Goal: Task Accomplishment & Management: Manage account settings

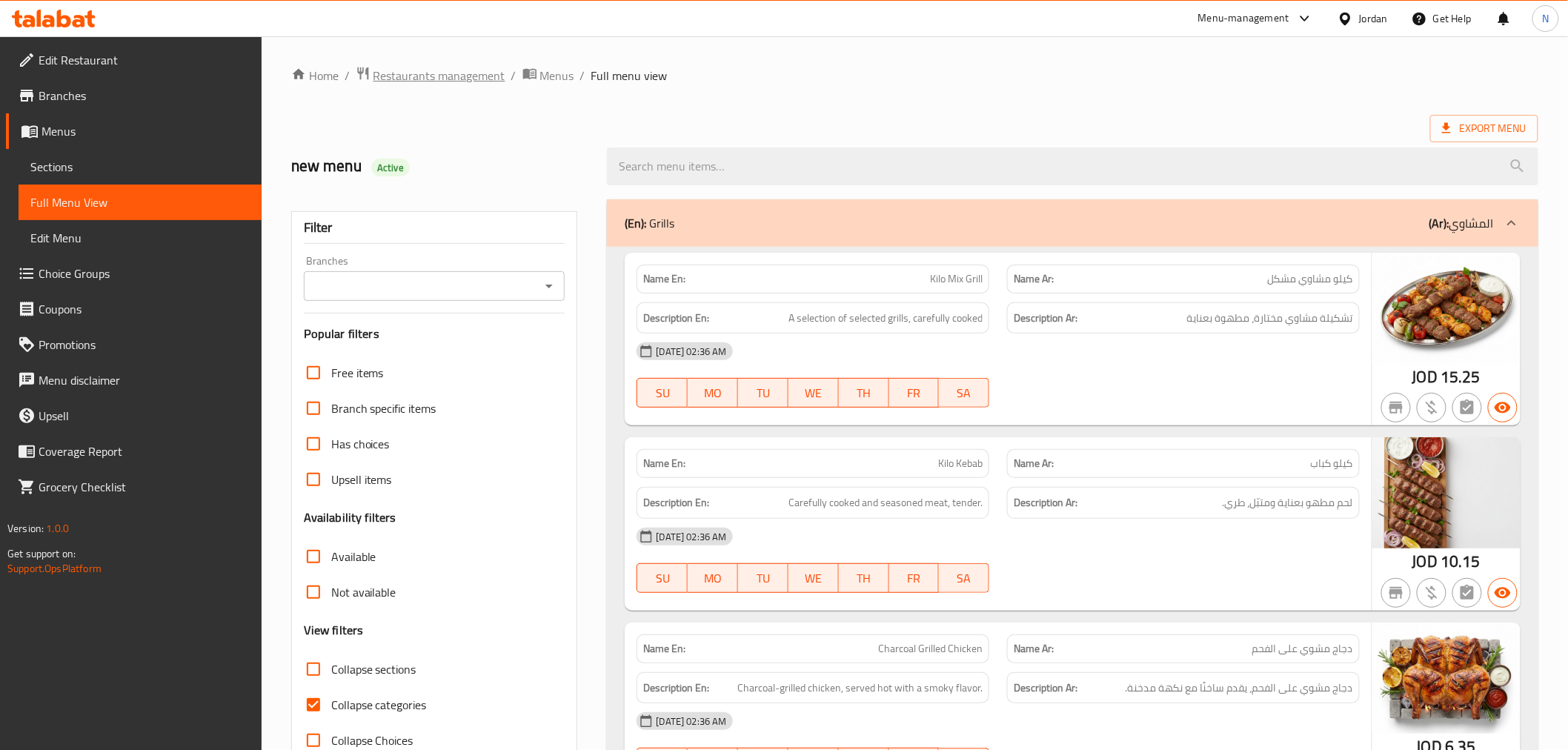
click at [464, 75] on span "Restaurants management" at bounding box center [440, 75] width 132 height 18
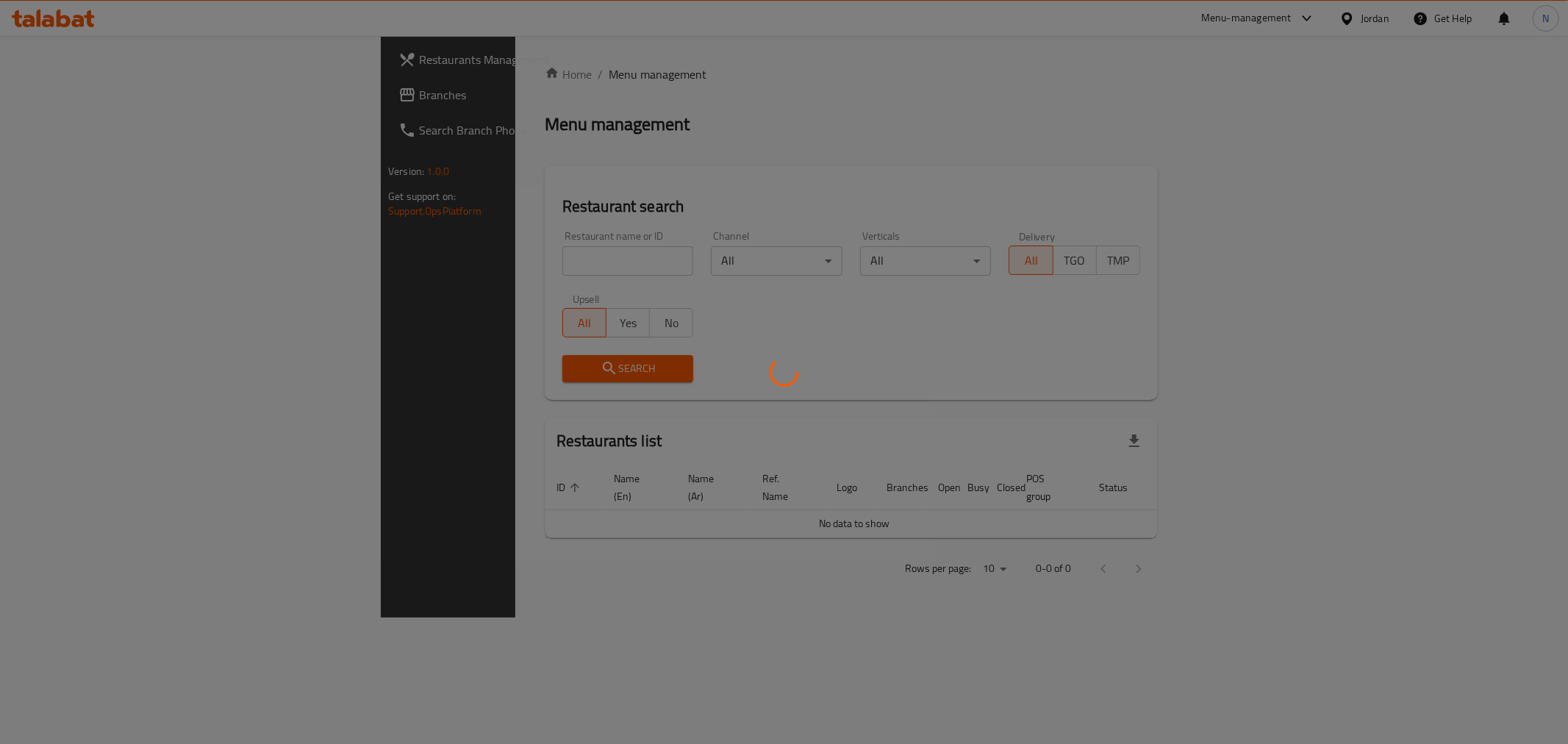
click at [90, 91] on div at bounding box center [784, 372] width 1568 height 744
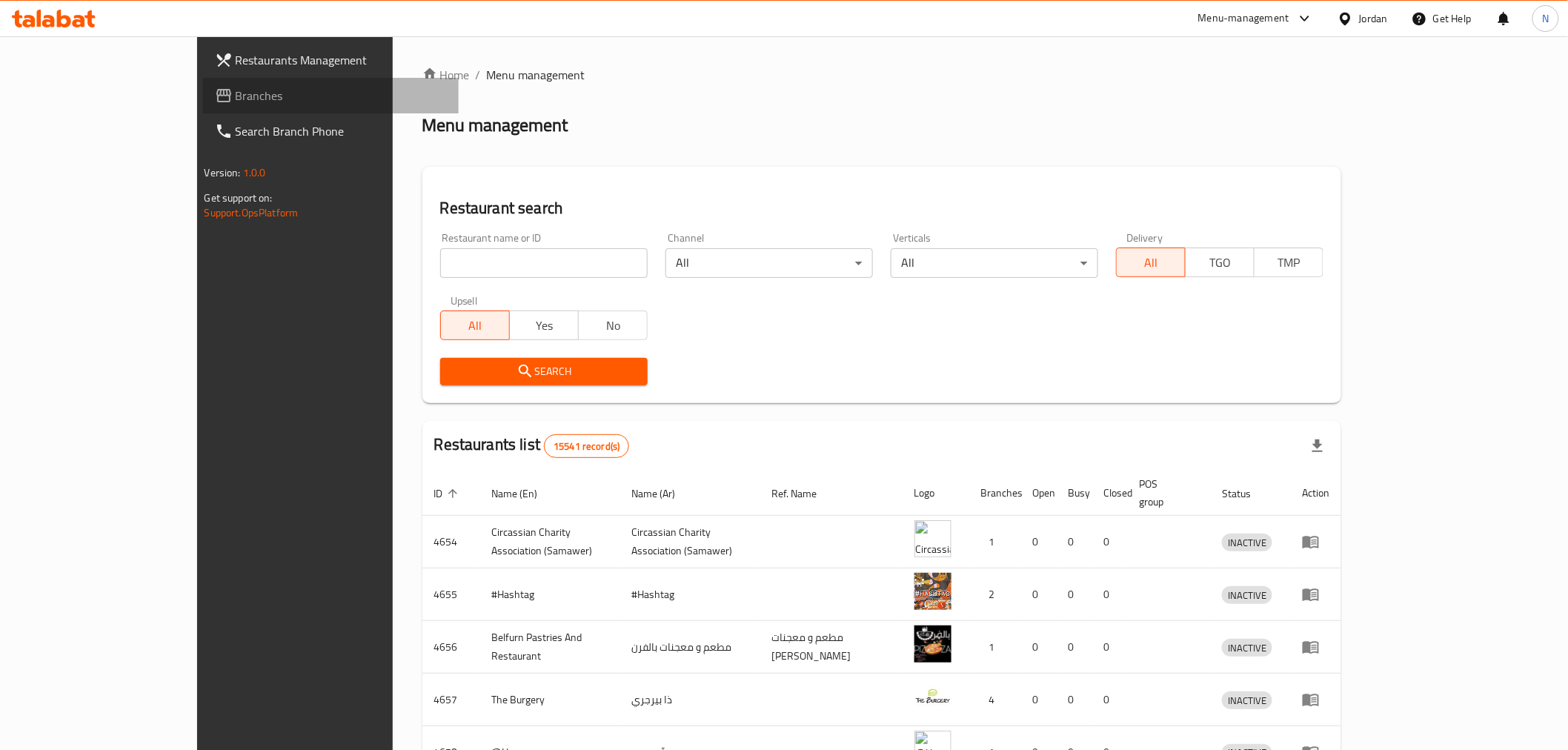
click at [236, 92] on span "Branches" at bounding box center [341, 95] width 211 height 18
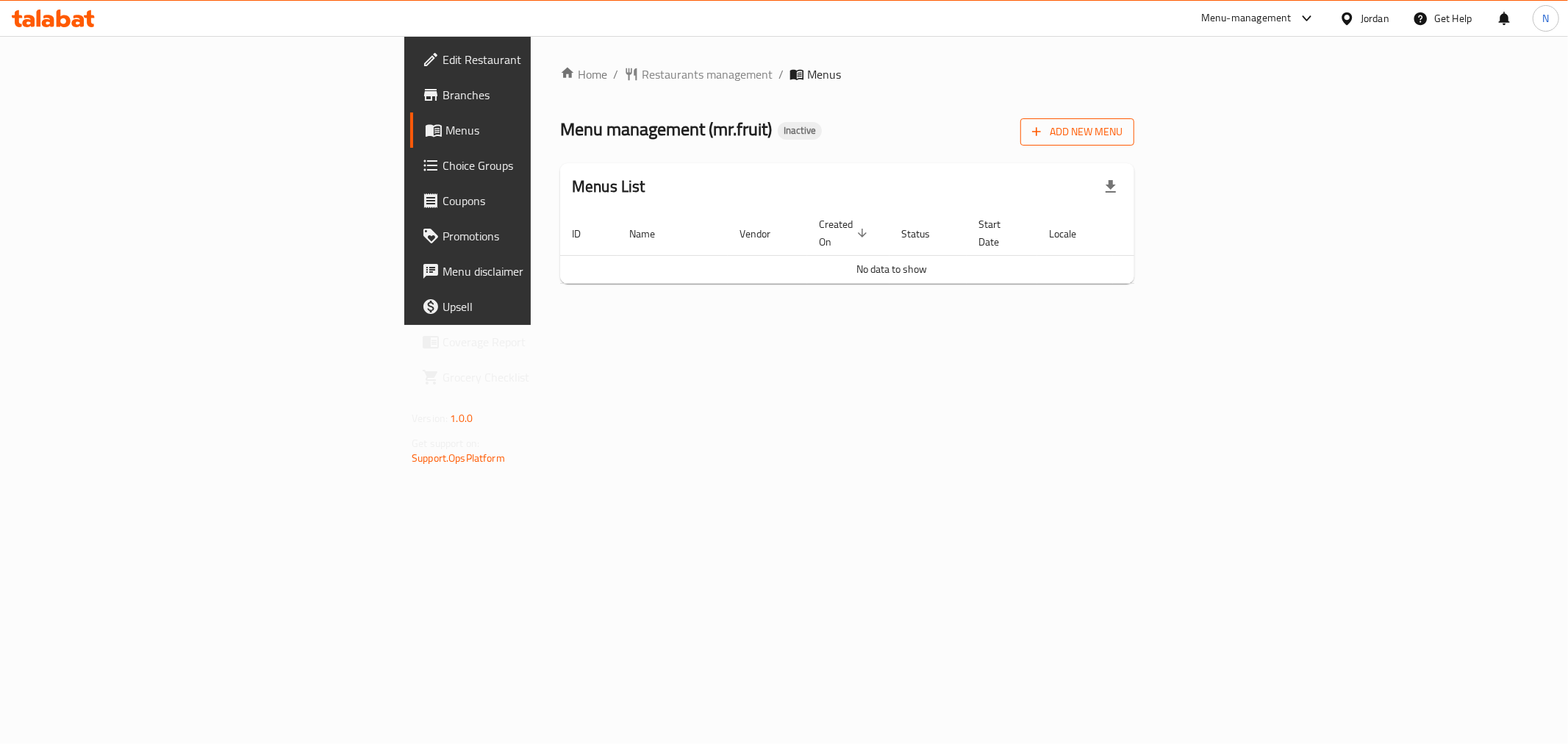
click at [1044, 136] on icon "button" at bounding box center [1036, 131] width 14 height 14
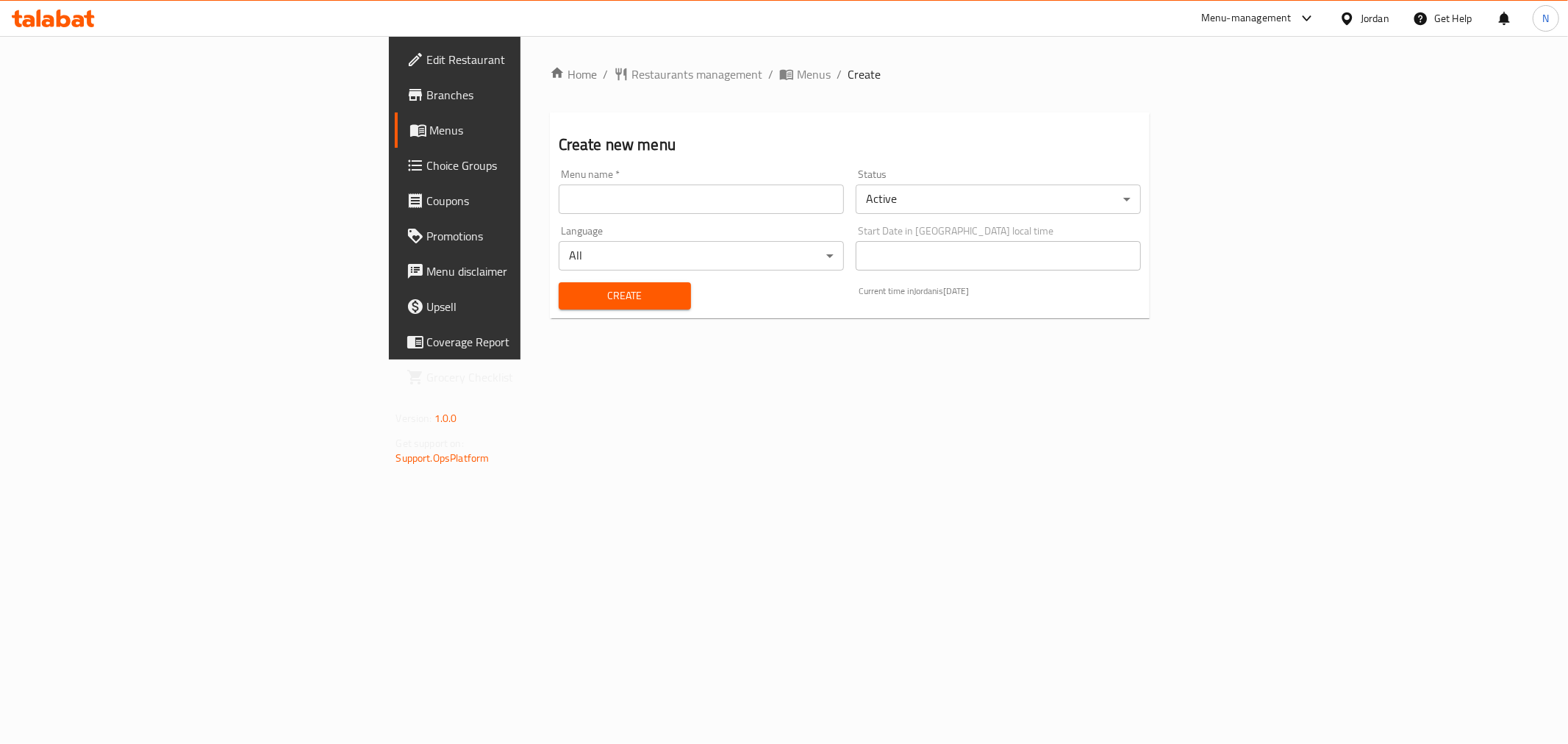
click at [558, 202] on input "text" at bounding box center [701, 199] width 286 height 30
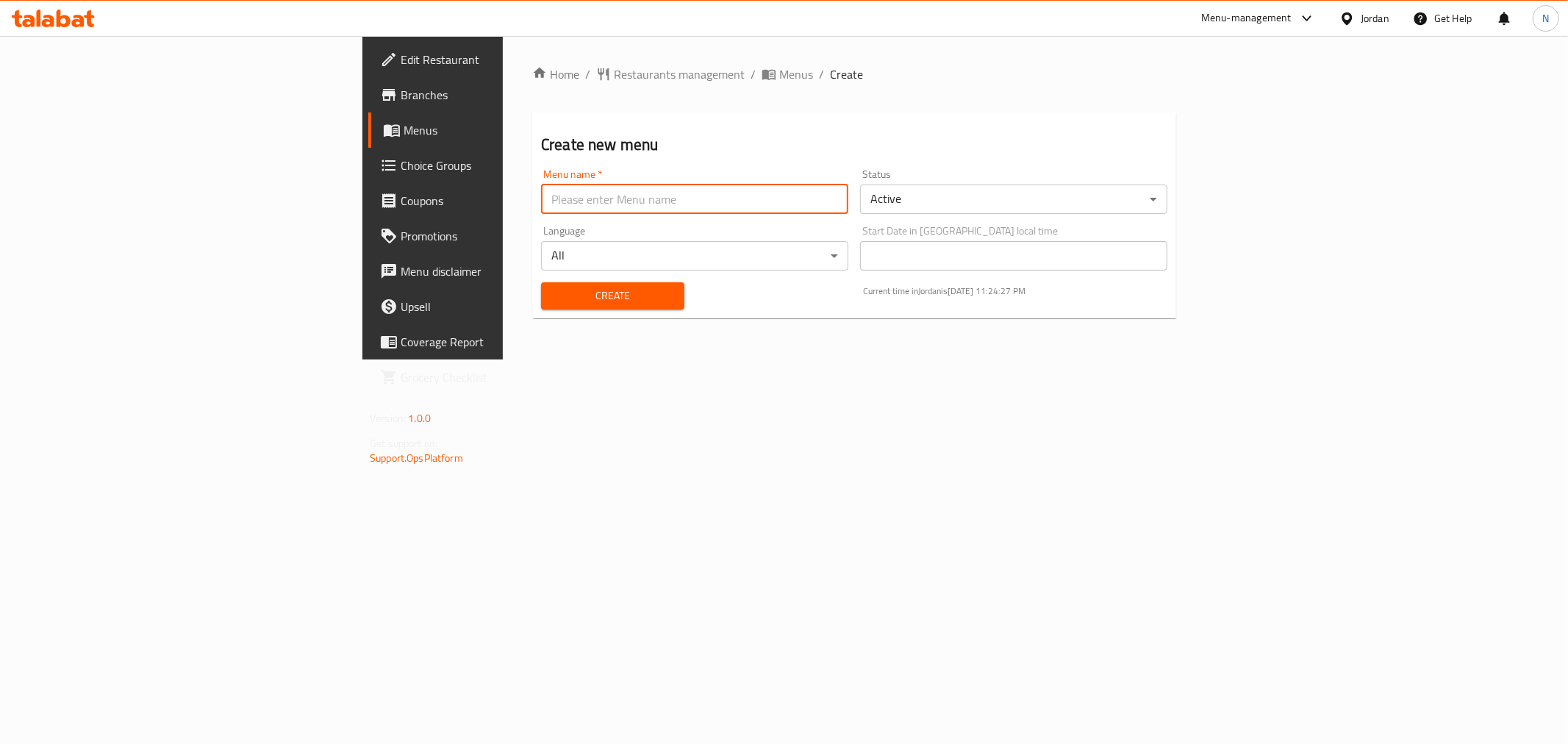
type input "new menu"
click at [532, 280] on div "Create" at bounding box center [612, 296] width 161 height 45
click at [552, 298] on span "Create" at bounding box center [612, 296] width 120 height 19
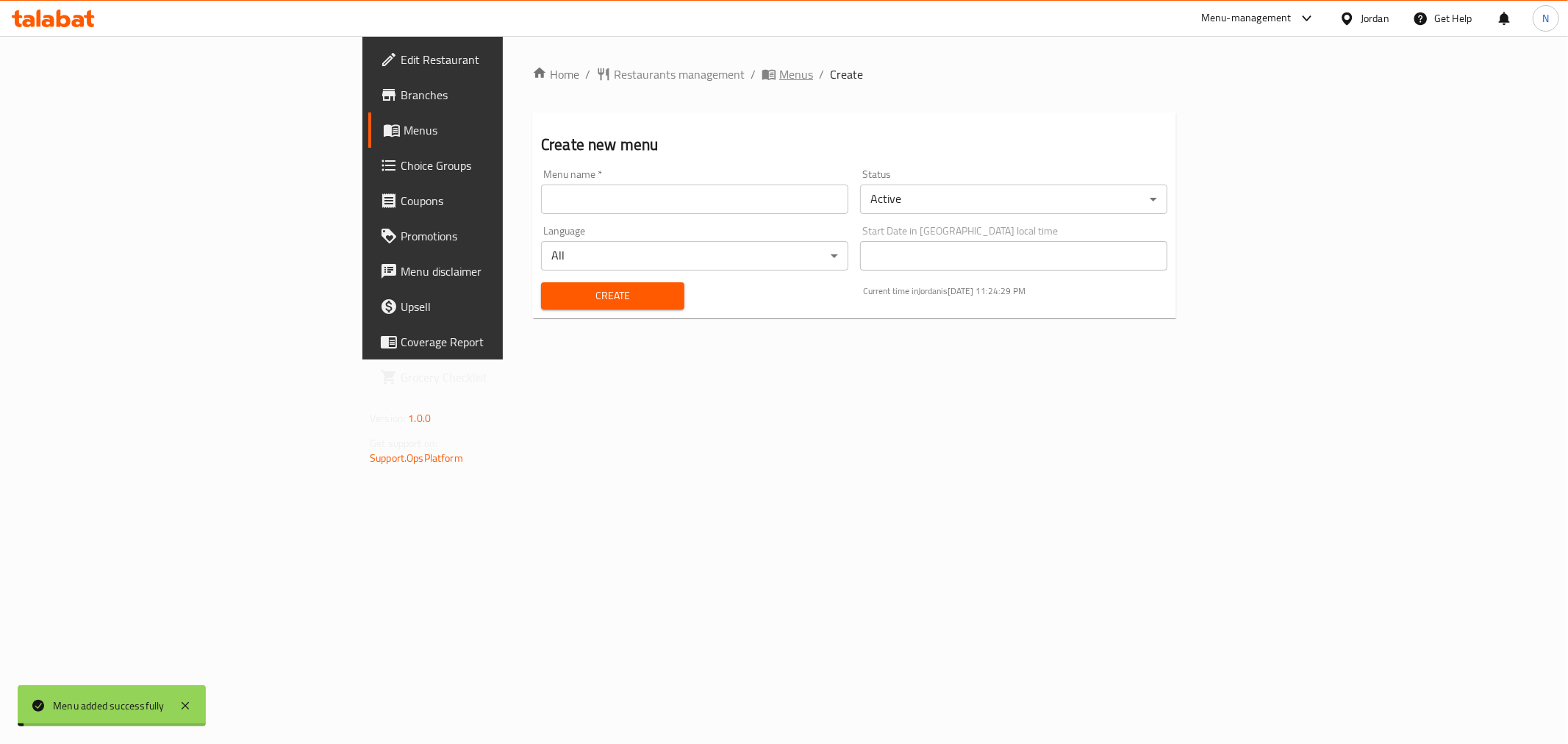
click at [779, 74] on span "Menus" at bounding box center [796, 74] width 34 height 18
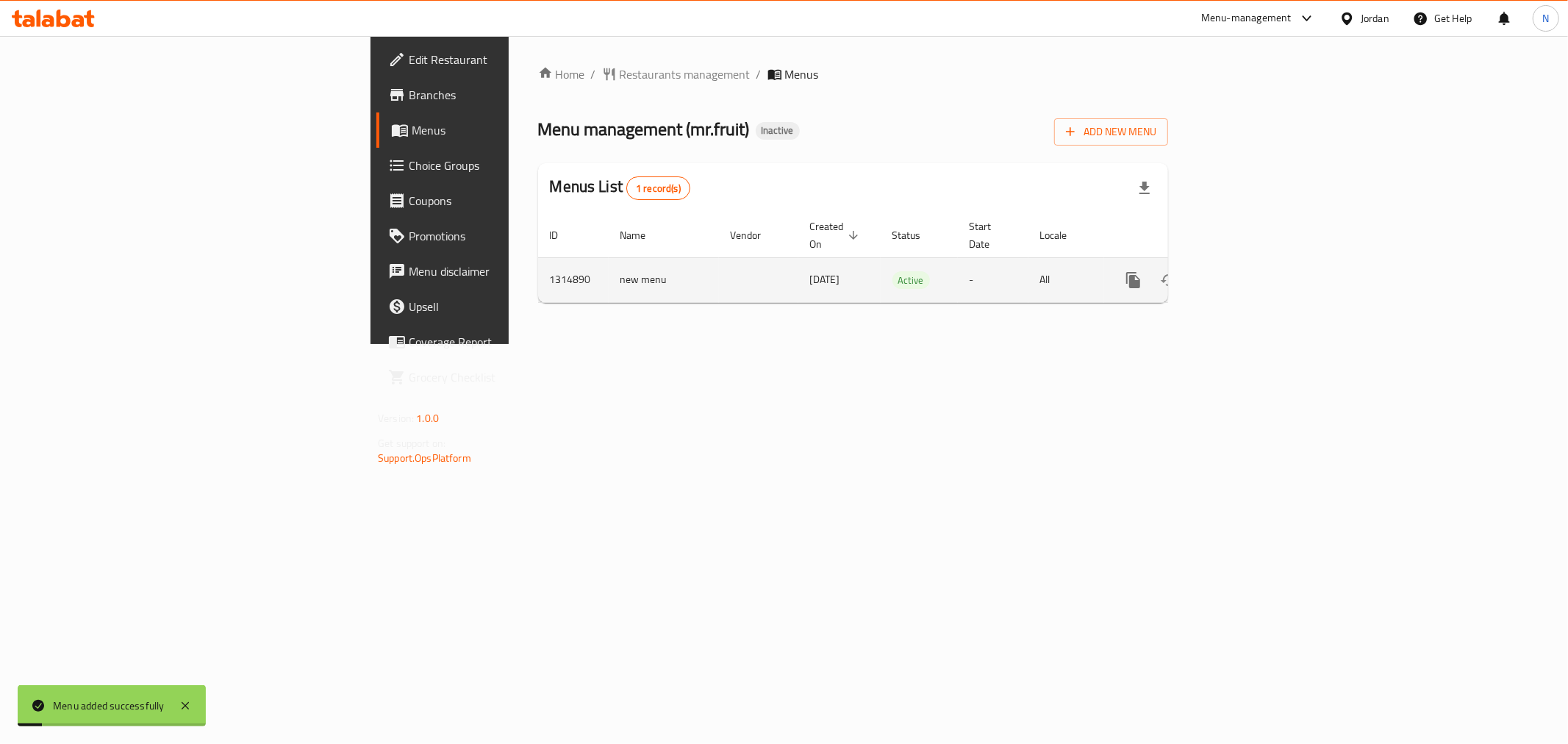
click at [1257, 264] on link "enhanced table" at bounding box center [1239, 281] width 36 height 36
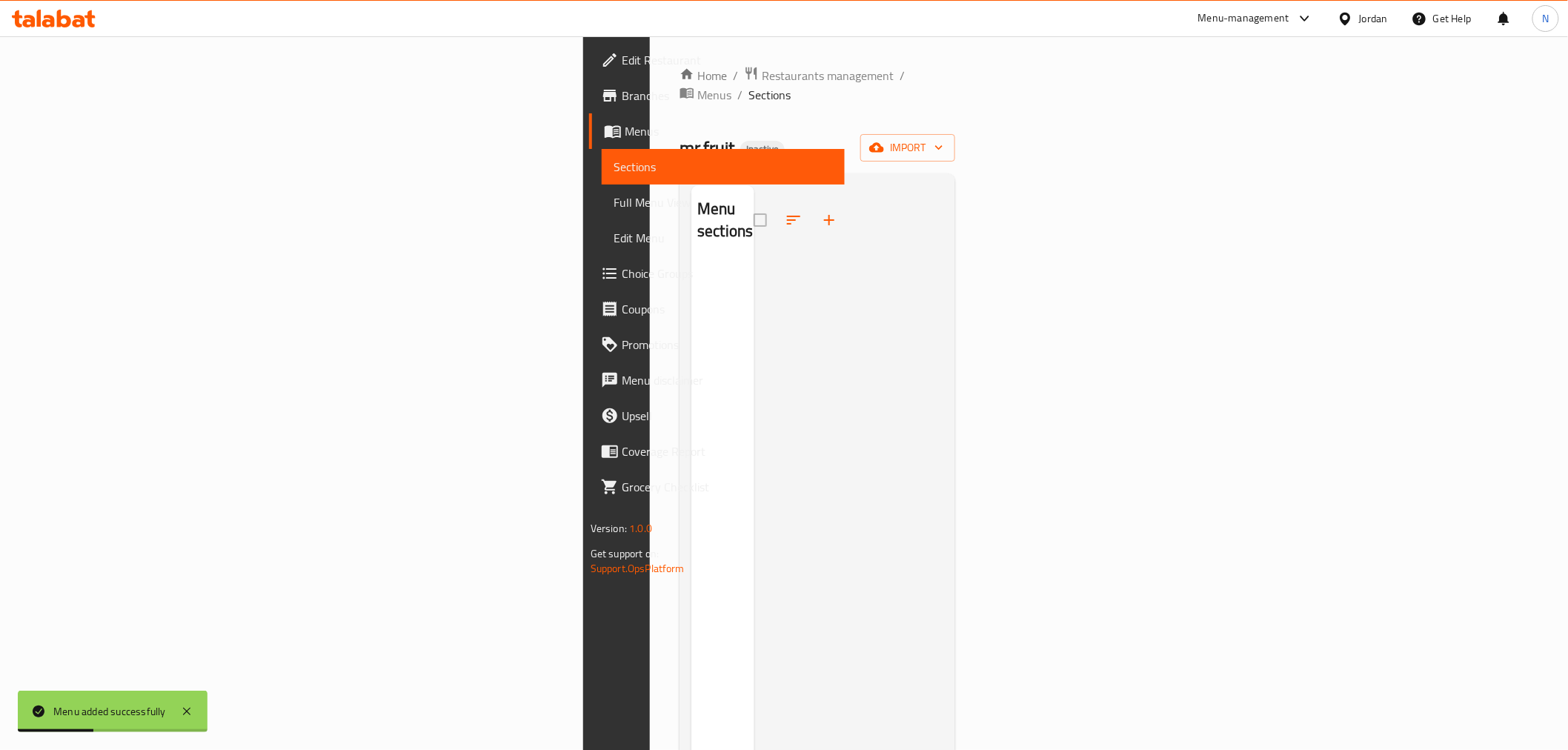
drag, startPoint x: 1469, startPoint y: 135, endPoint x: 1446, endPoint y: 232, distance: 99.7
click at [955, 216] on div "Home / Restaurants management / Menus / Sections mr.fruit Inactive import Menu …" at bounding box center [817, 507] width 276 height 881
click at [943, 139] on span "import" at bounding box center [907, 148] width 71 height 19
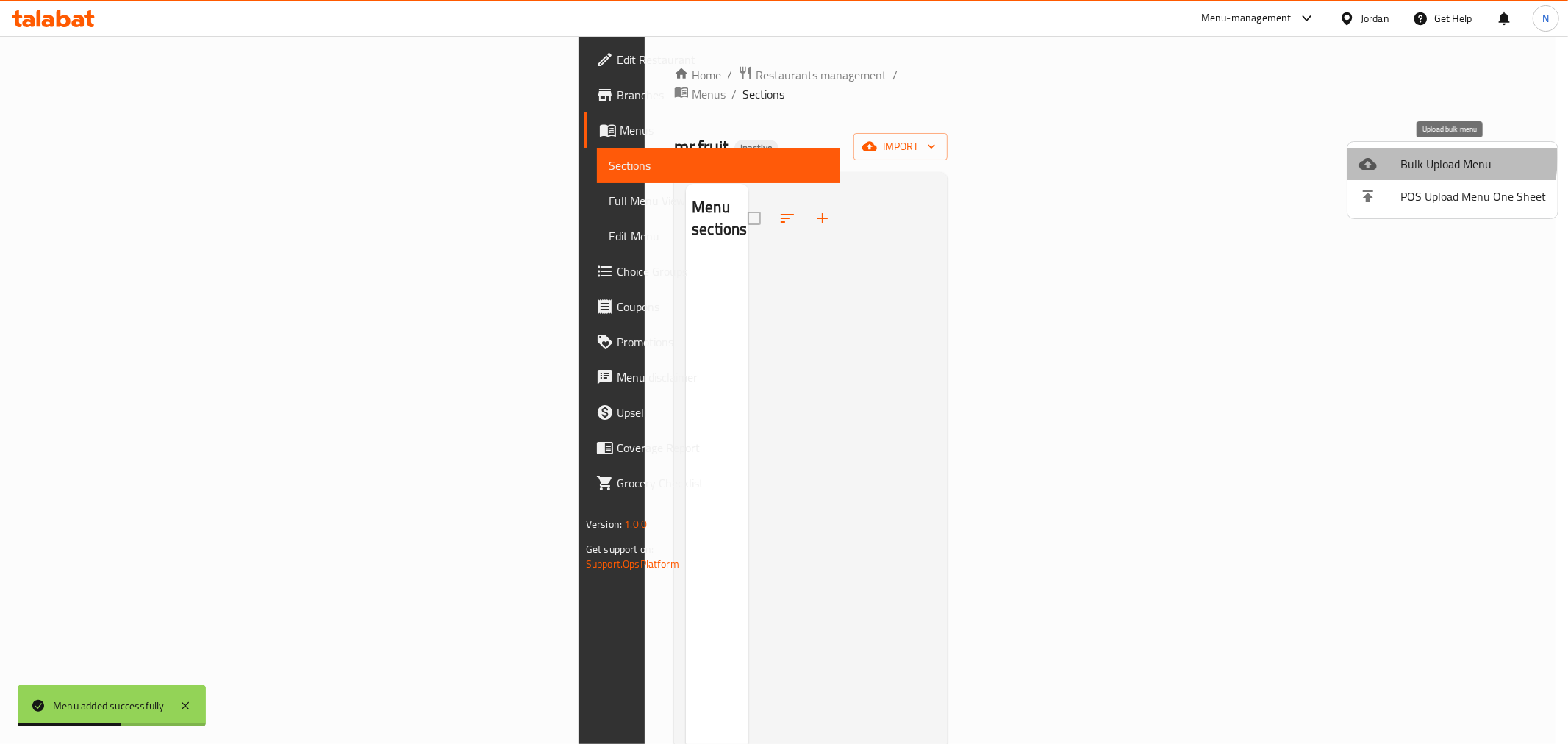
click at [1396, 157] on div at bounding box center [1379, 163] width 41 height 18
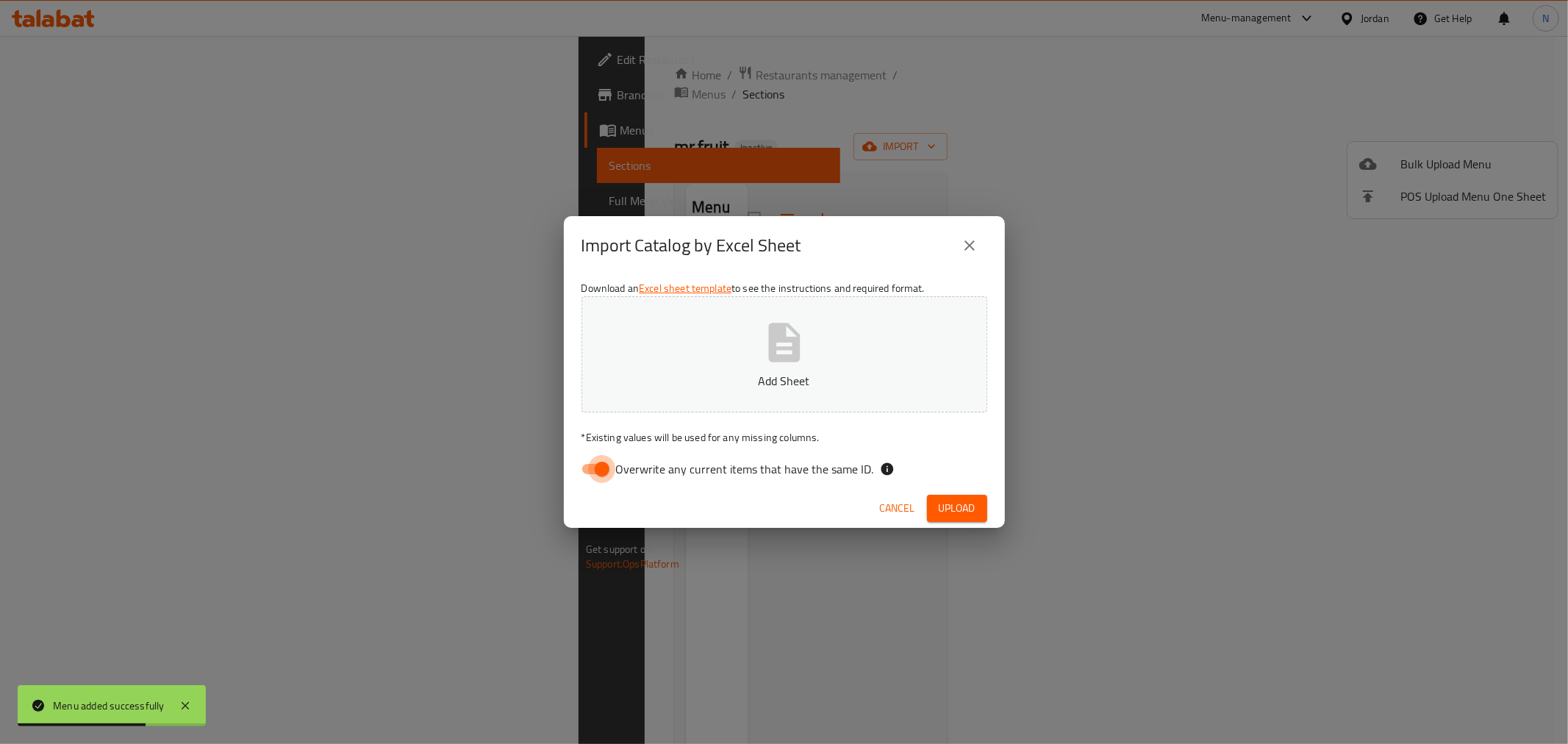
drag, startPoint x: 590, startPoint y: 461, endPoint x: 647, endPoint y: 435, distance: 62.6
click at [589, 463] on input "Overwrite any current items that have the same ID." at bounding box center [602, 469] width 84 height 28
checkbox input "false"
click at [942, 509] on span "Upload" at bounding box center [956, 508] width 37 height 19
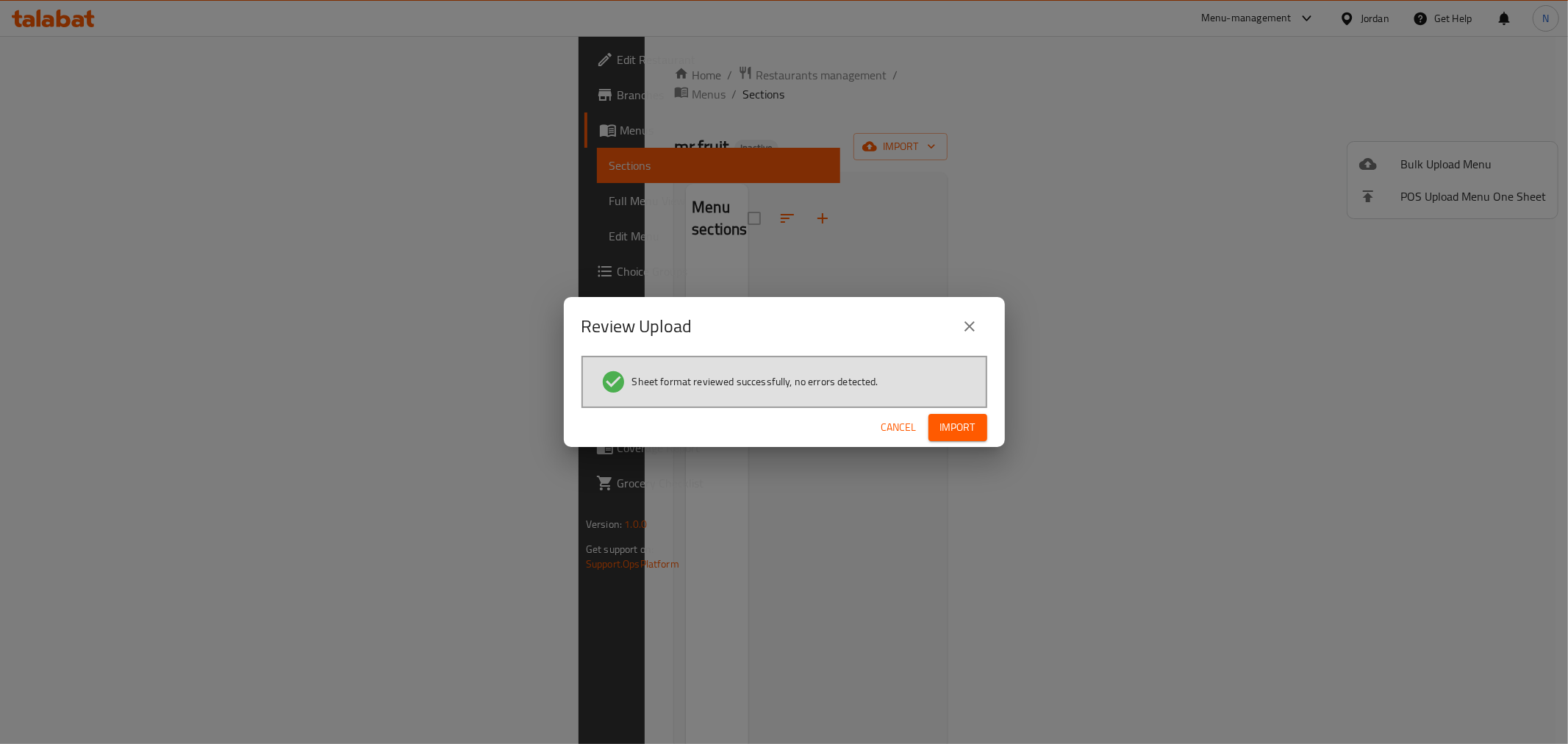
click at [954, 423] on span "Import" at bounding box center [958, 428] width 36 height 19
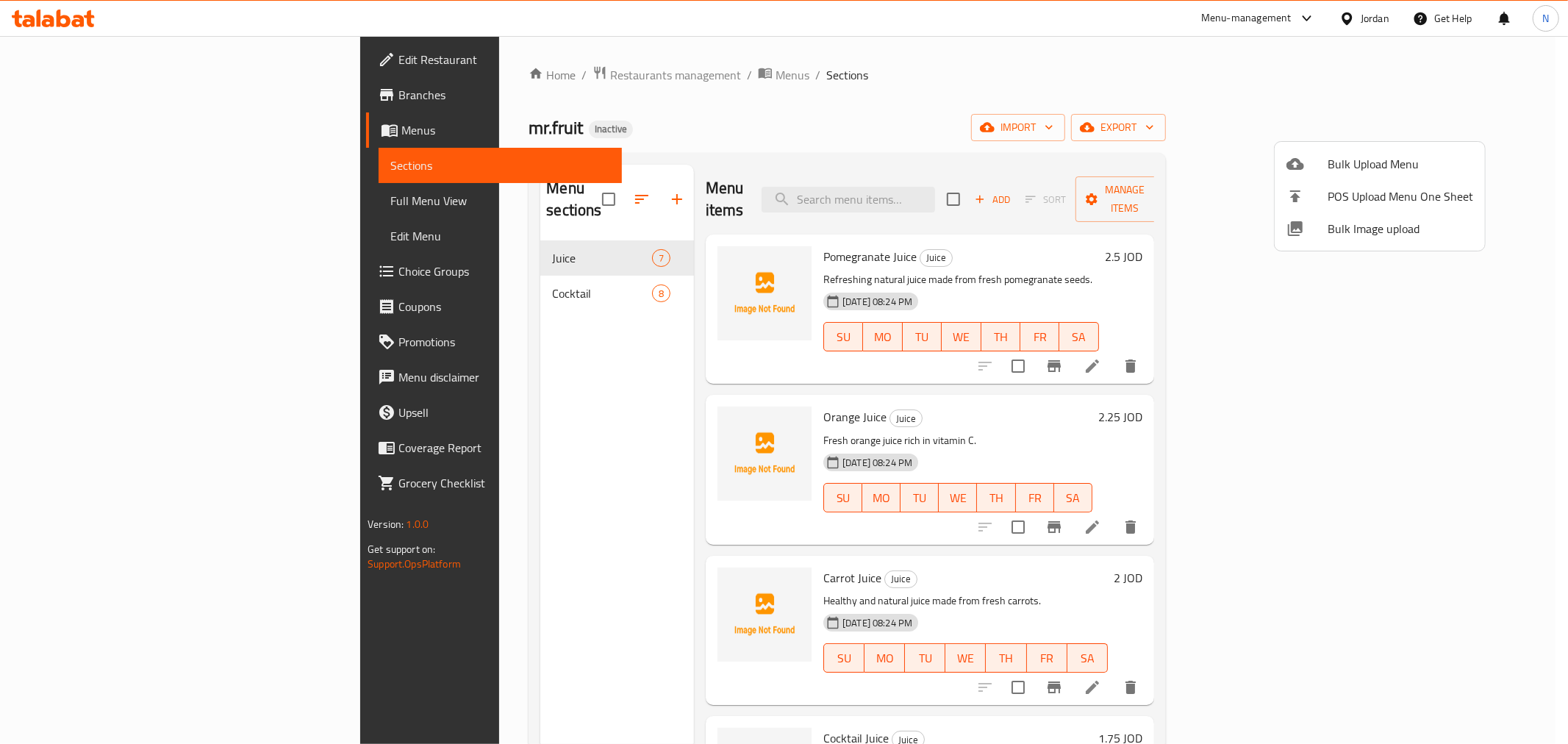
click at [104, 92] on div at bounding box center [784, 372] width 1568 height 744
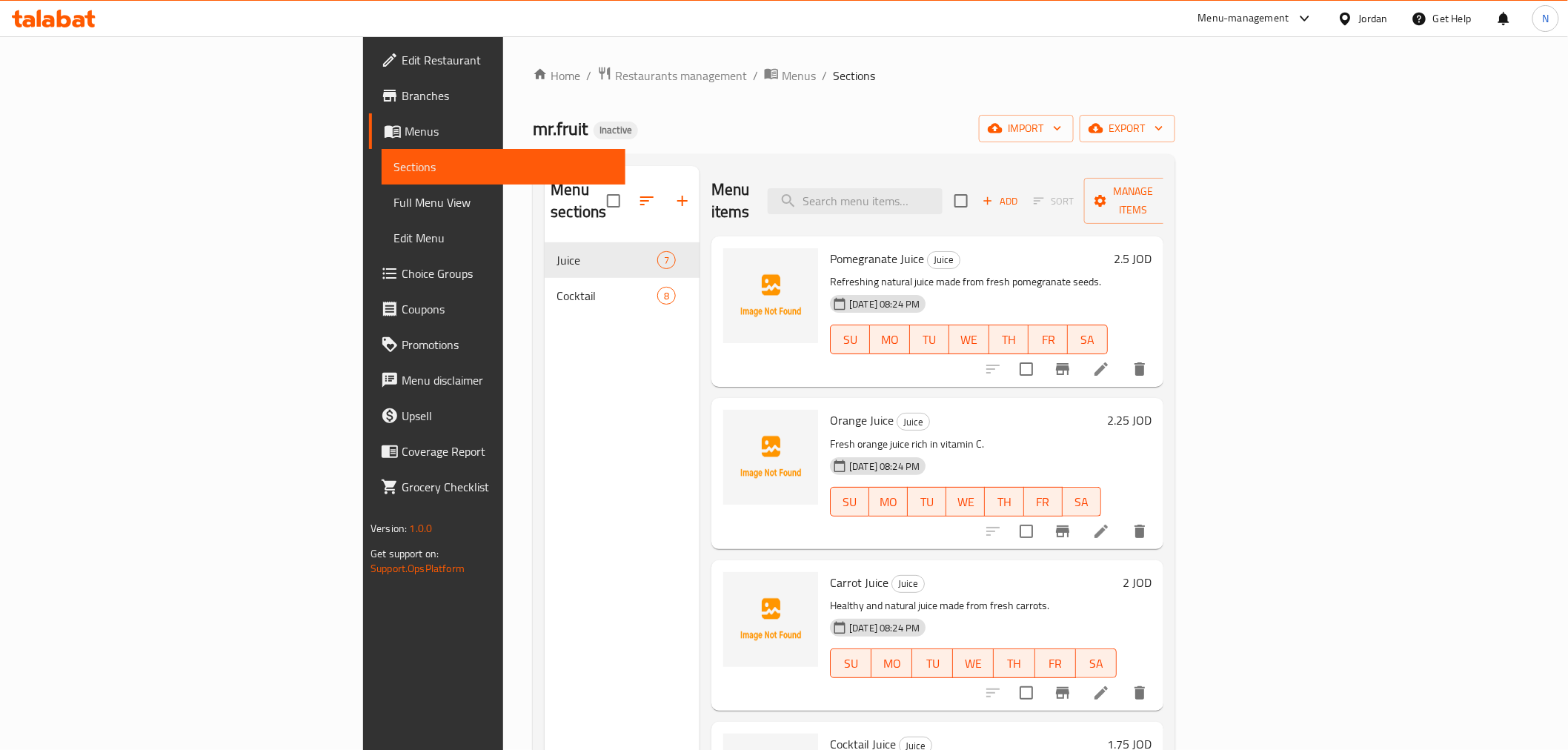
click at [402, 90] on span "Branches" at bounding box center [507, 95] width 211 height 18
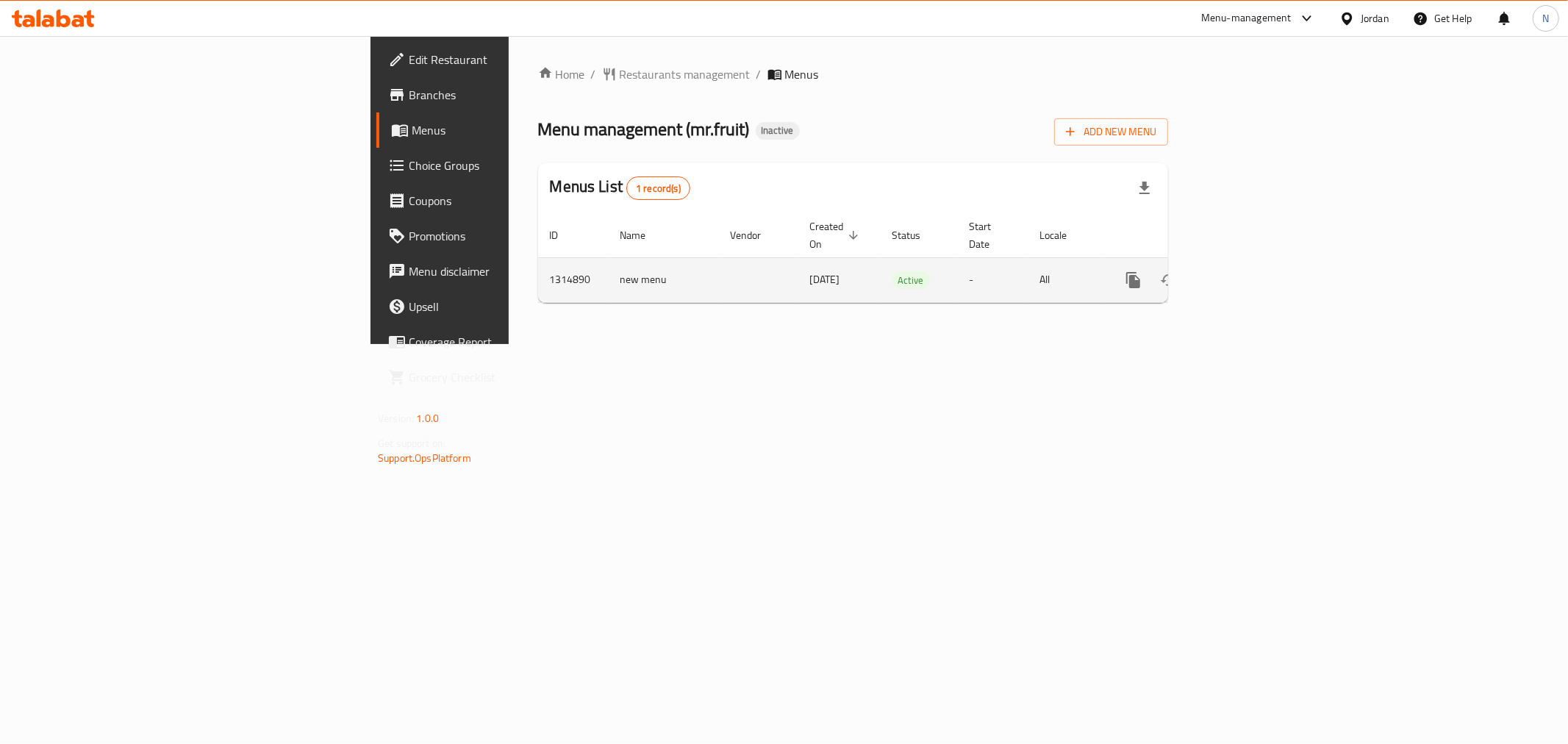
click at [1248, 271] on icon "enhanced table" at bounding box center [1239, 280] width 18 height 18
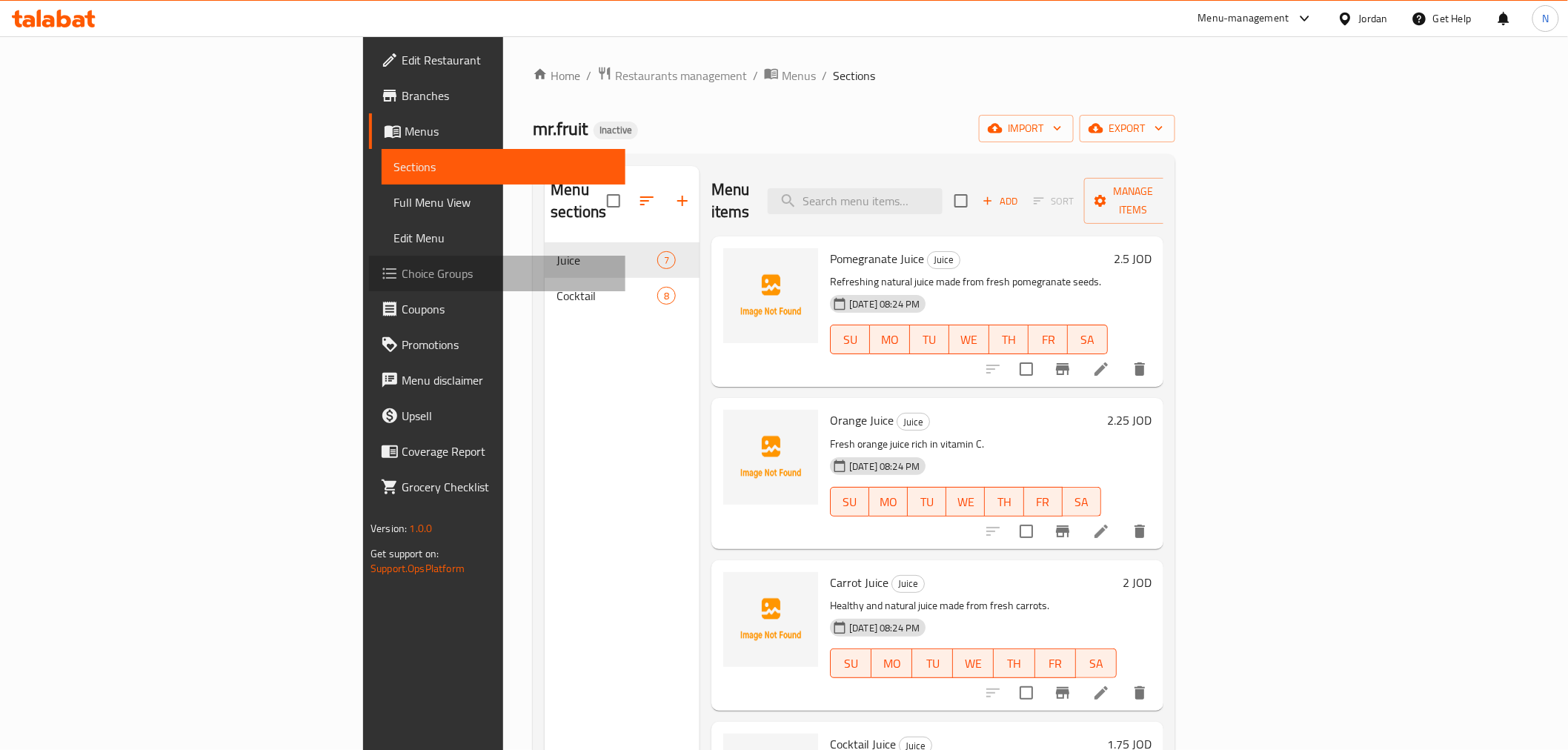
click at [402, 273] on span "Choice Groups" at bounding box center [507, 273] width 211 height 18
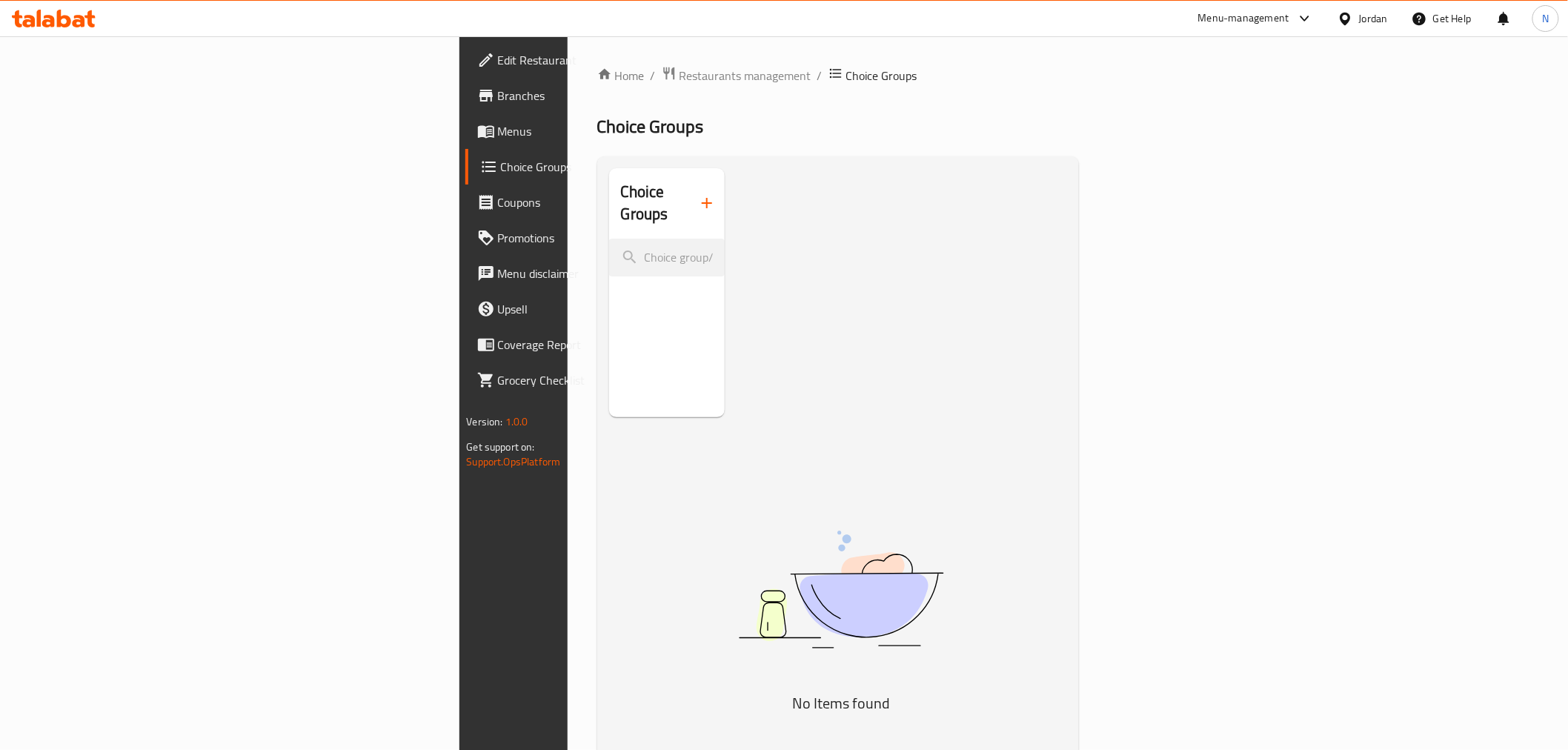
click at [498, 138] on span "Menus" at bounding box center [603, 131] width 211 height 18
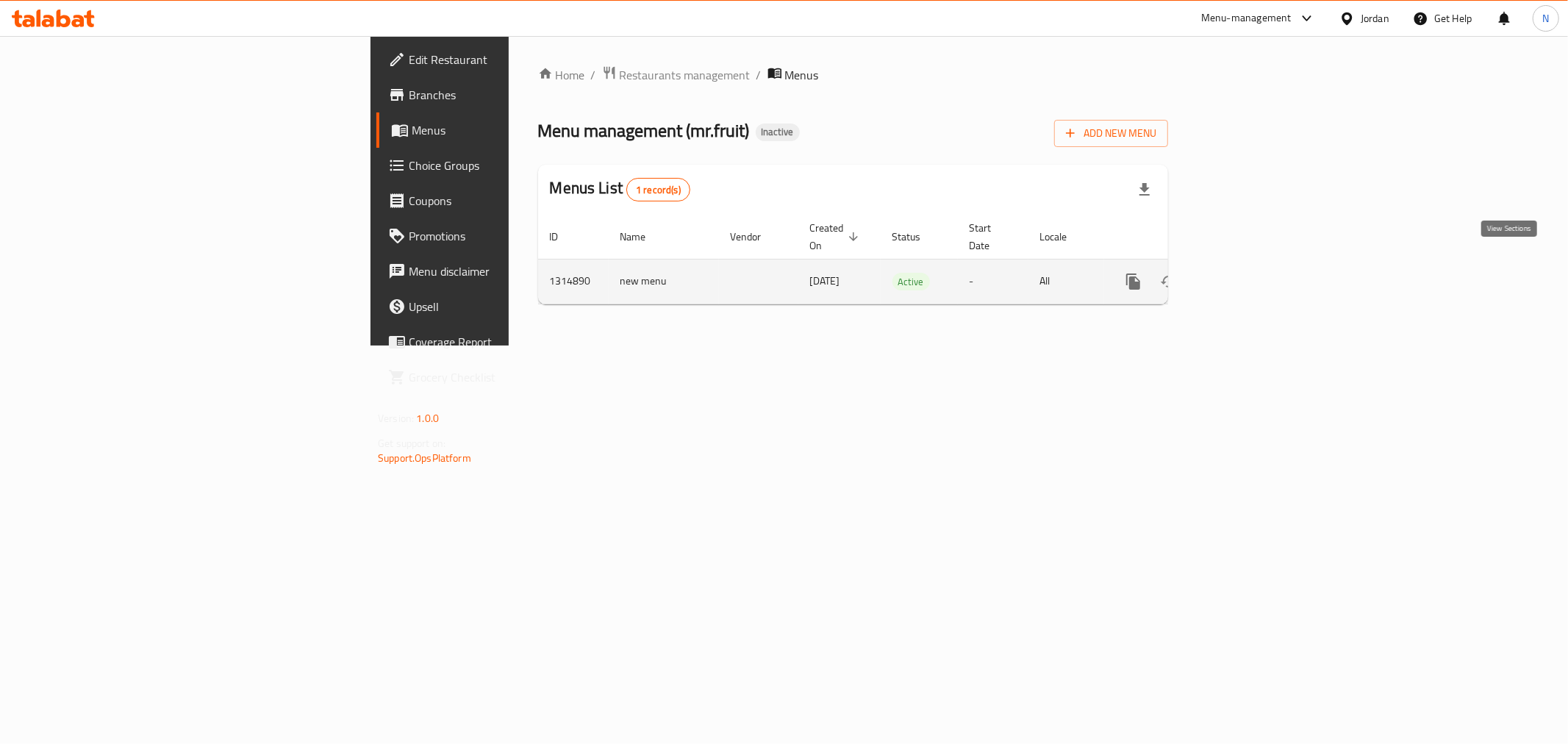
click at [1246, 275] on icon "enhanced table" at bounding box center [1239, 281] width 14 height 14
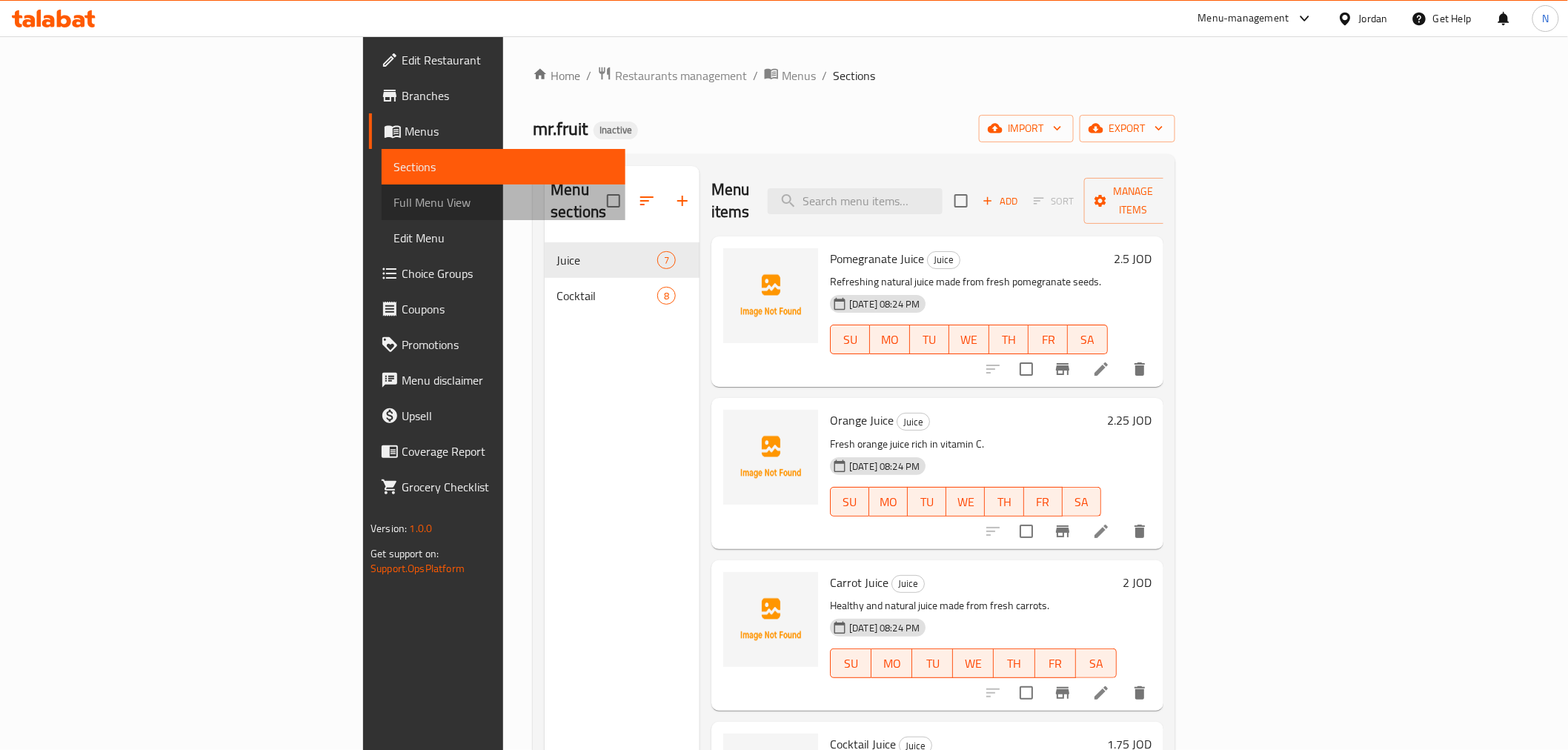
click at [393, 195] on span "Full Menu View" at bounding box center [503, 202] width 219 height 18
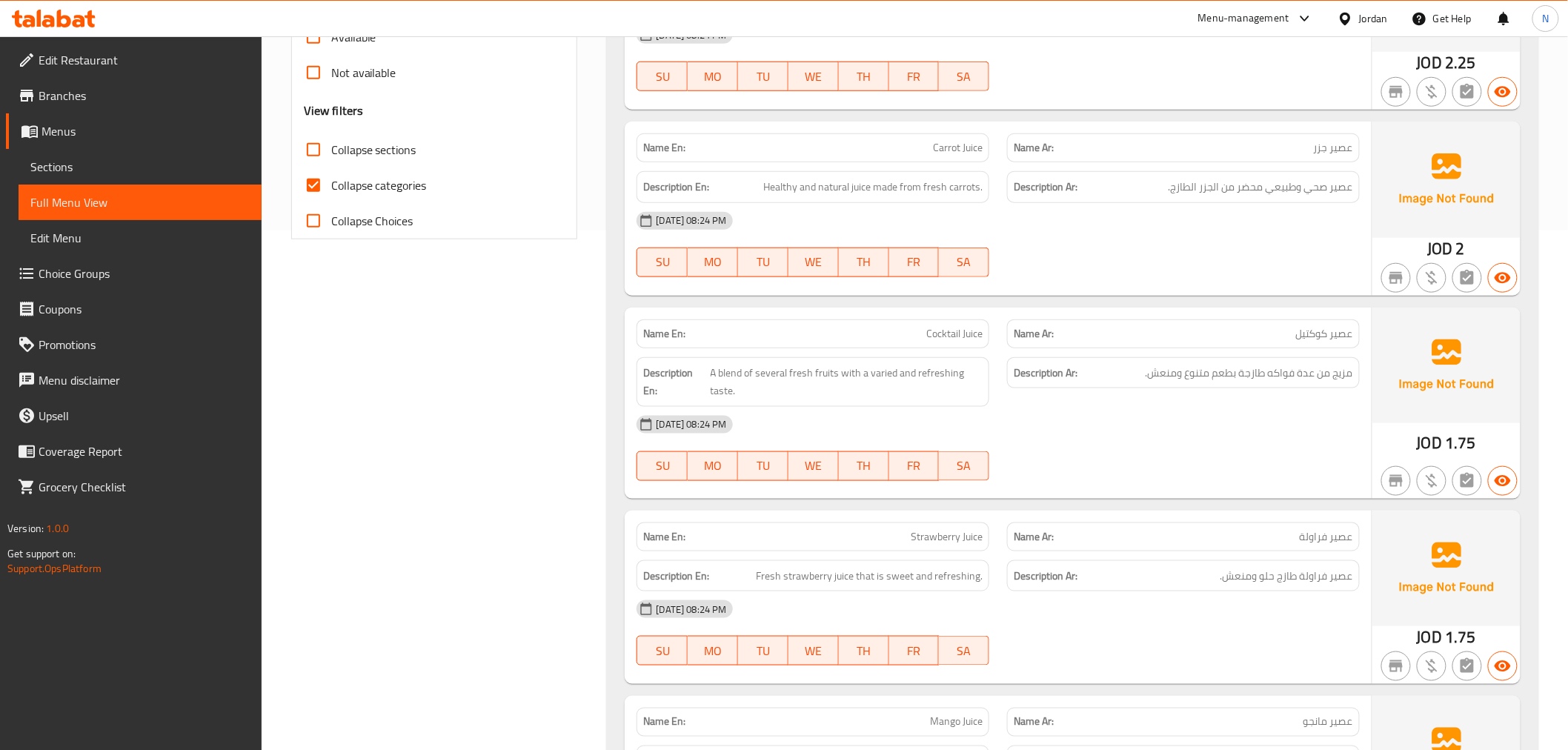
scroll to position [247, 0]
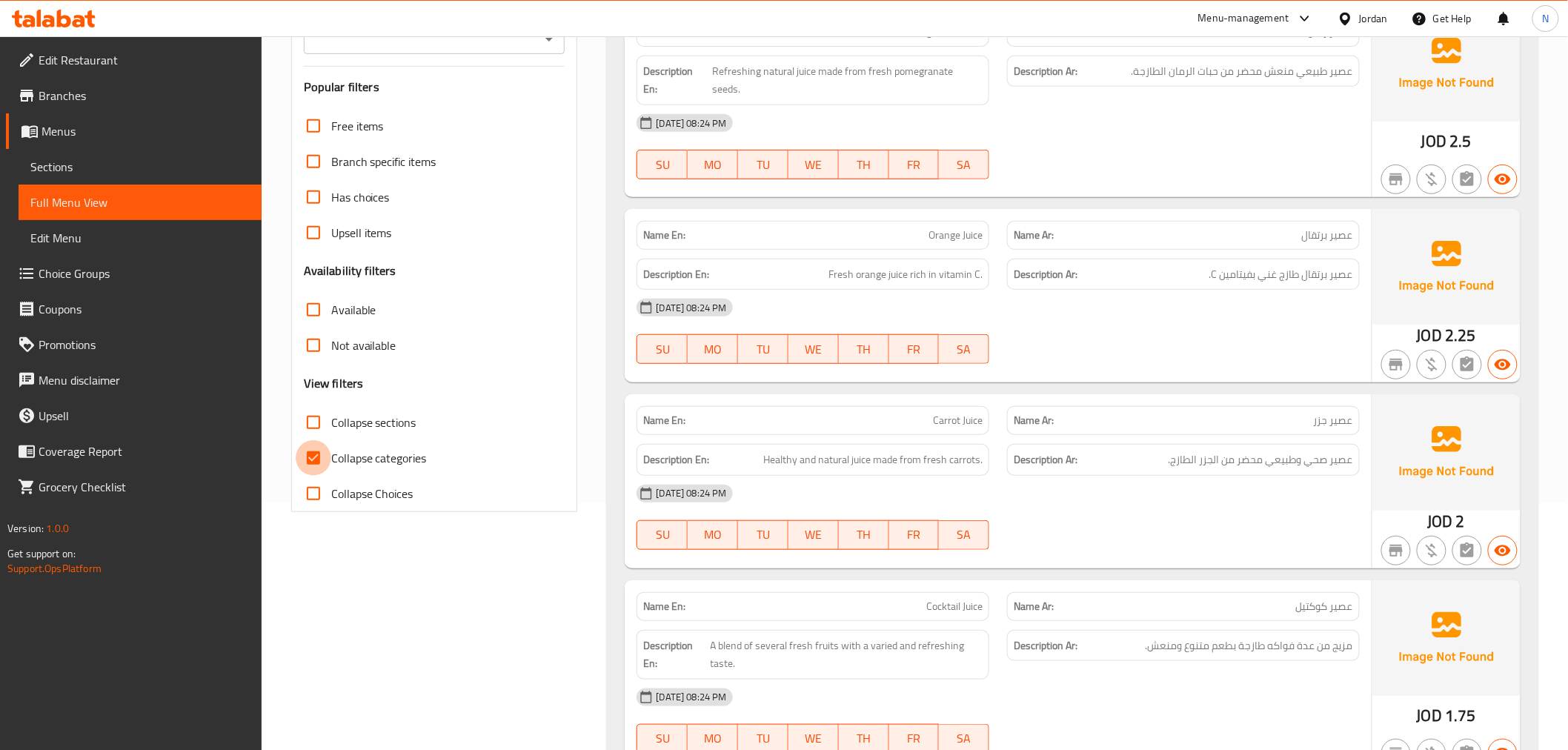
click at [319, 456] on input "Collapse categories" at bounding box center [314, 459] width 36 height 36
checkbox input "false"
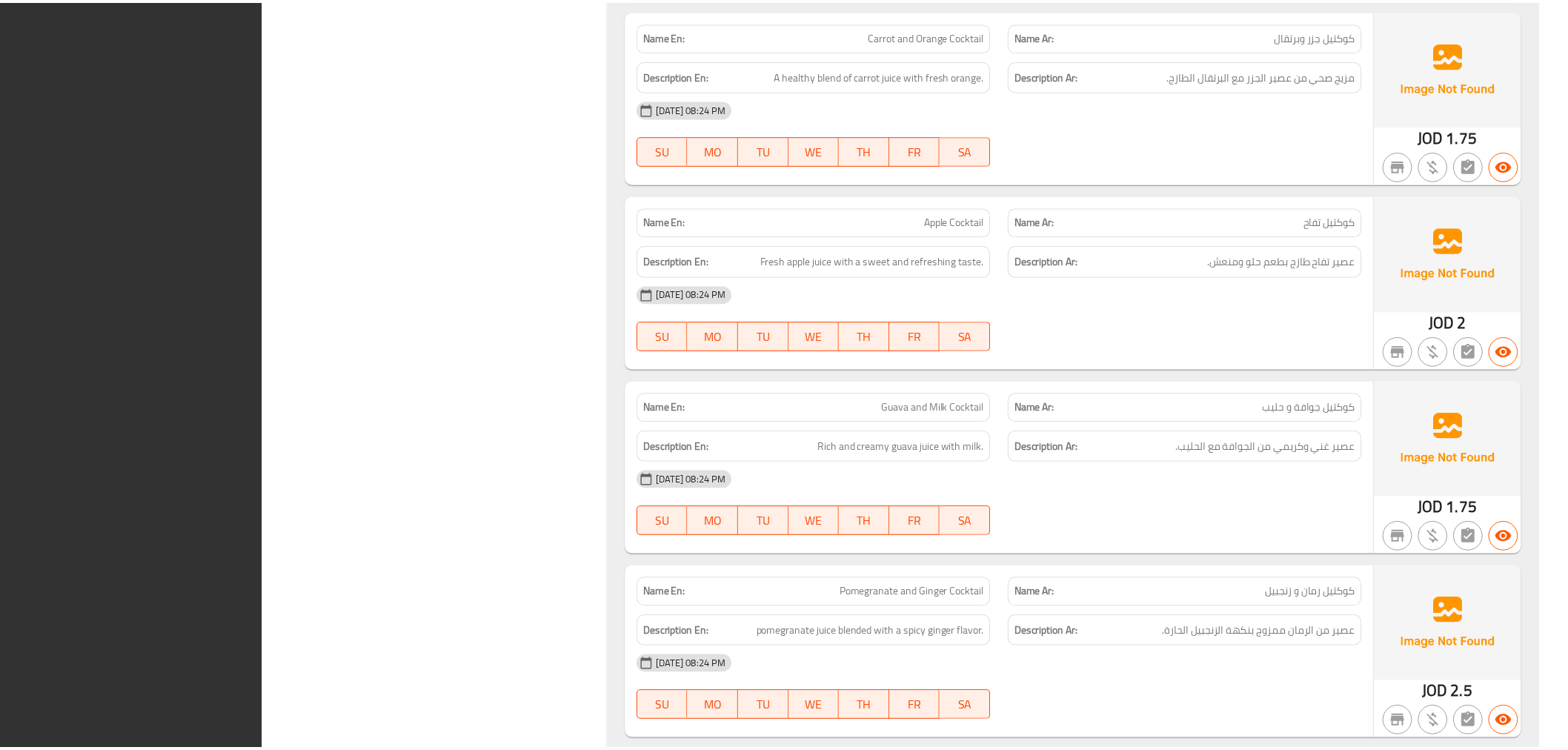
scroll to position [2451, 0]
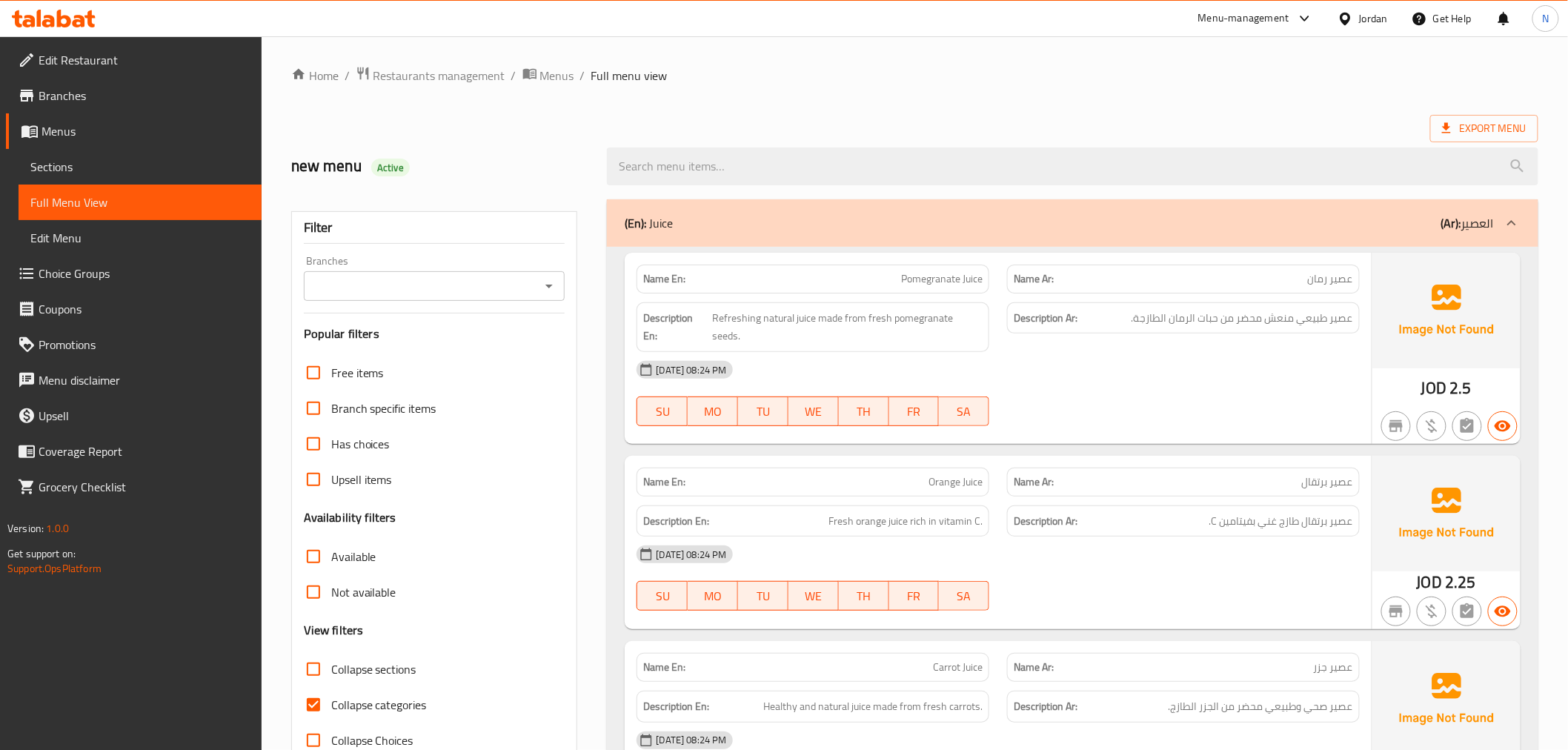
click at [1377, 19] on div "Jordan" at bounding box center [1373, 18] width 29 height 16
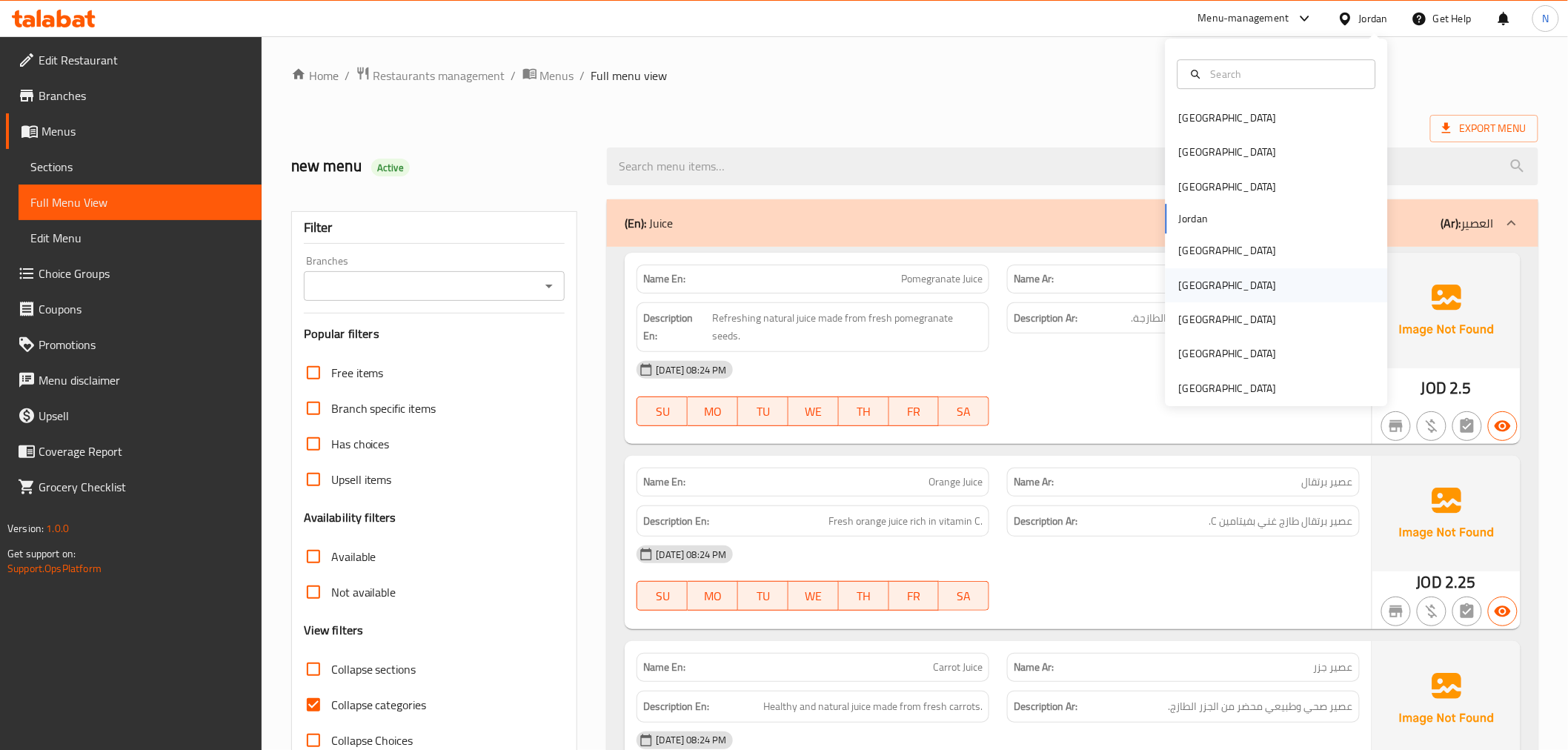
click at [1234, 284] on div "Oman" at bounding box center [1276, 285] width 222 height 34
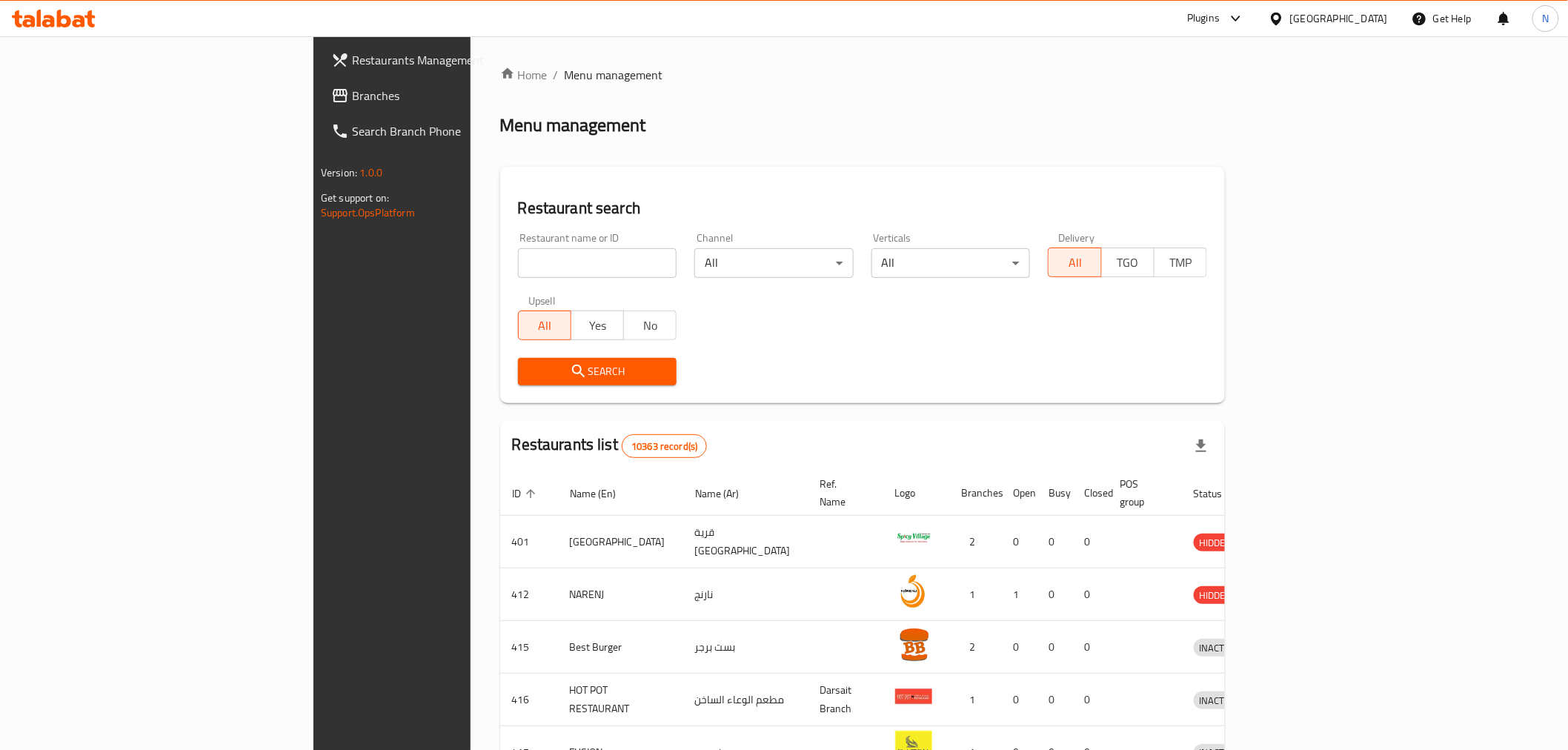
click at [352, 93] on span "Branches" at bounding box center [458, 95] width 211 height 18
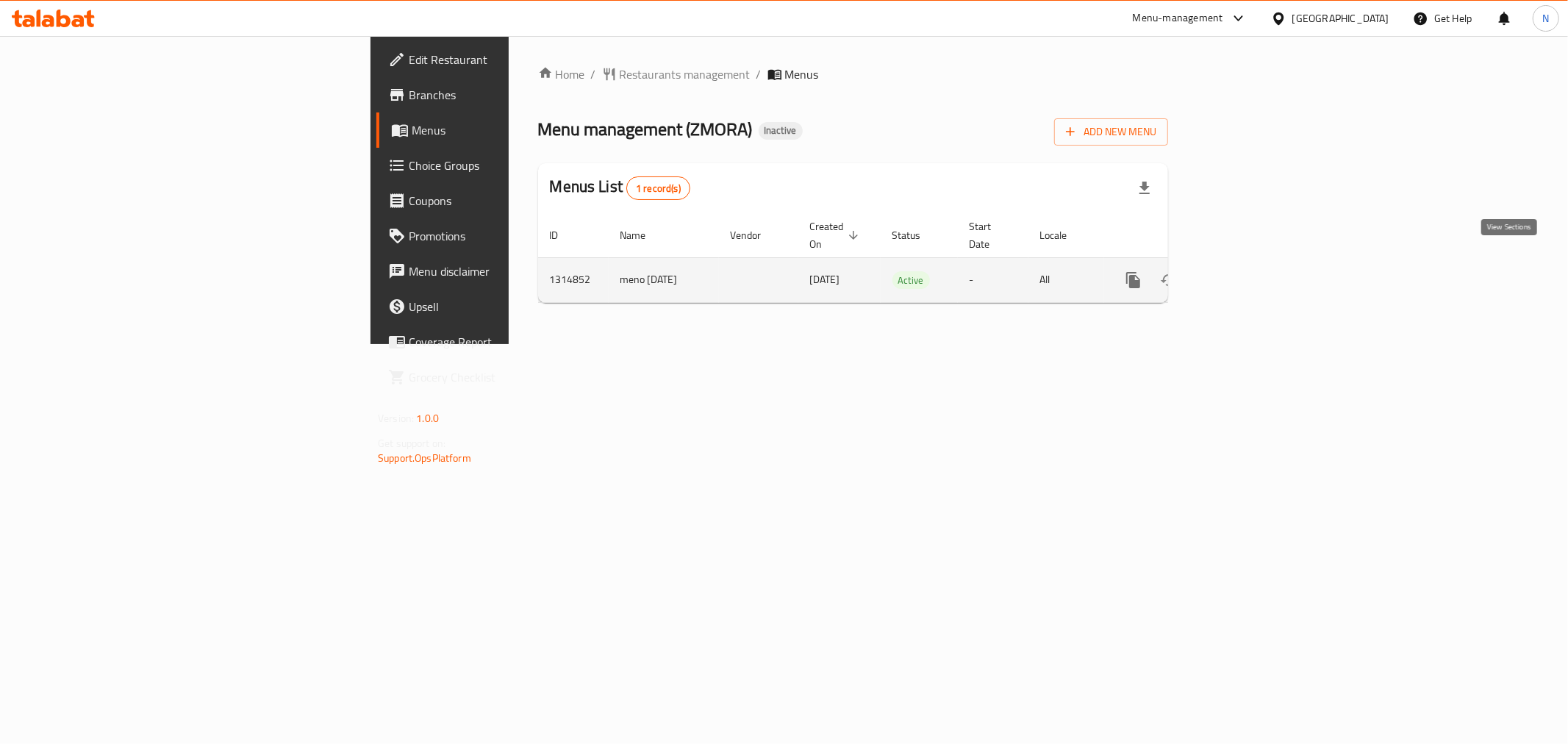
click at [1248, 271] on icon "enhanced table" at bounding box center [1239, 280] width 18 height 18
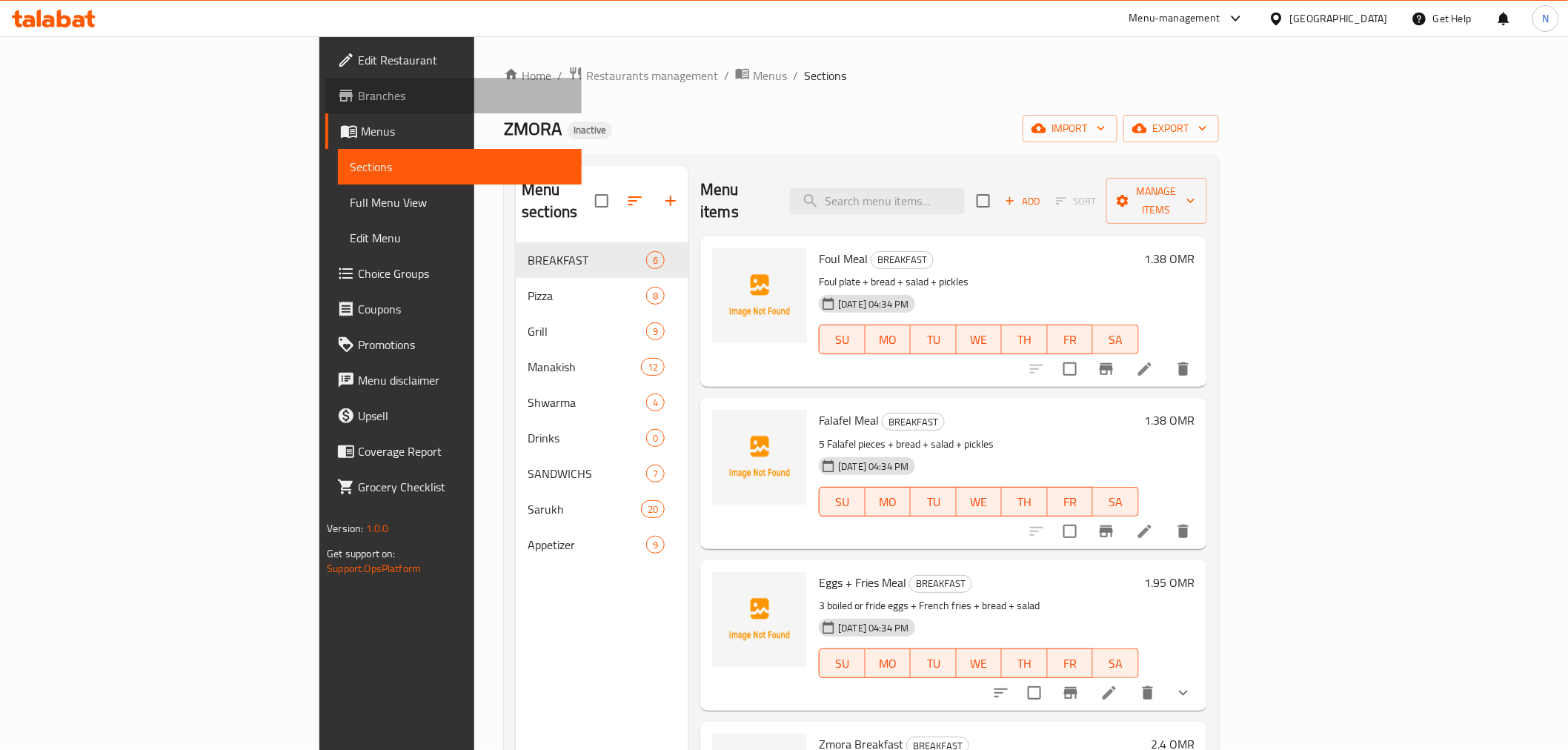
click at [358, 87] on span "Branches" at bounding box center [464, 95] width 211 height 18
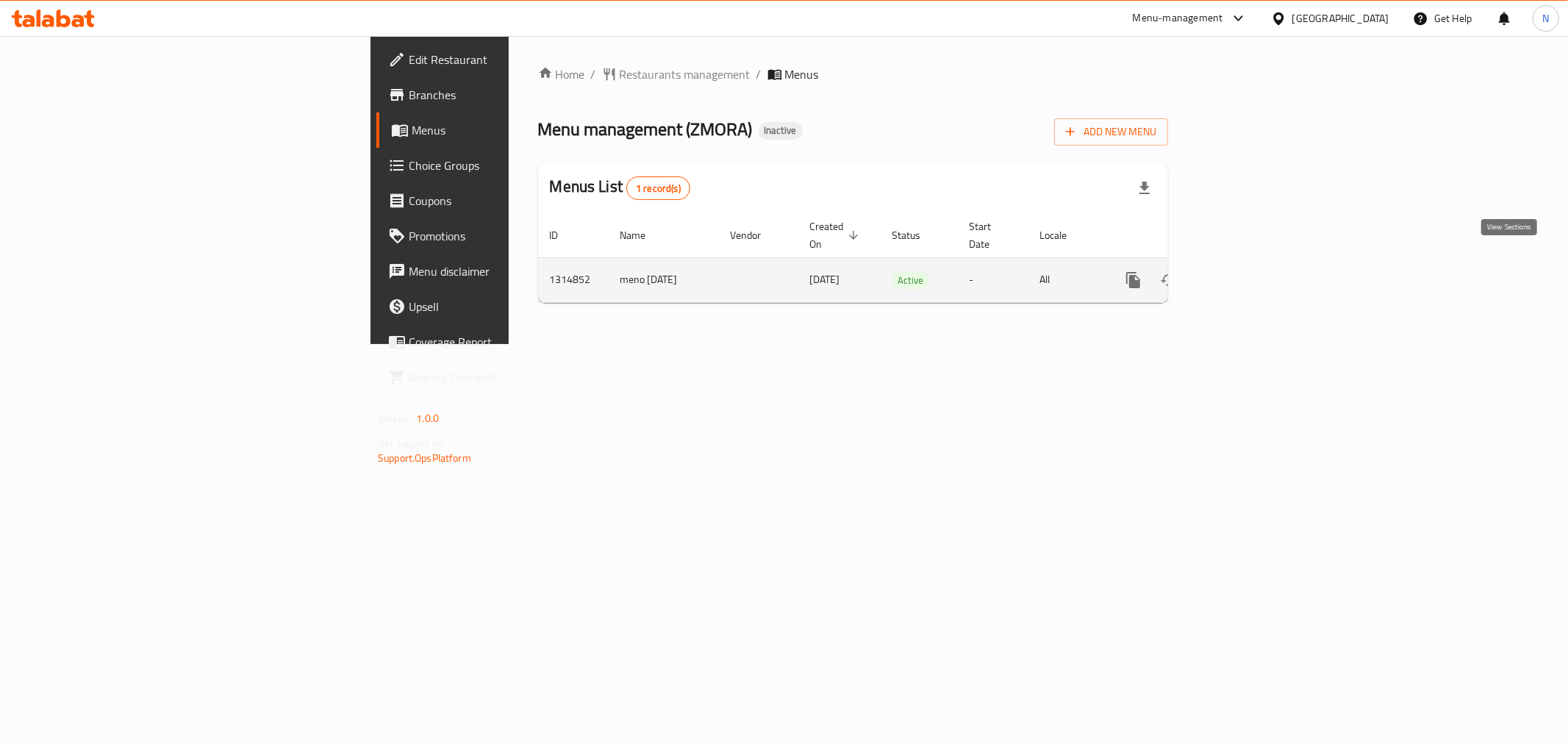
click at [1248, 271] on icon "enhanced table" at bounding box center [1239, 280] width 18 height 18
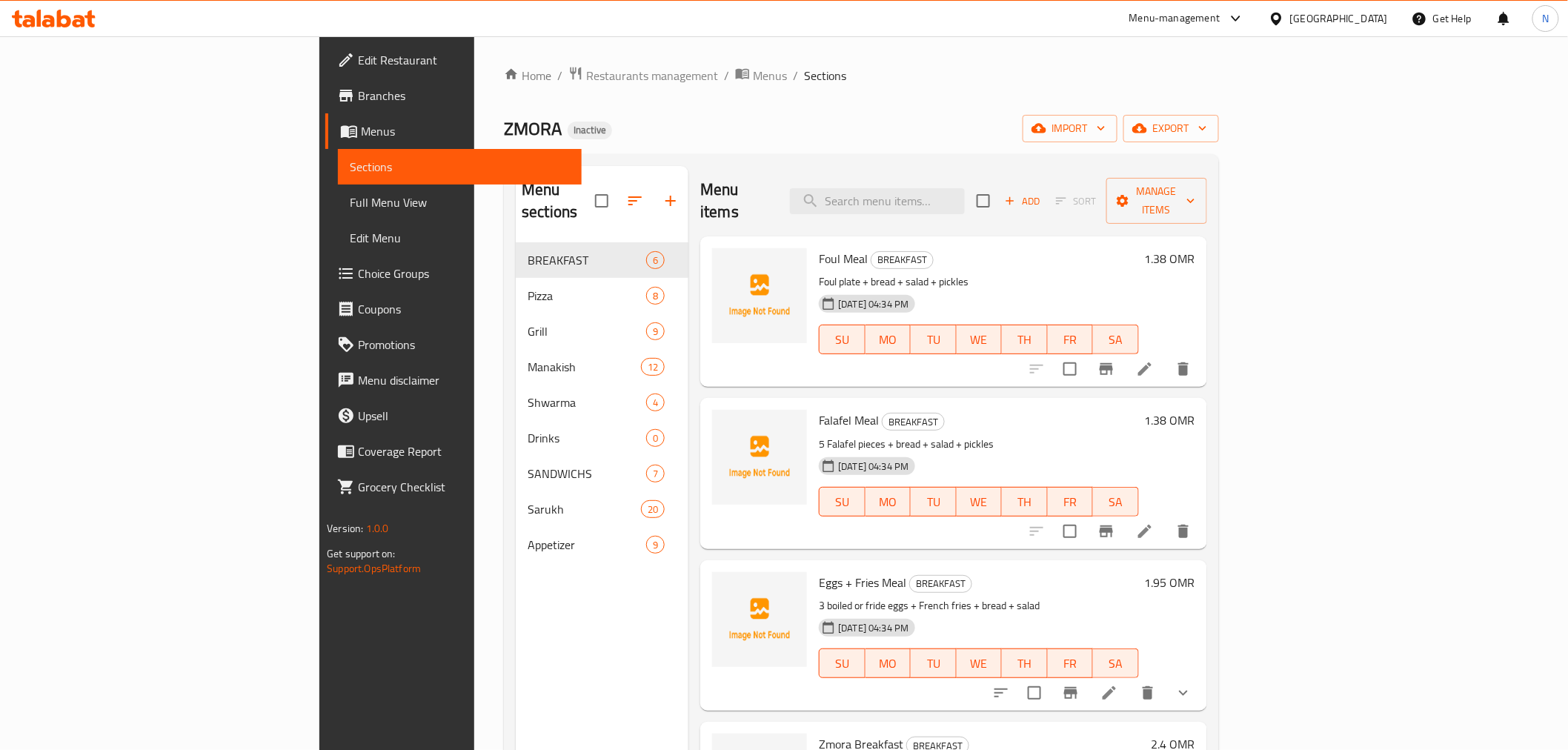
click at [504, 127] on span "ZMORA" at bounding box center [532, 129] width 57 height 33
copy span "ZMORA"
click at [504, 127] on span "ZMORA" at bounding box center [532, 129] width 57 height 33
click at [1046, 132] on icon "button" at bounding box center [1038, 128] width 15 height 15
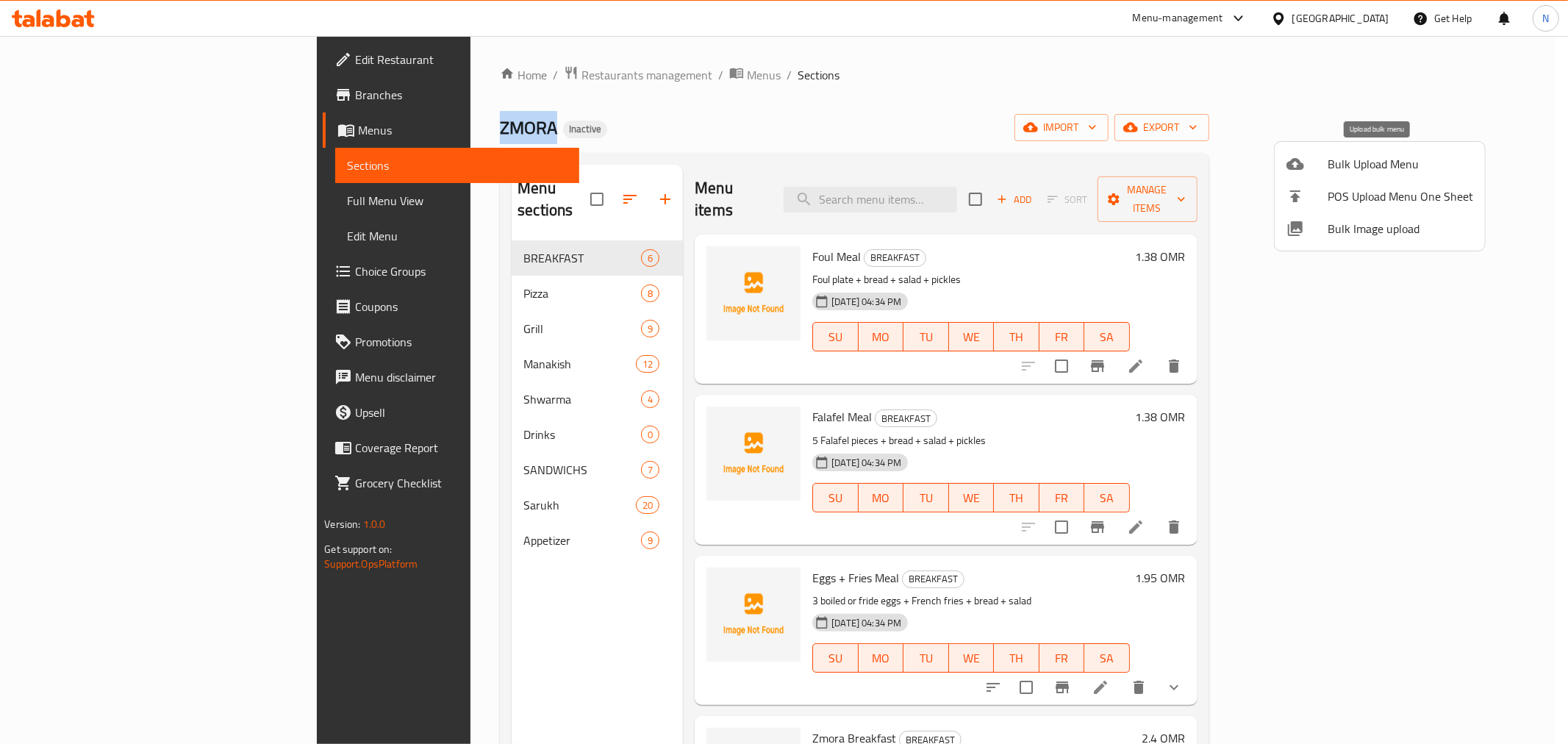
drag, startPoint x: 1314, startPoint y: 224, endPoint x: 1310, endPoint y: 165, distance: 59.1
click at [1310, 165] on ul "Bulk Upload Menu POS Upload Menu One Sheet Bulk Image upload" at bounding box center [1379, 196] width 210 height 109
click at [1397, 126] on div at bounding box center [784, 372] width 1568 height 744
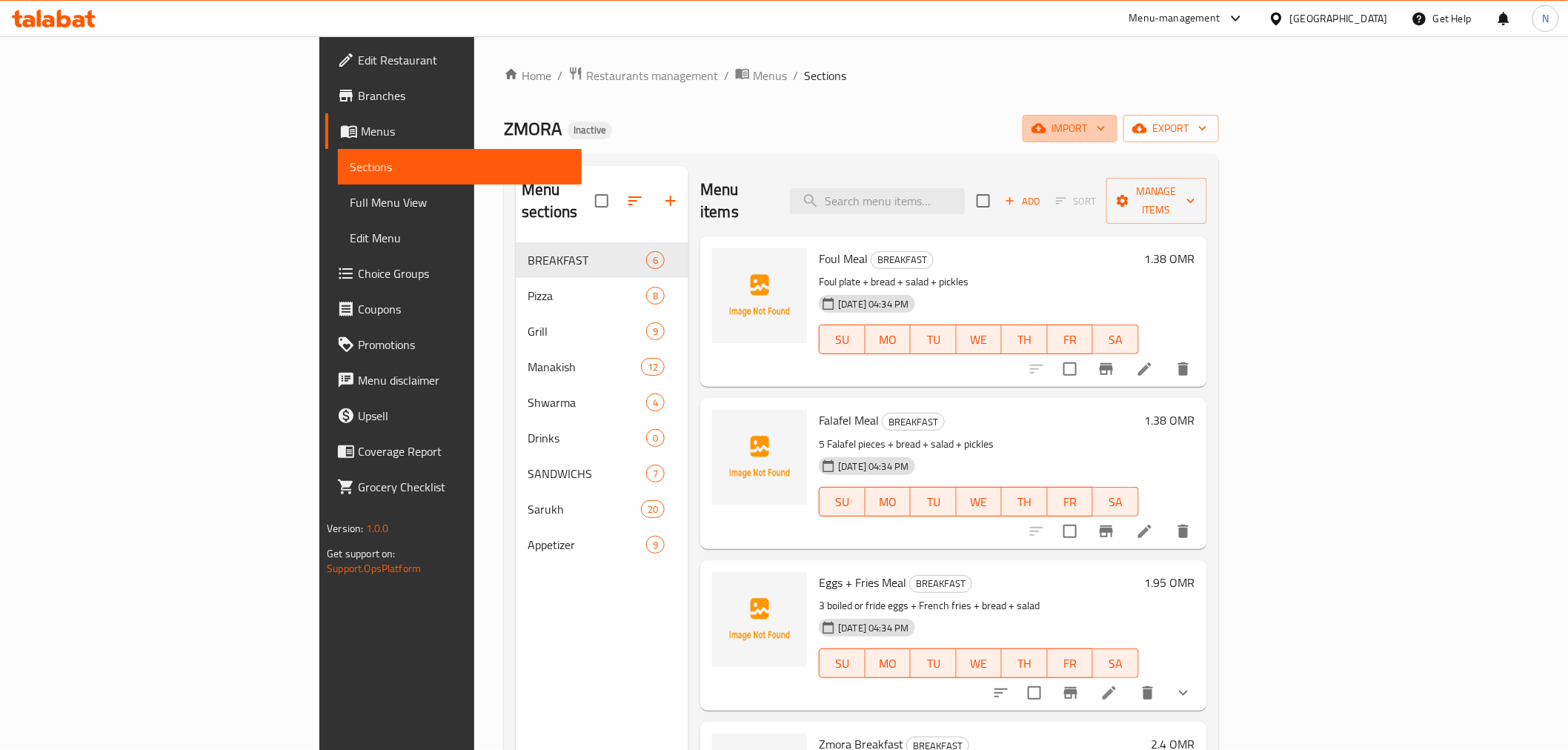
click at [1105, 127] on span "import" at bounding box center [1069, 129] width 71 height 19
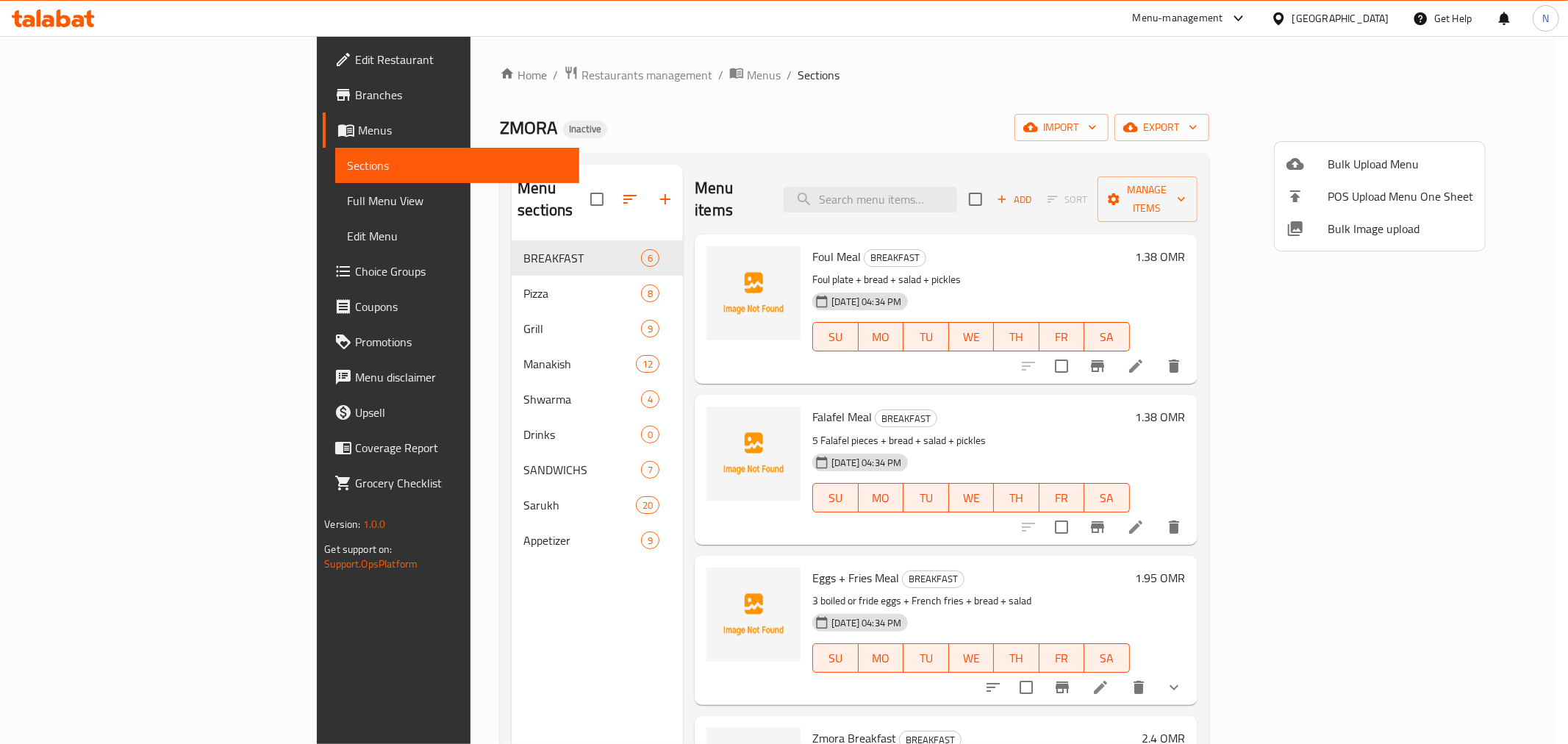
click at [1370, 222] on span "Bulk Image upload" at bounding box center [1400, 229] width 145 height 18
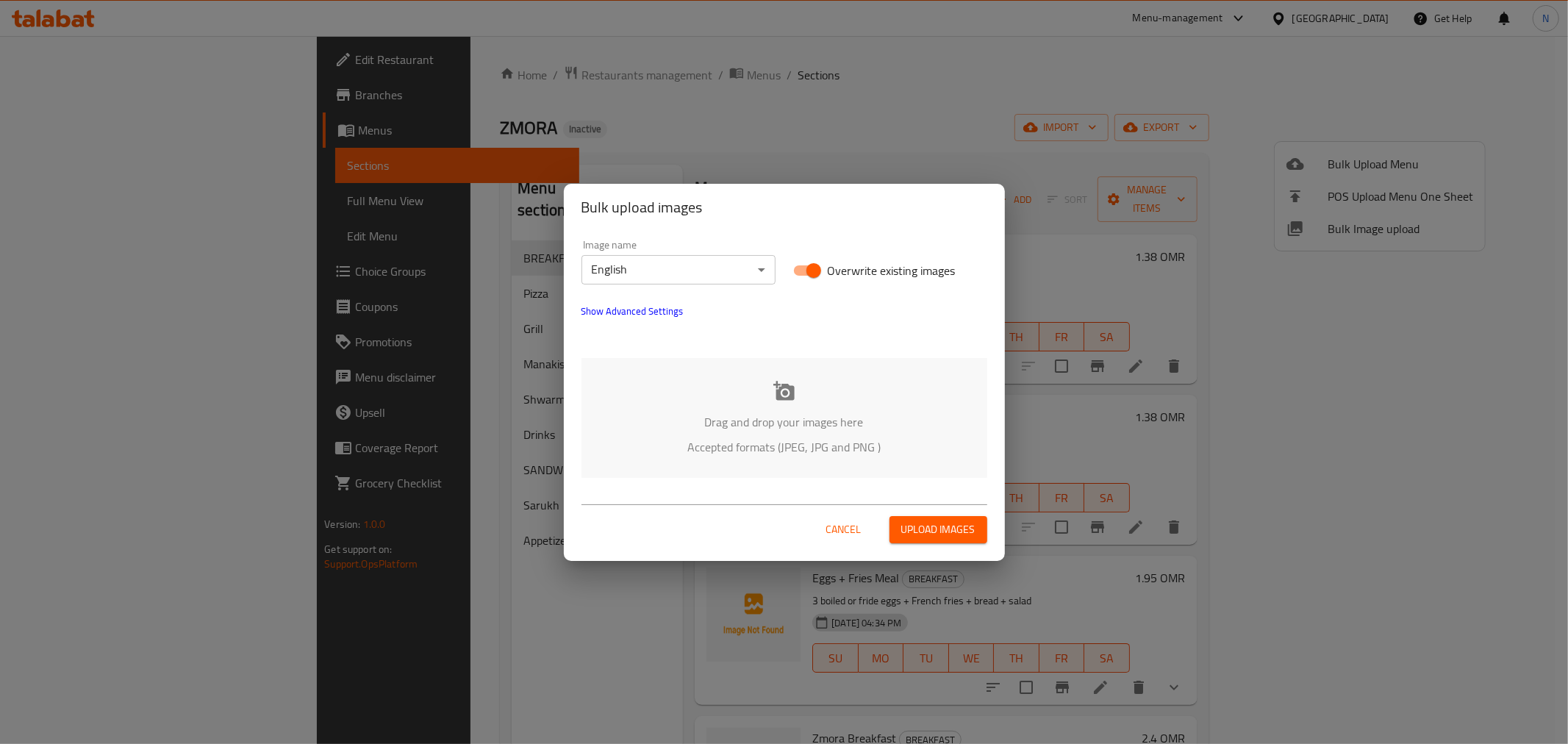
click at [821, 531] on button "Cancel" at bounding box center [843, 530] width 47 height 27
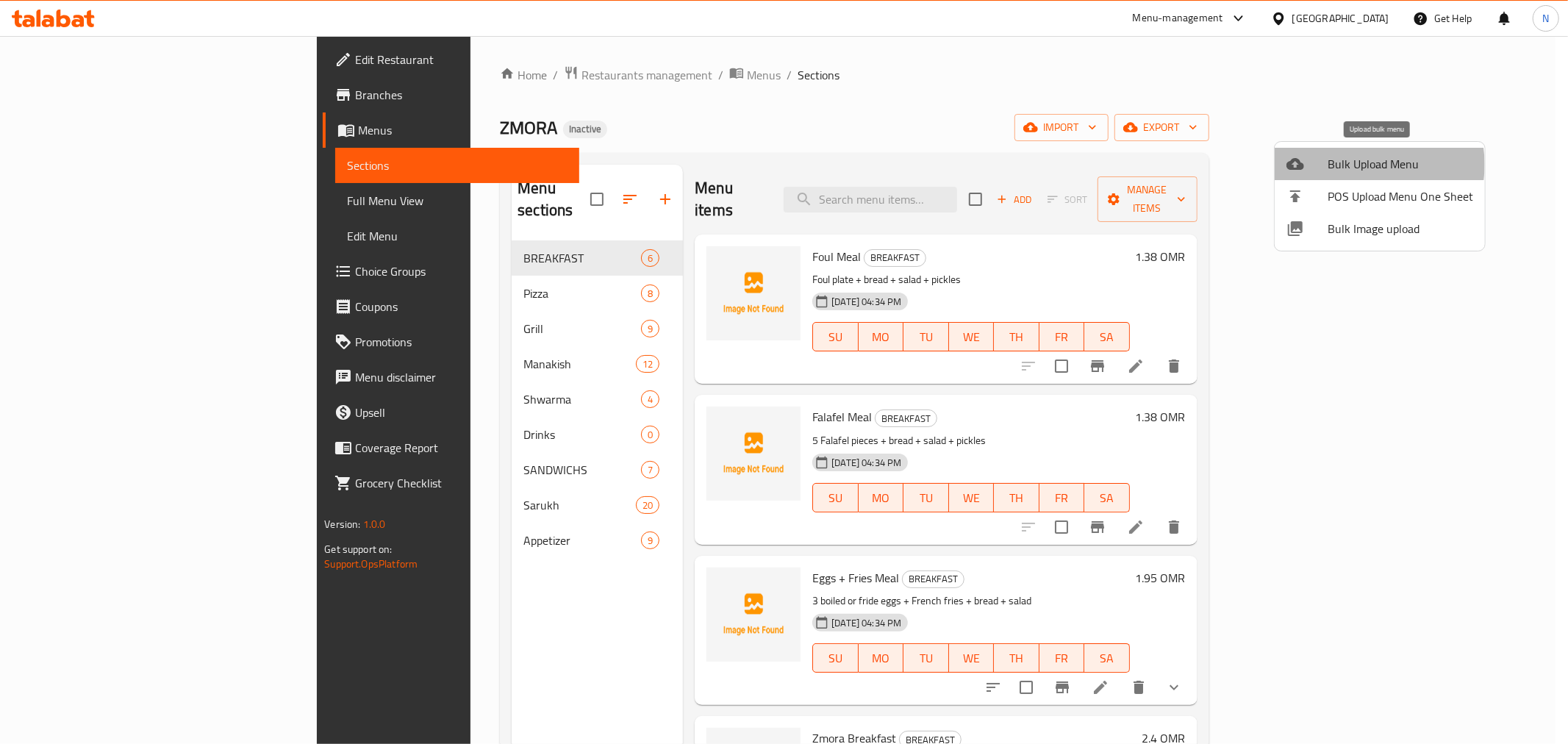
click at [1369, 165] on span "Bulk Upload Menu" at bounding box center [1400, 163] width 145 height 18
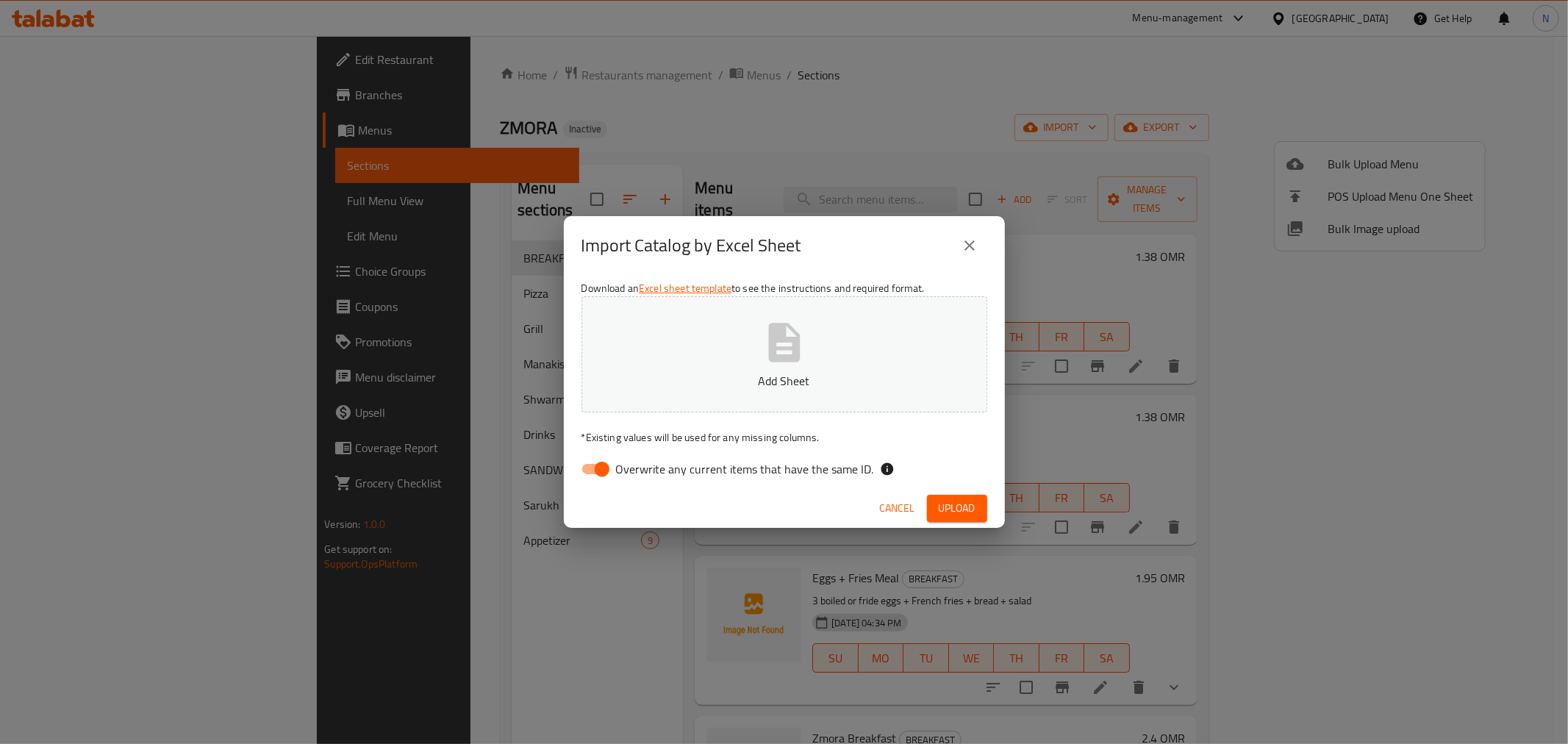
click at [607, 465] on input "Overwrite any current items that have the same ID." at bounding box center [602, 469] width 84 height 28
checkbox input "false"
click at [966, 520] on button "Upload" at bounding box center [957, 508] width 60 height 27
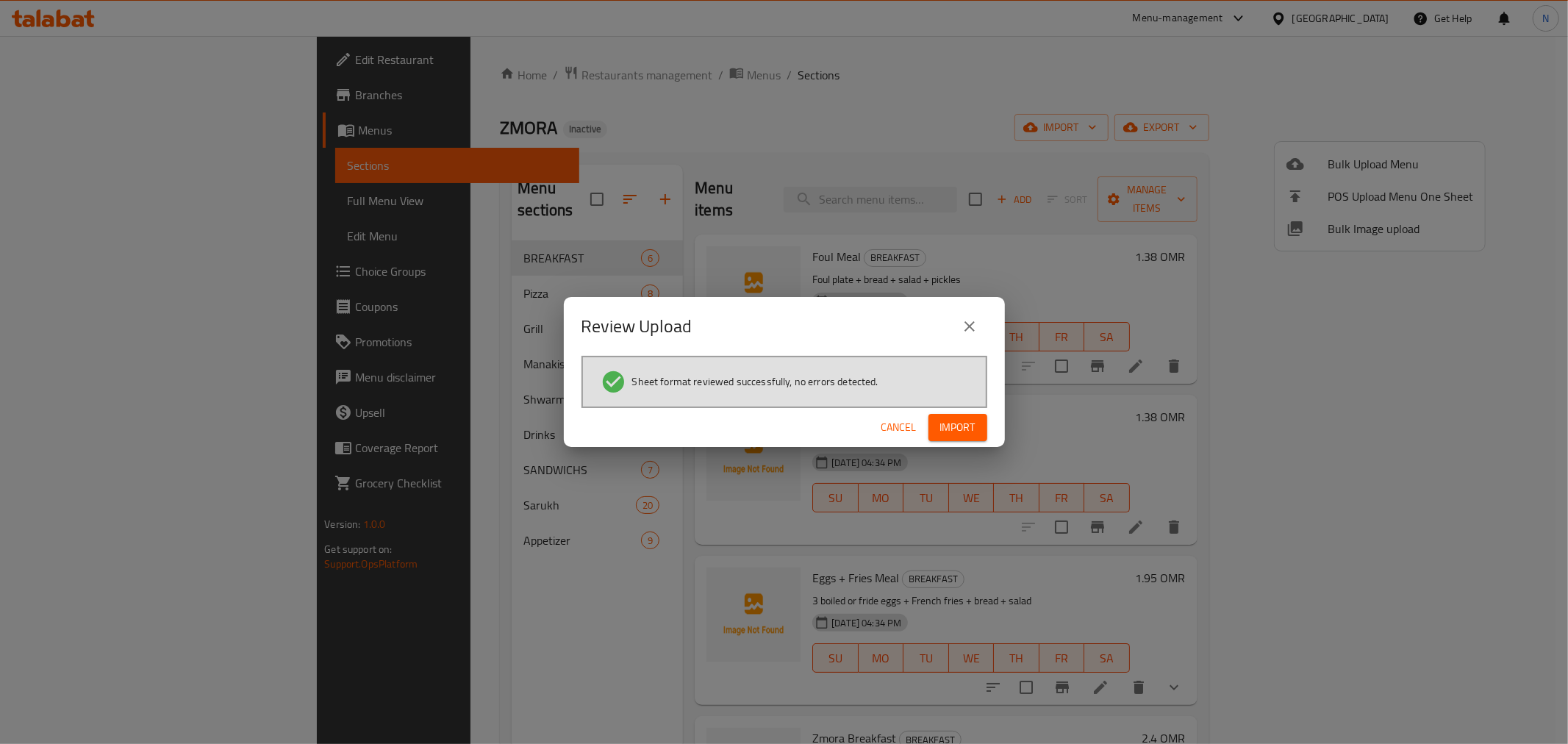
click at [980, 420] on button "Import" at bounding box center [957, 428] width 59 height 27
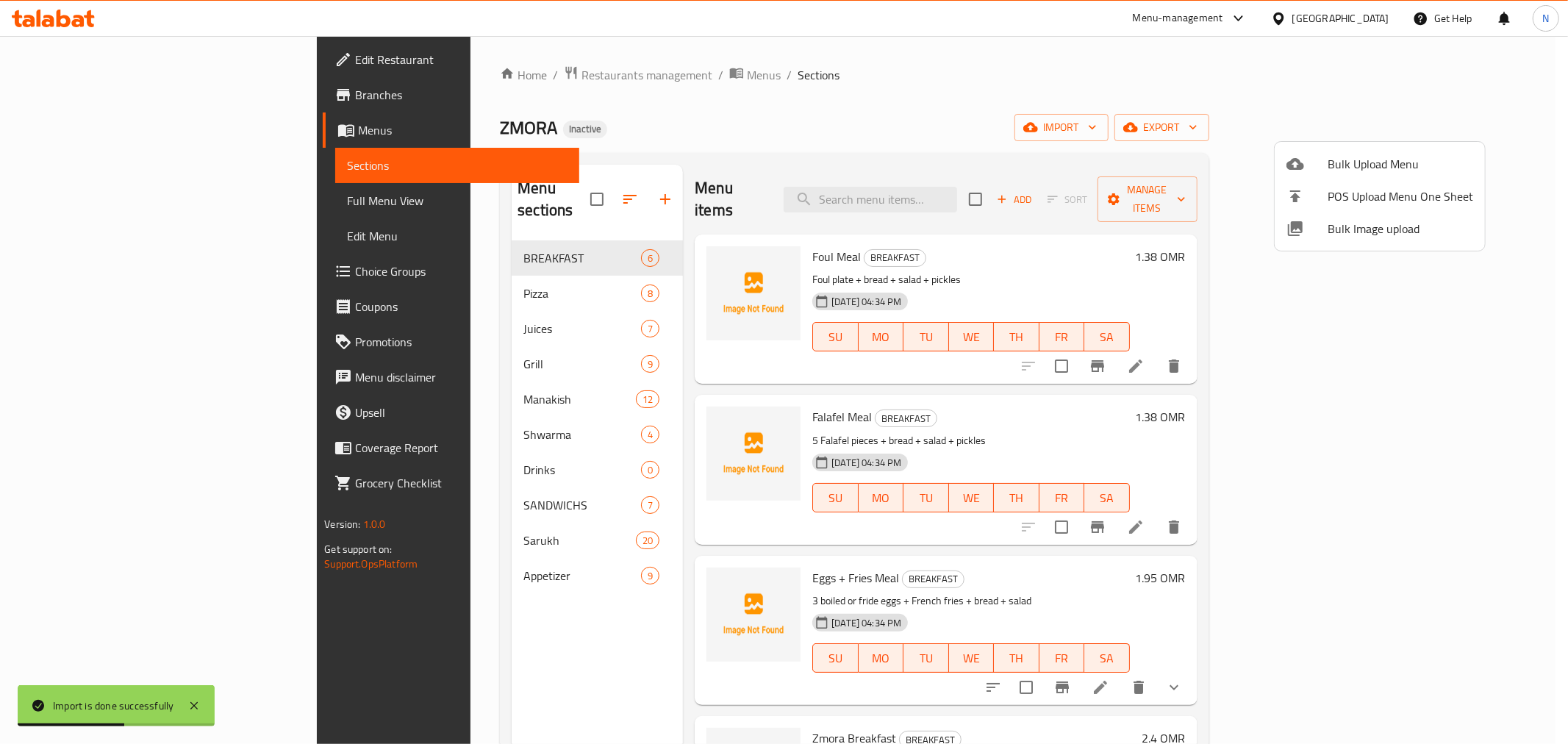
click at [72, 193] on div at bounding box center [784, 372] width 1568 height 744
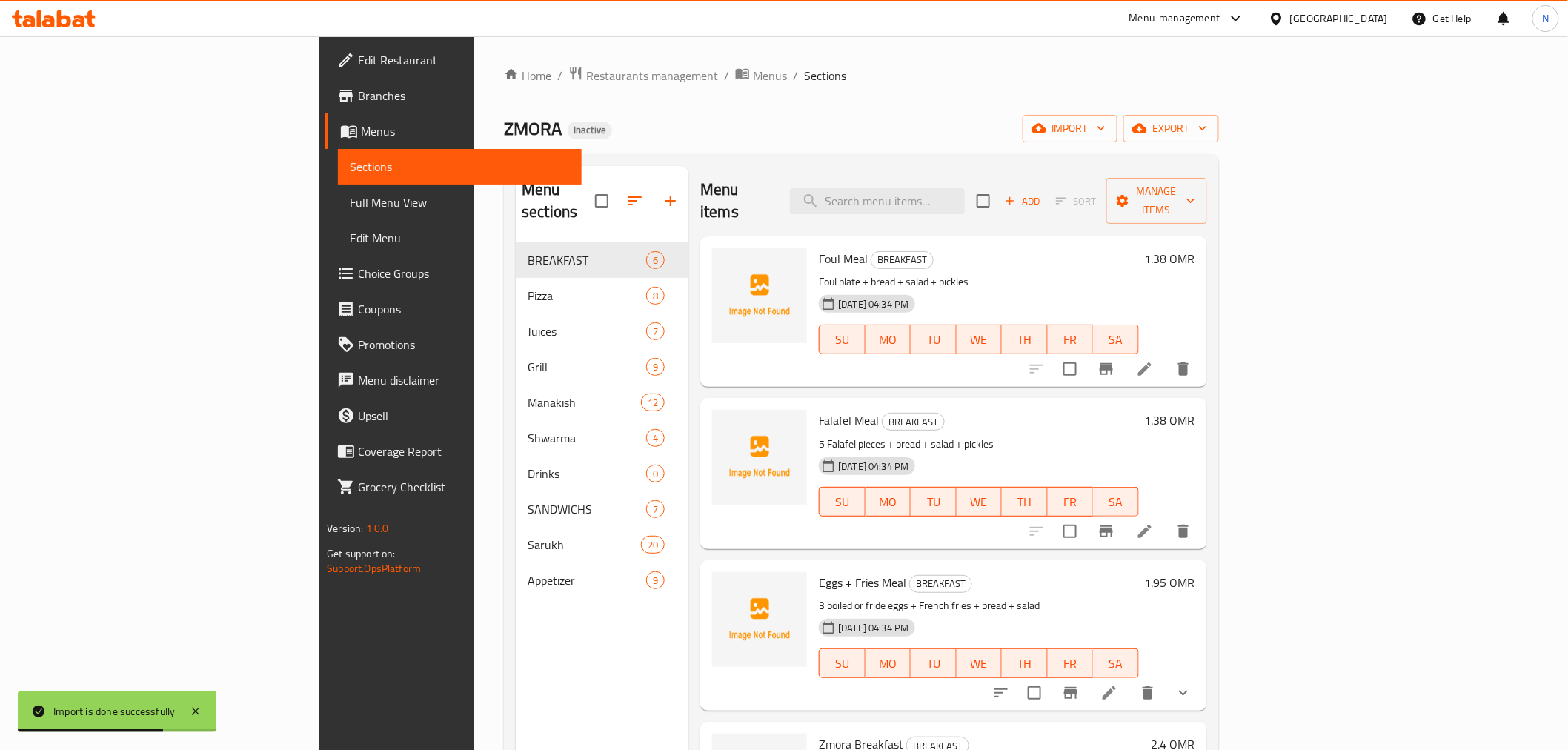
drag, startPoint x: 81, startPoint y: 201, endPoint x: 110, endPoint y: 238, distance: 47.0
click at [350, 201] on span "Full Menu View" at bounding box center [459, 202] width 219 height 18
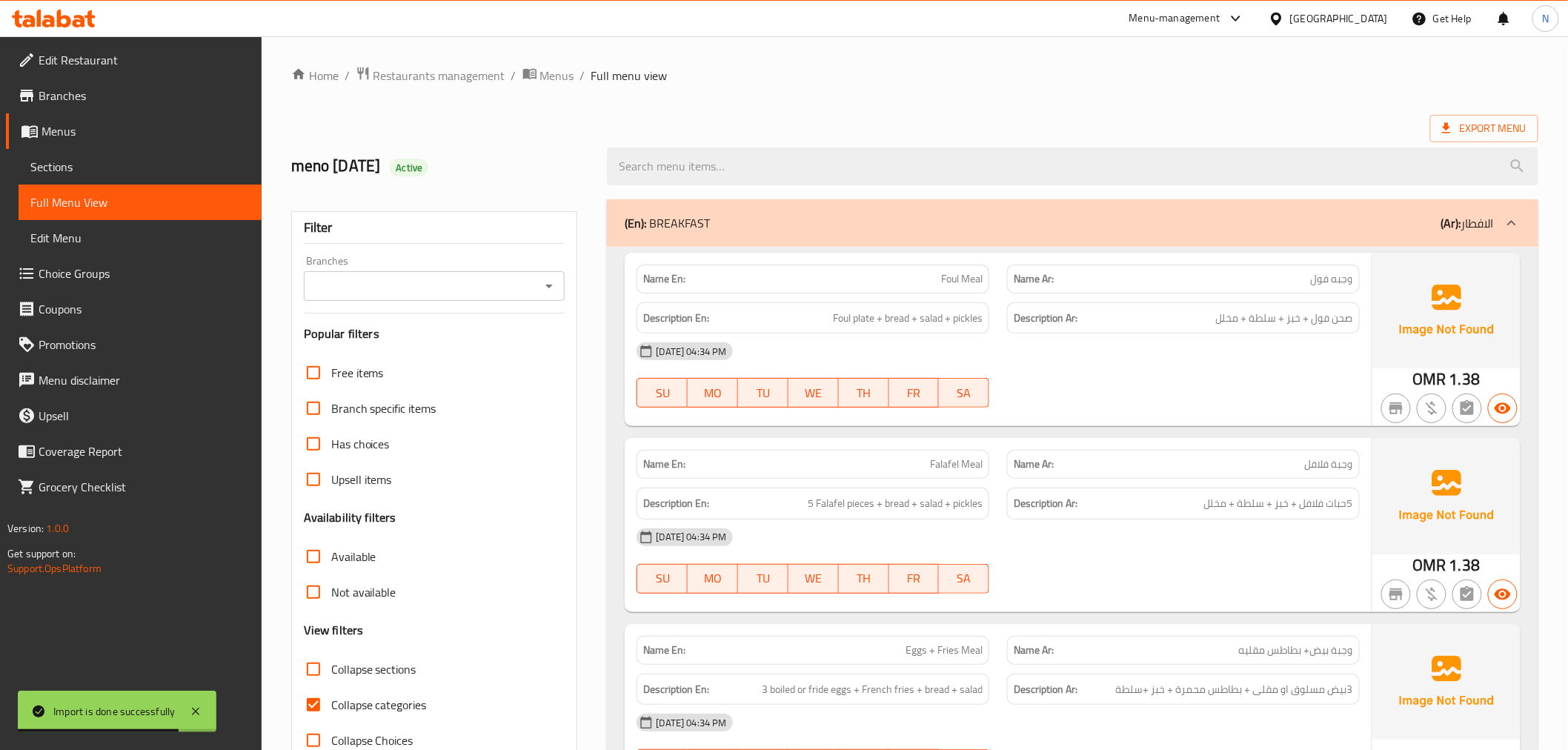
scroll to position [247, 0]
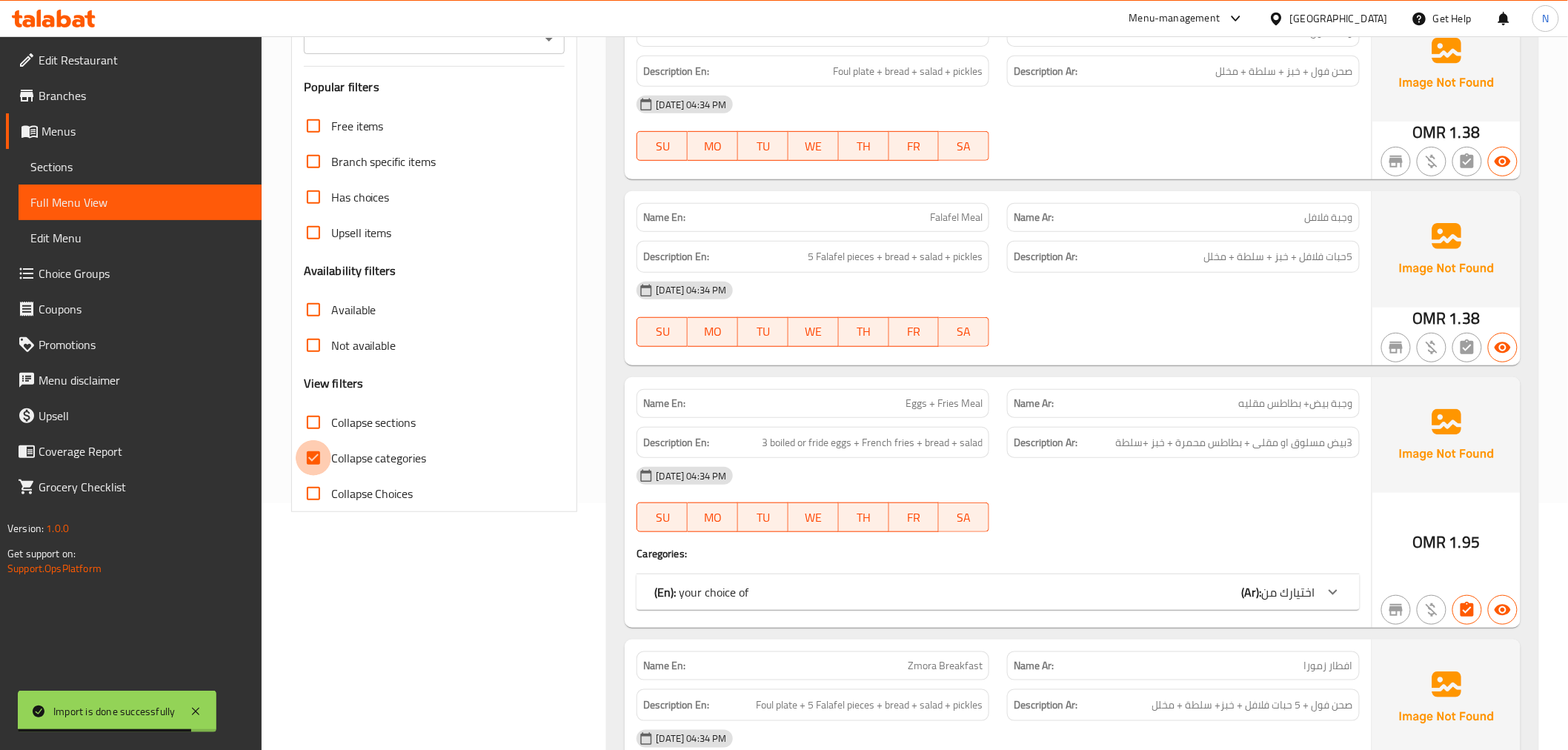
drag, startPoint x: 323, startPoint y: 454, endPoint x: 620, endPoint y: 431, distance: 297.9
click at [322, 454] on input "Collapse categories" at bounding box center [314, 459] width 36 height 36
checkbox input "false"
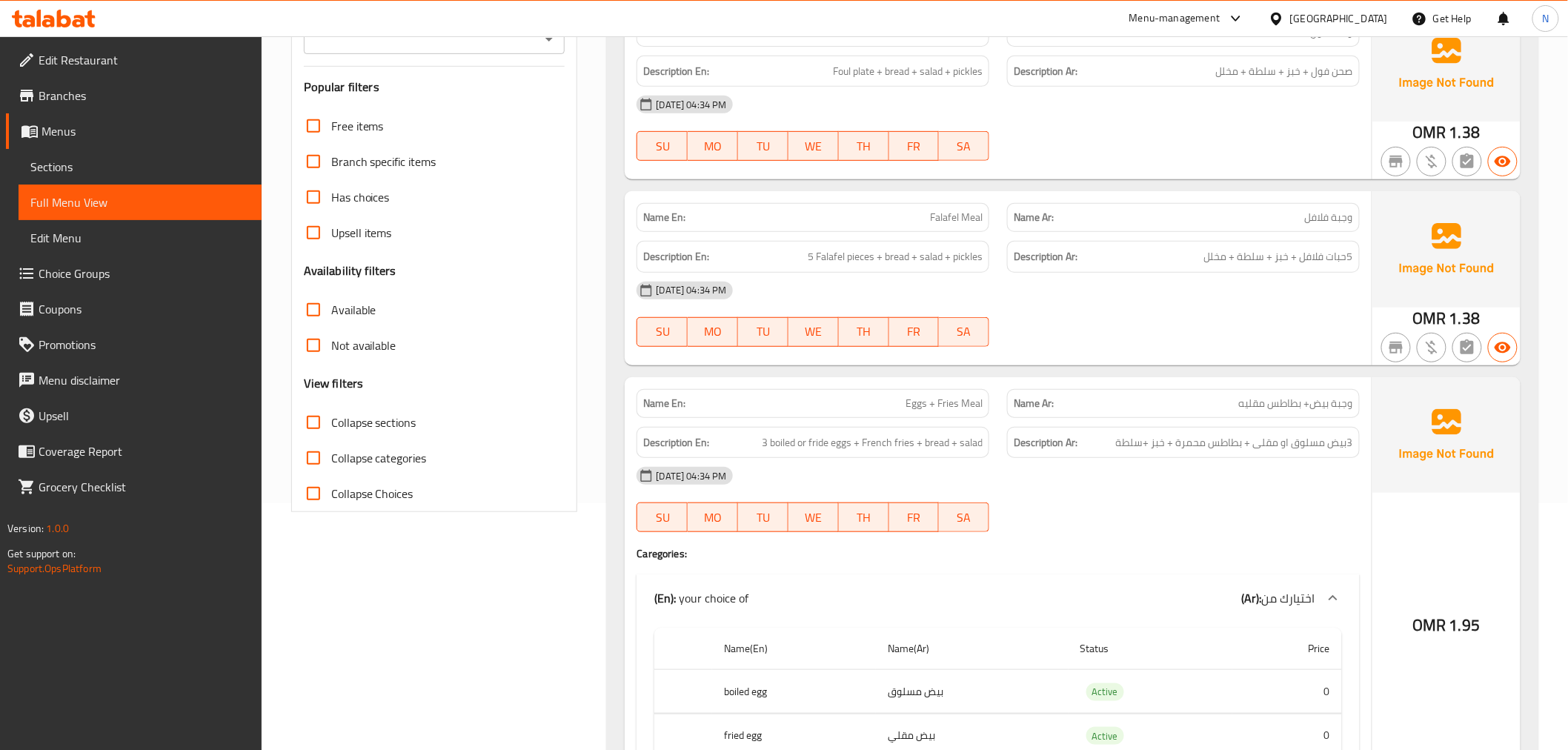
click at [308, 421] on input "Collapse sections" at bounding box center [314, 423] width 36 height 36
checkbox input "true"
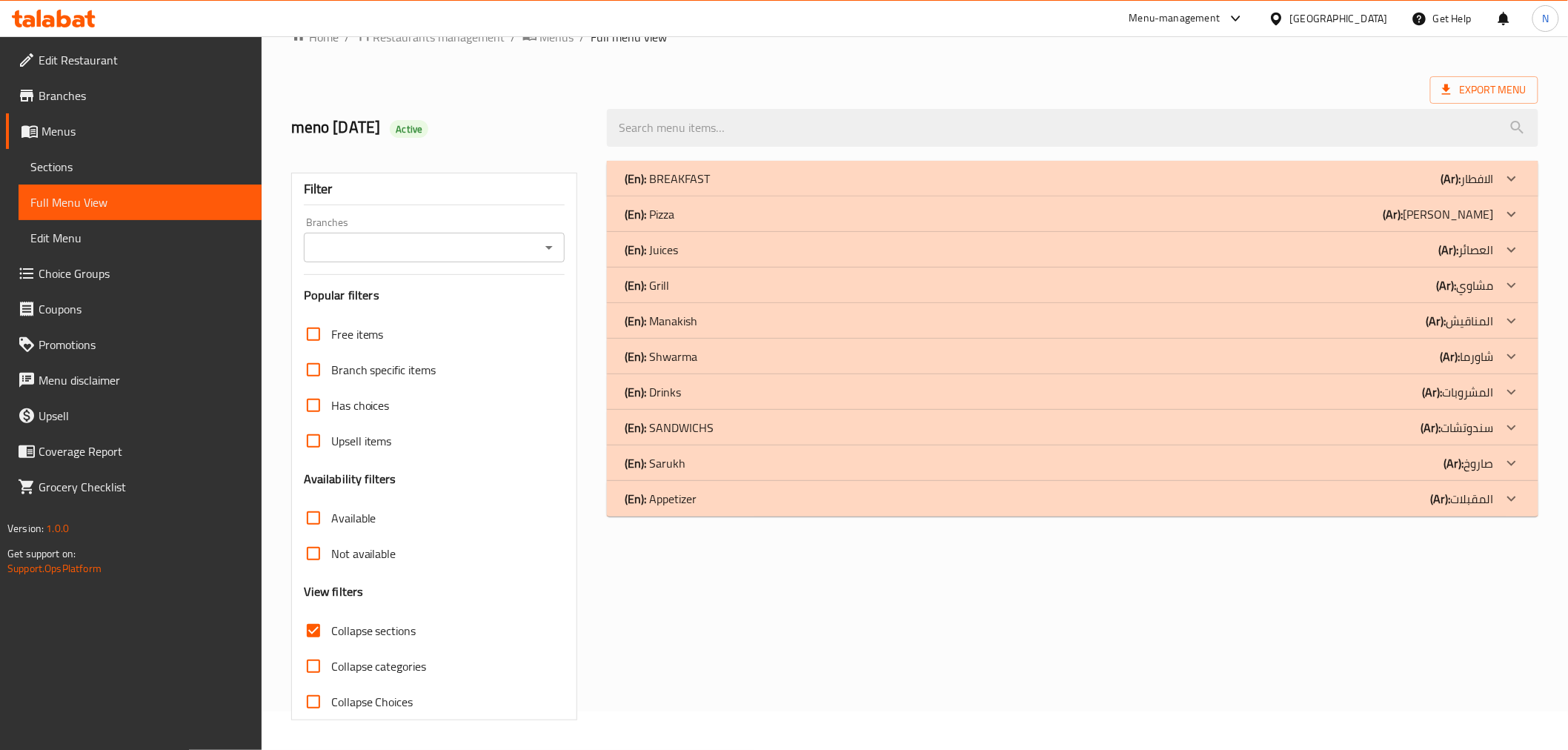
scroll to position [39, 0]
click at [1512, 248] on icon at bounding box center [1511, 249] width 18 height 18
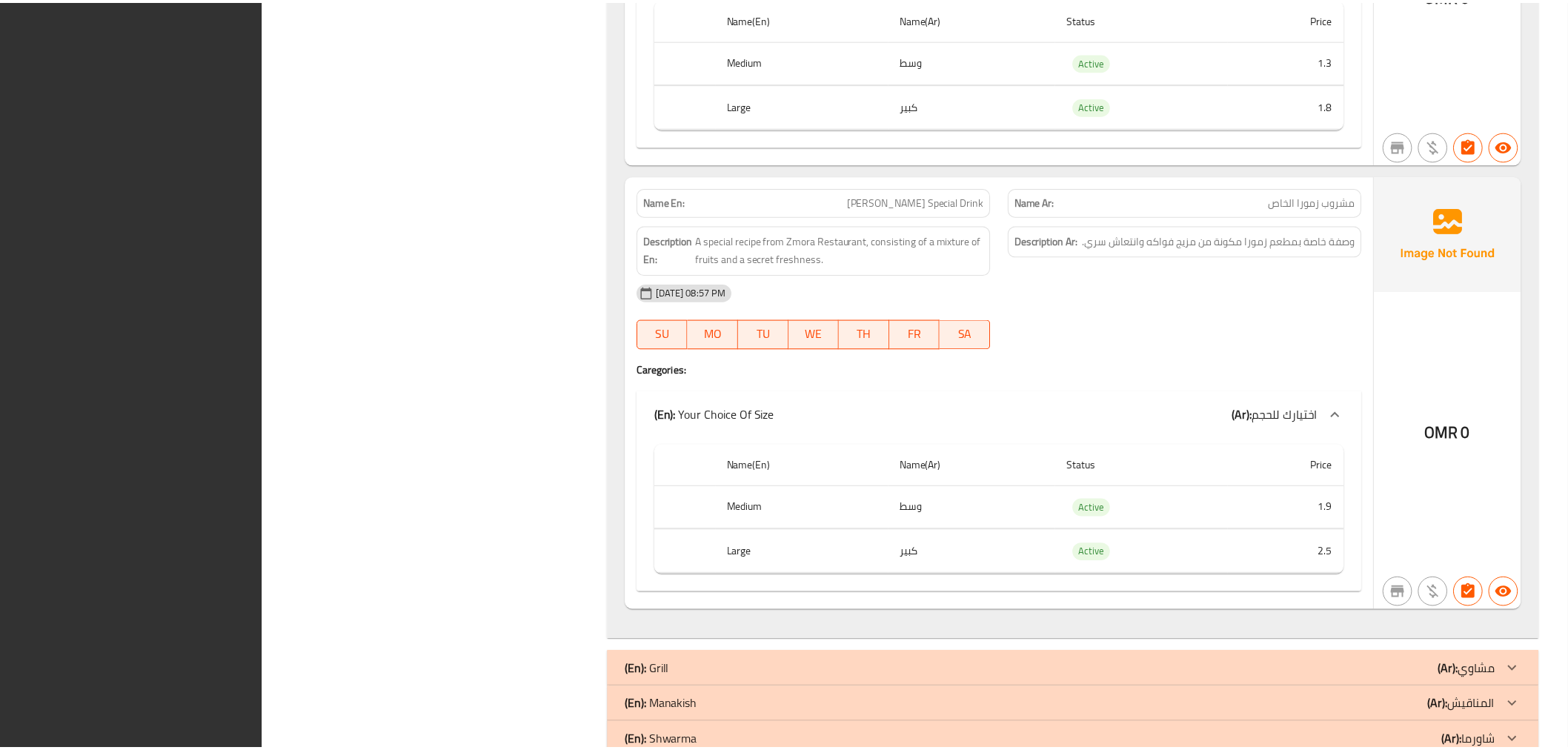
scroll to position [3183, 0]
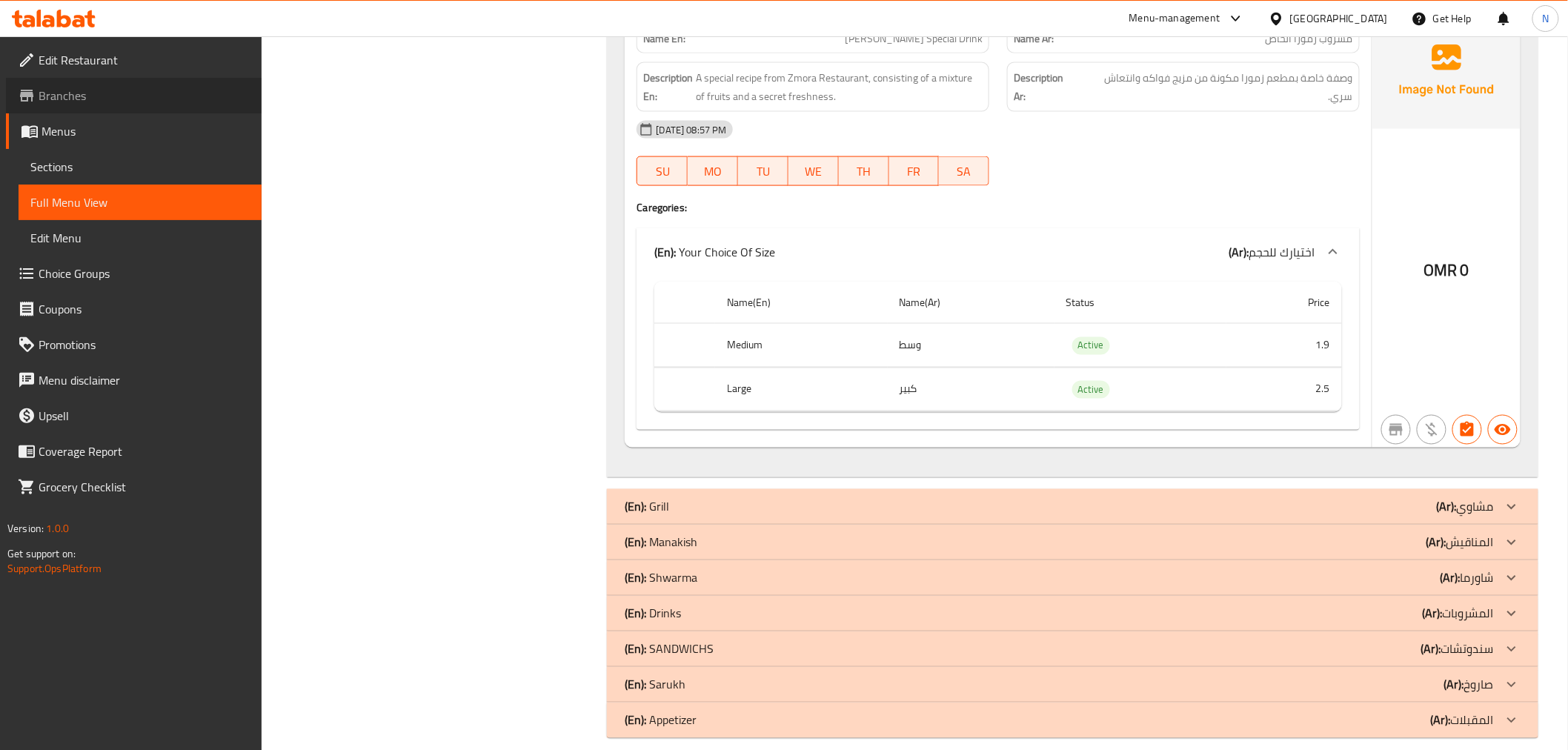
click at [65, 101] on span "Branches" at bounding box center [144, 95] width 211 height 18
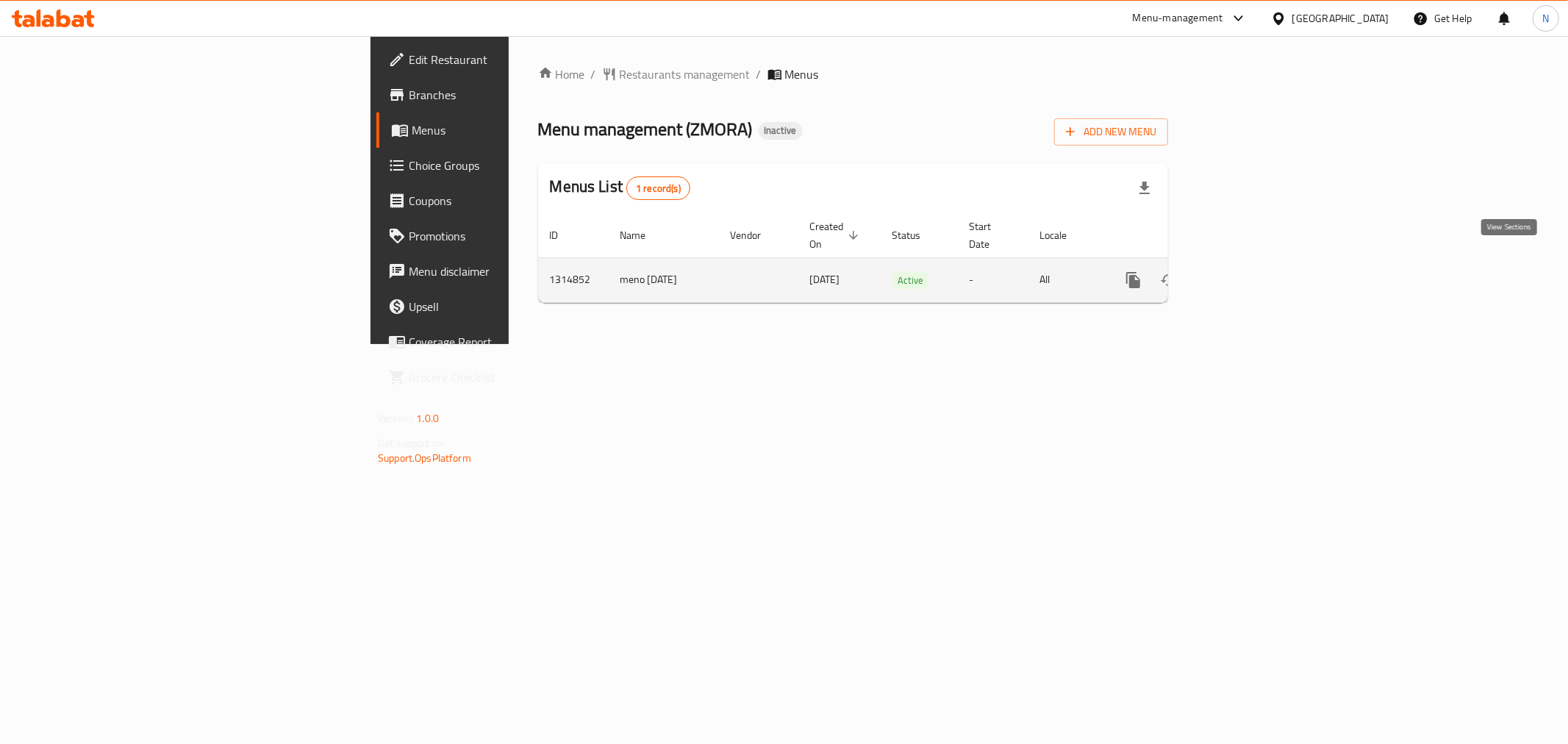
click at [1246, 274] on icon "enhanced table" at bounding box center [1239, 281] width 14 height 14
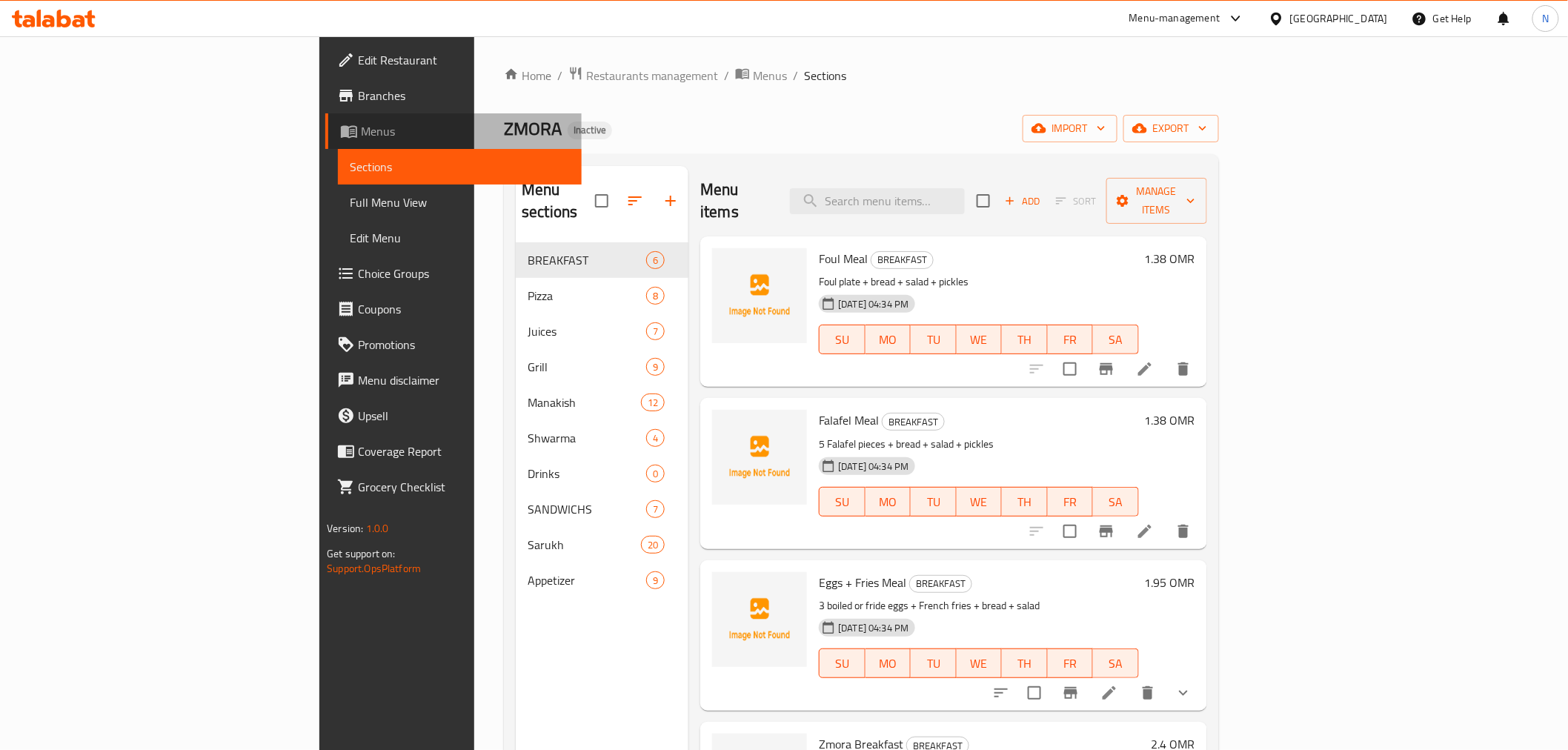
click at [361, 129] on span "Menus" at bounding box center [464, 131] width 208 height 18
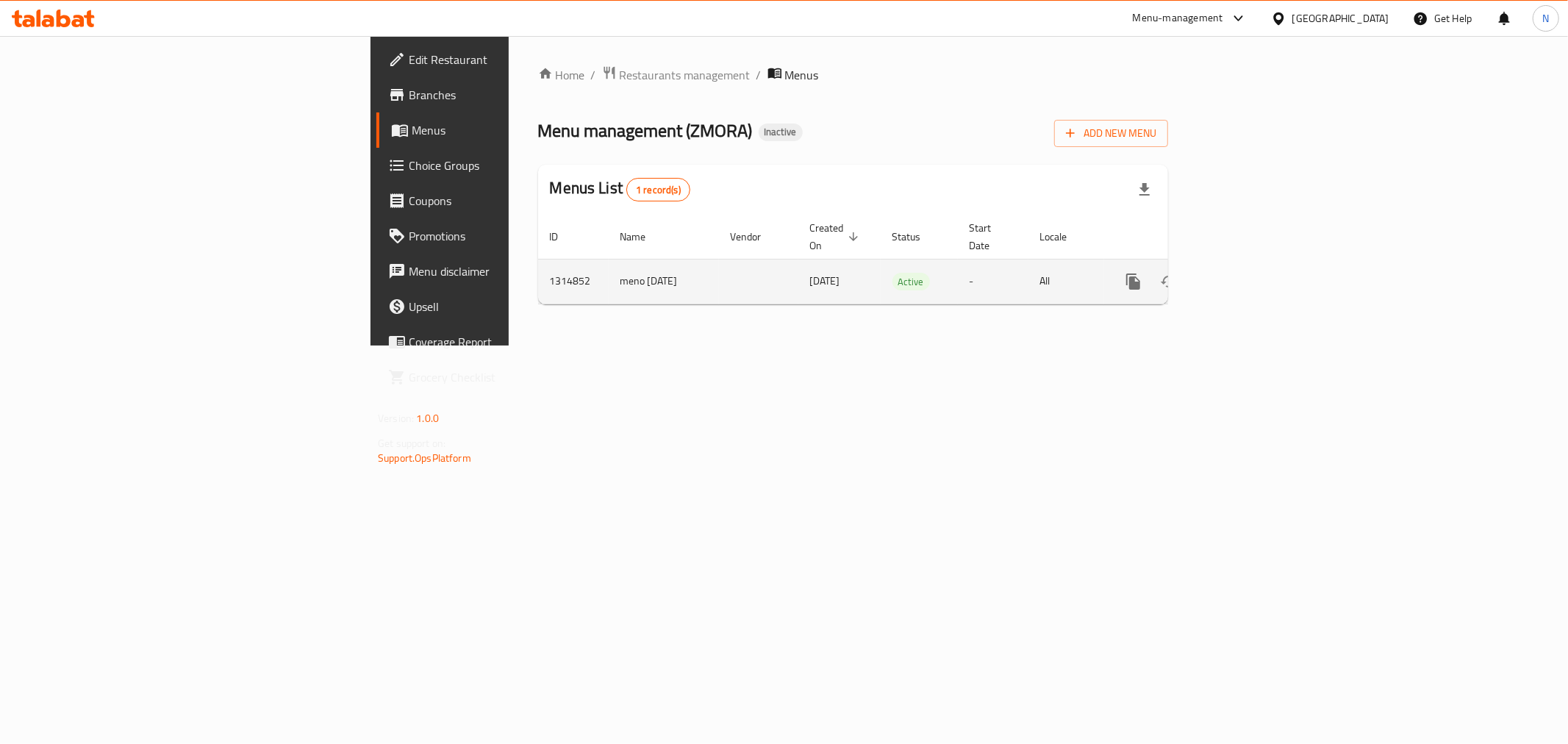
click at [1246, 275] on icon "enhanced table" at bounding box center [1239, 281] width 14 height 14
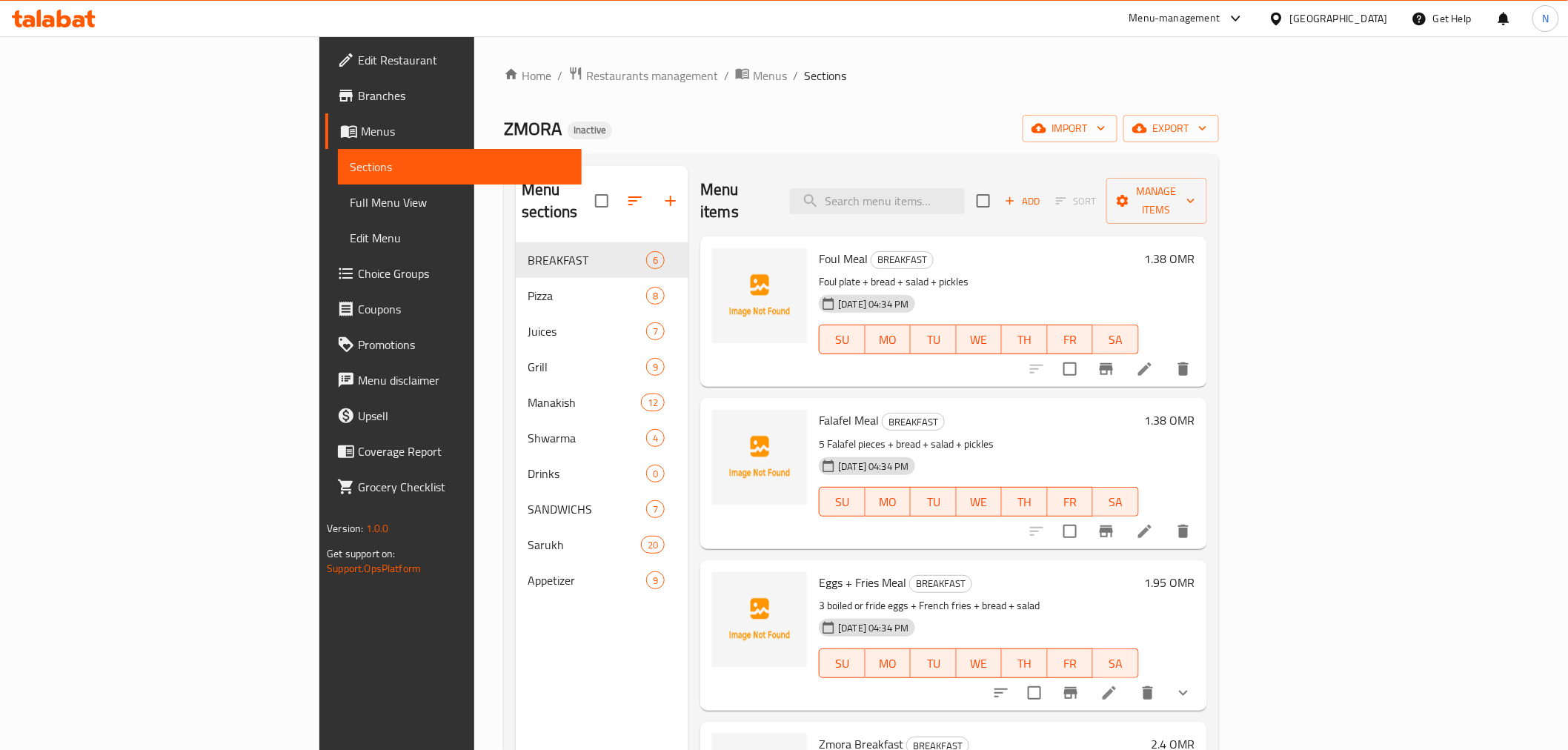
click at [350, 206] on span "Full Menu View" at bounding box center [459, 202] width 219 height 18
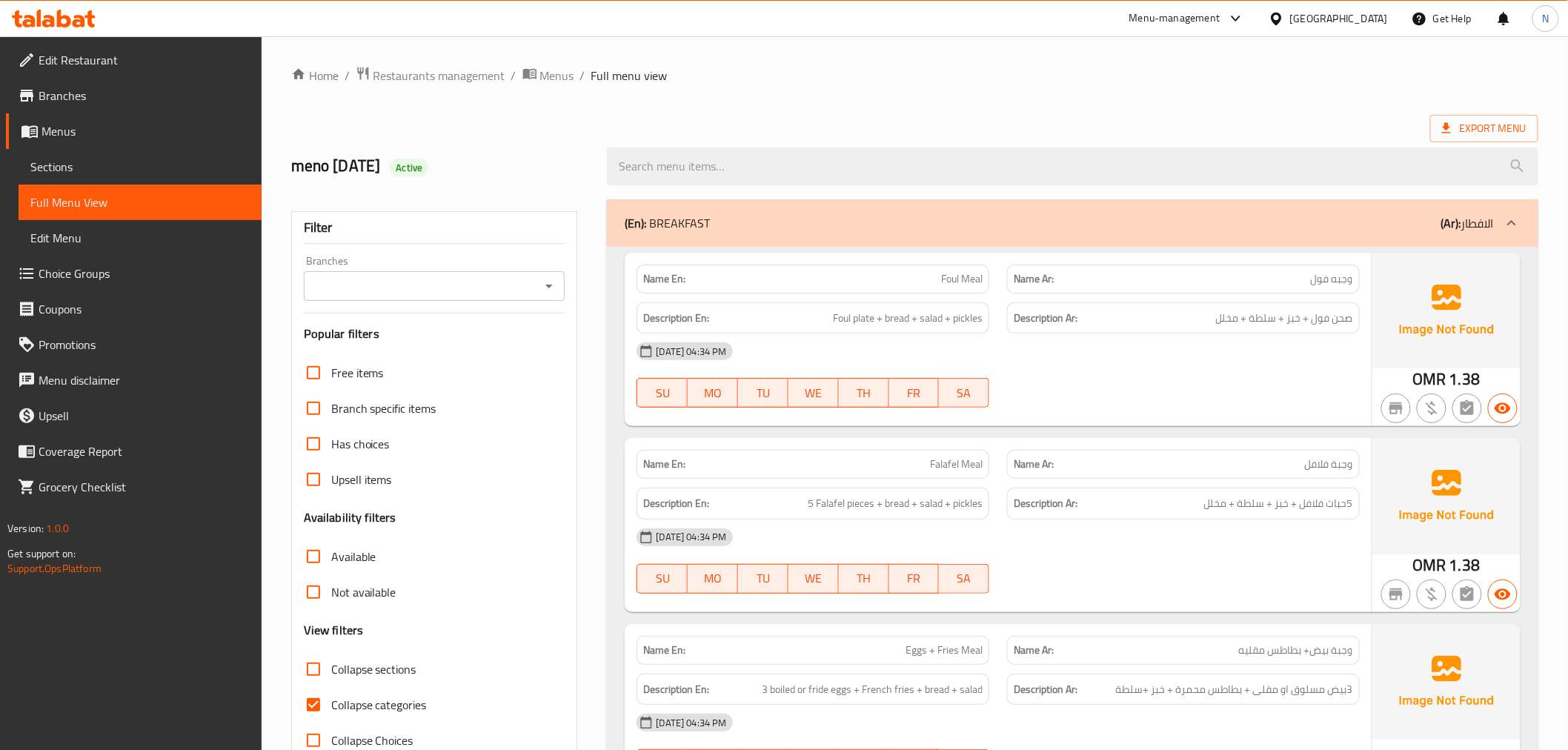
scroll to position [247, 0]
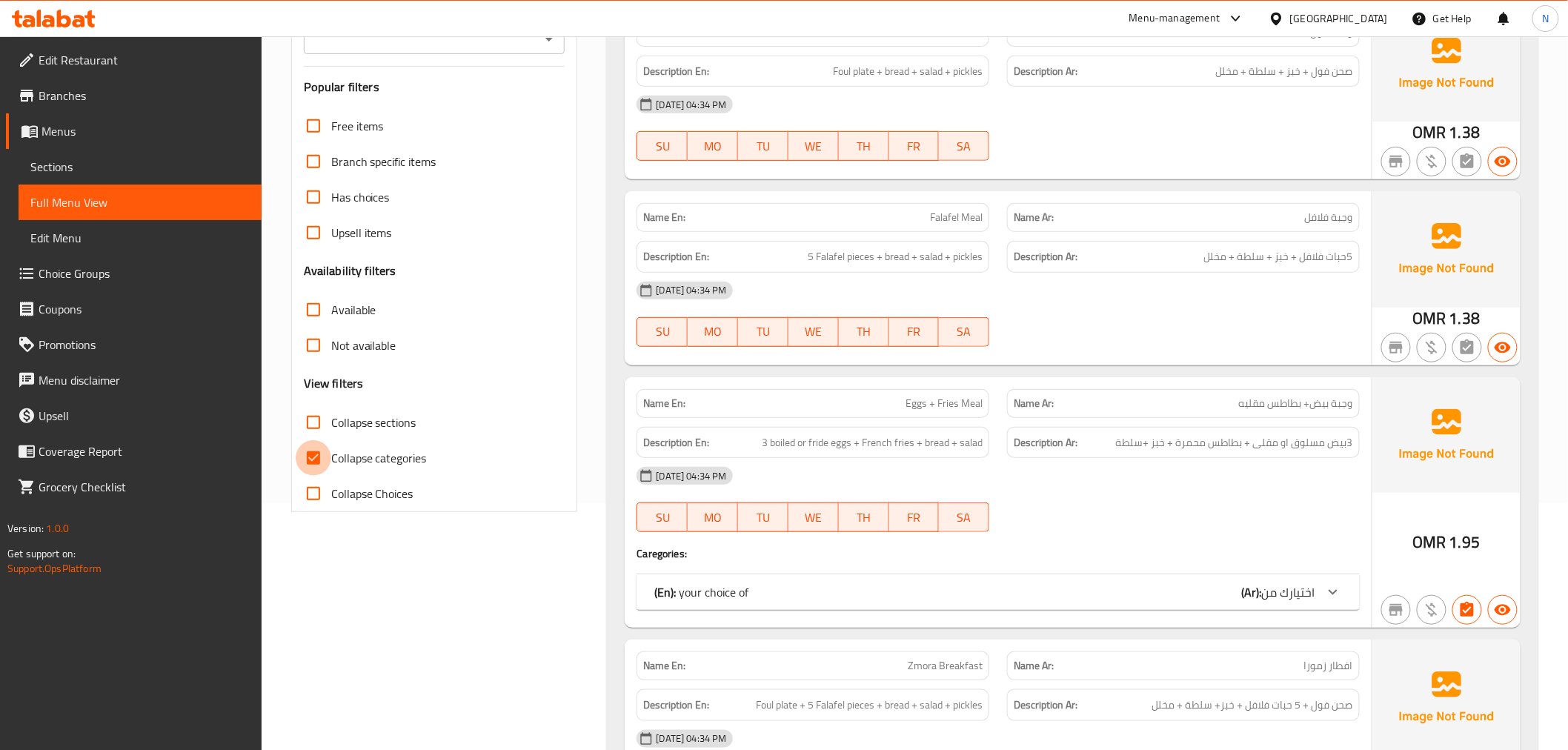
click at [315, 458] on input "Collapse categories" at bounding box center [314, 459] width 36 height 36
checkbox input "false"
click at [312, 425] on input "Collapse sections" at bounding box center [314, 423] width 36 height 36
checkbox input "true"
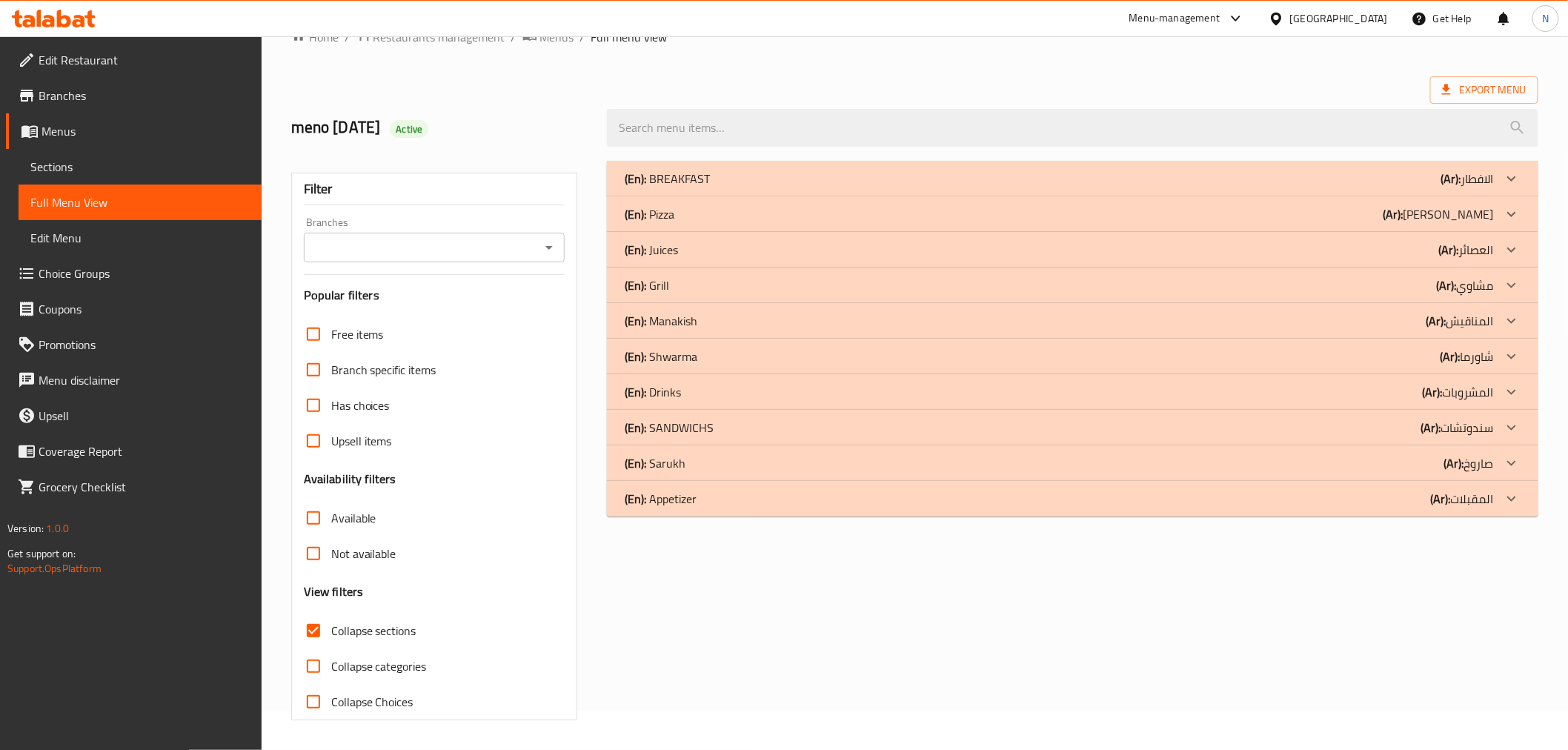
scroll to position [0, 0]
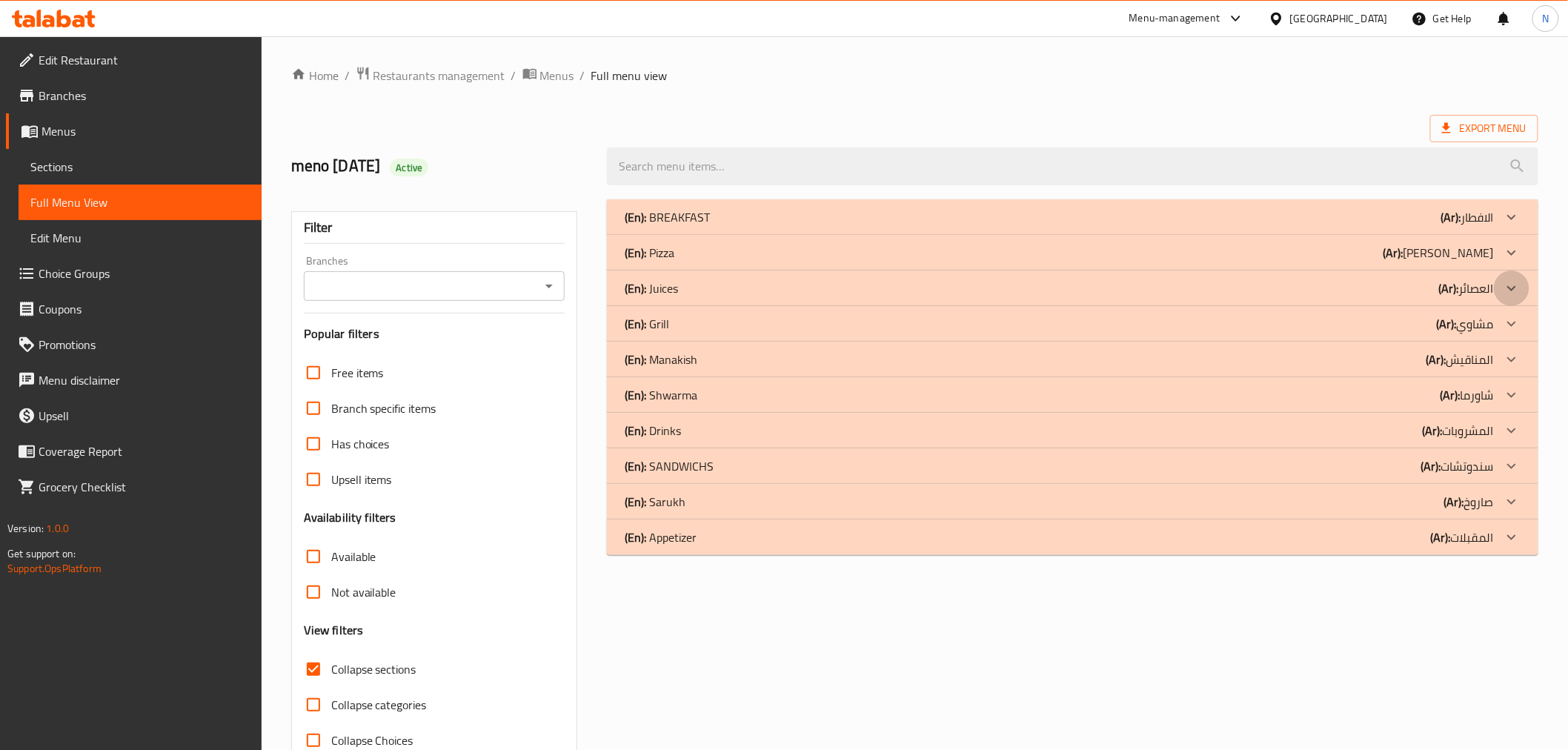
click at [1511, 290] on icon at bounding box center [1511, 288] width 9 height 5
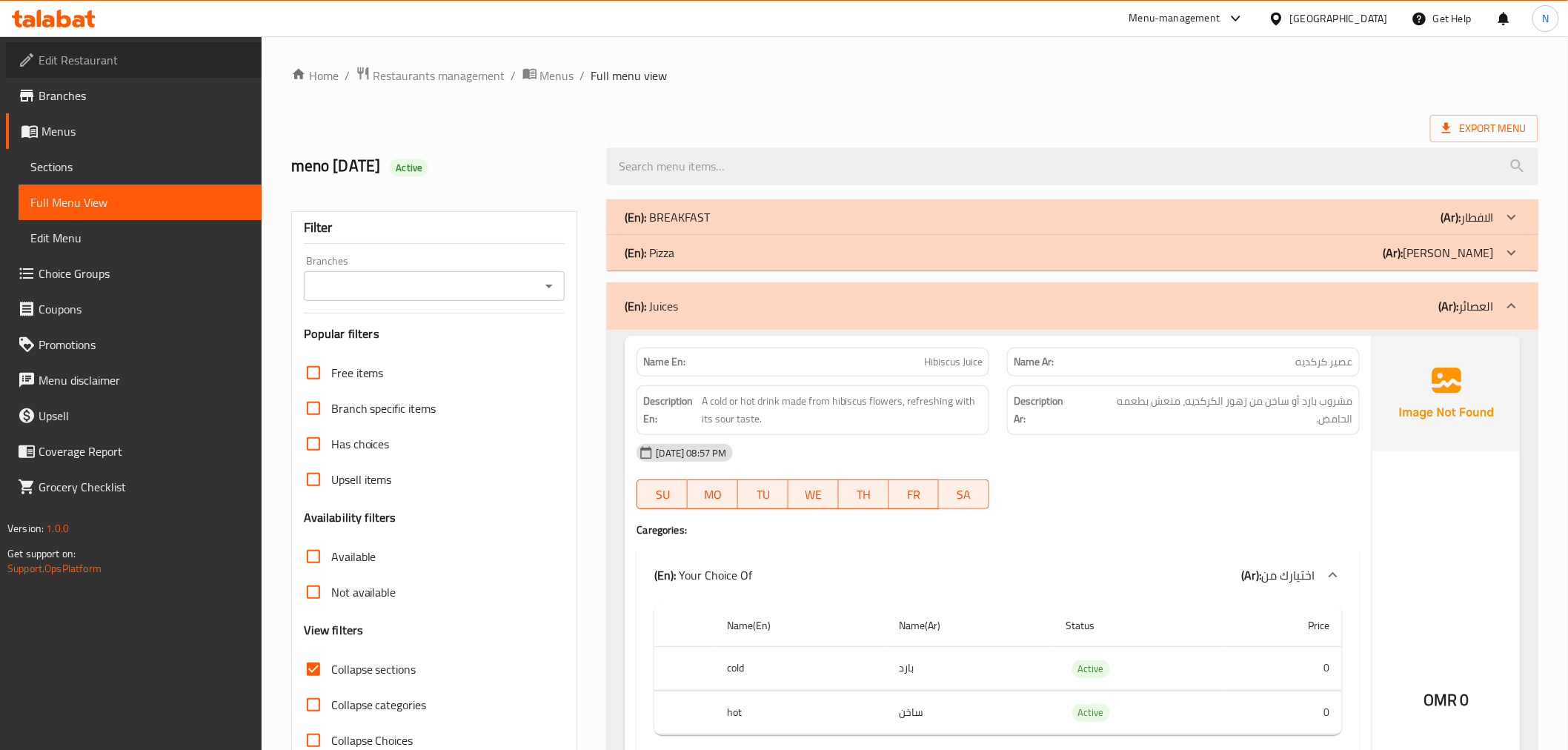
click at [77, 57] on span "Edit Restaurant" at bounding box center [144, 60] width 211 height 18
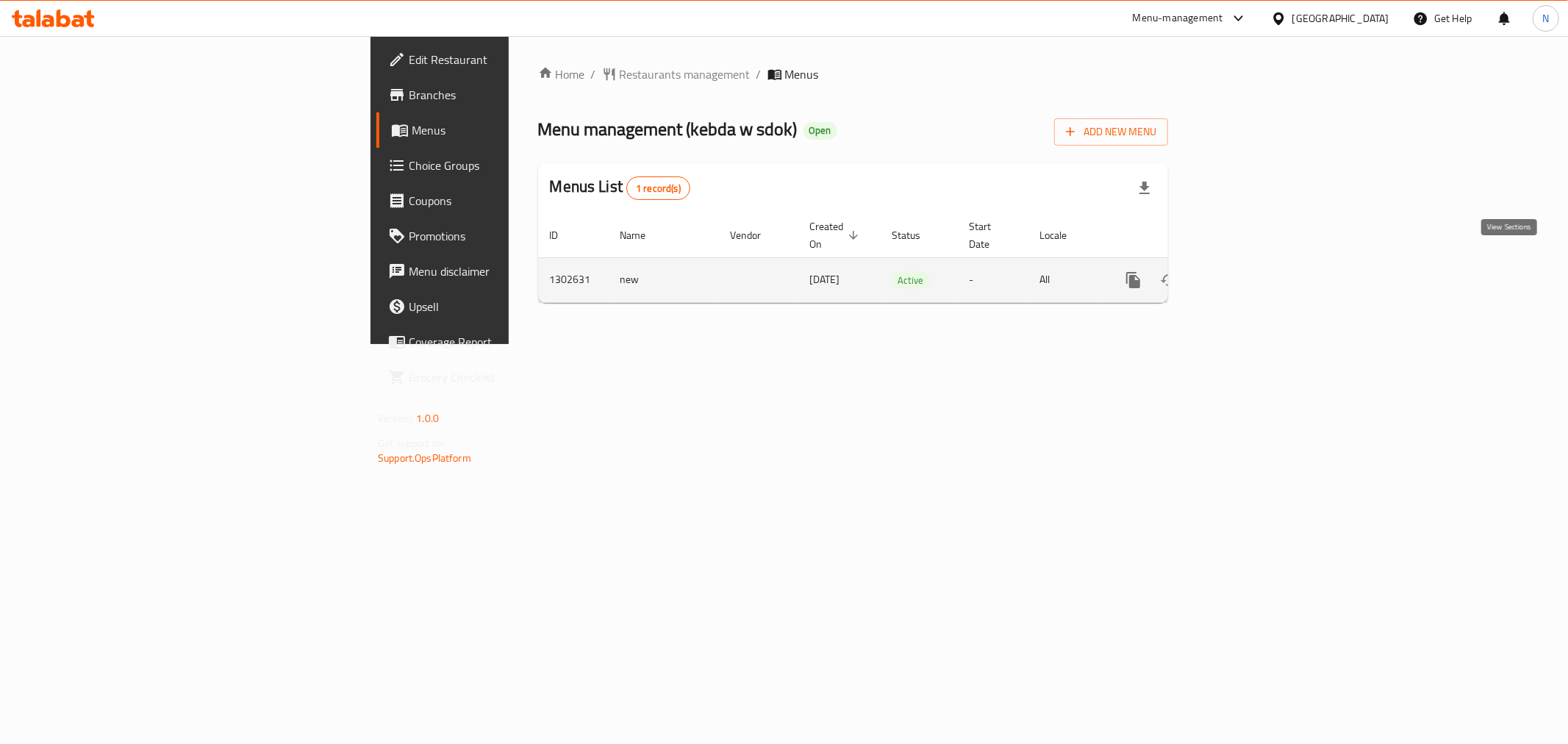
click at [1248, 271] on icon "enhanced table" at bounding box center [1239, 280] width 18 height 18
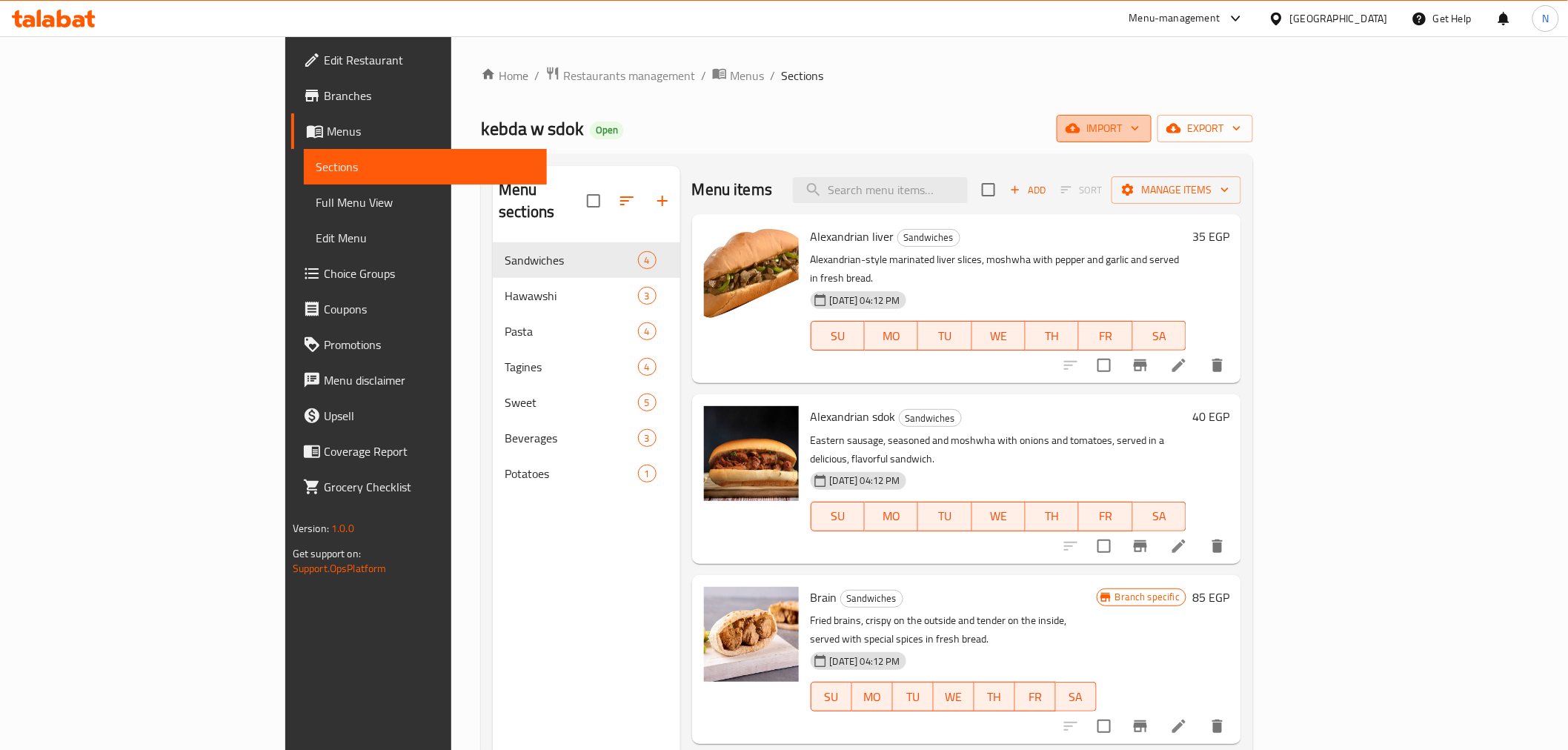
click at [1140, 129] on span "import" at bounding box center [1104, 129] width 71 height 19
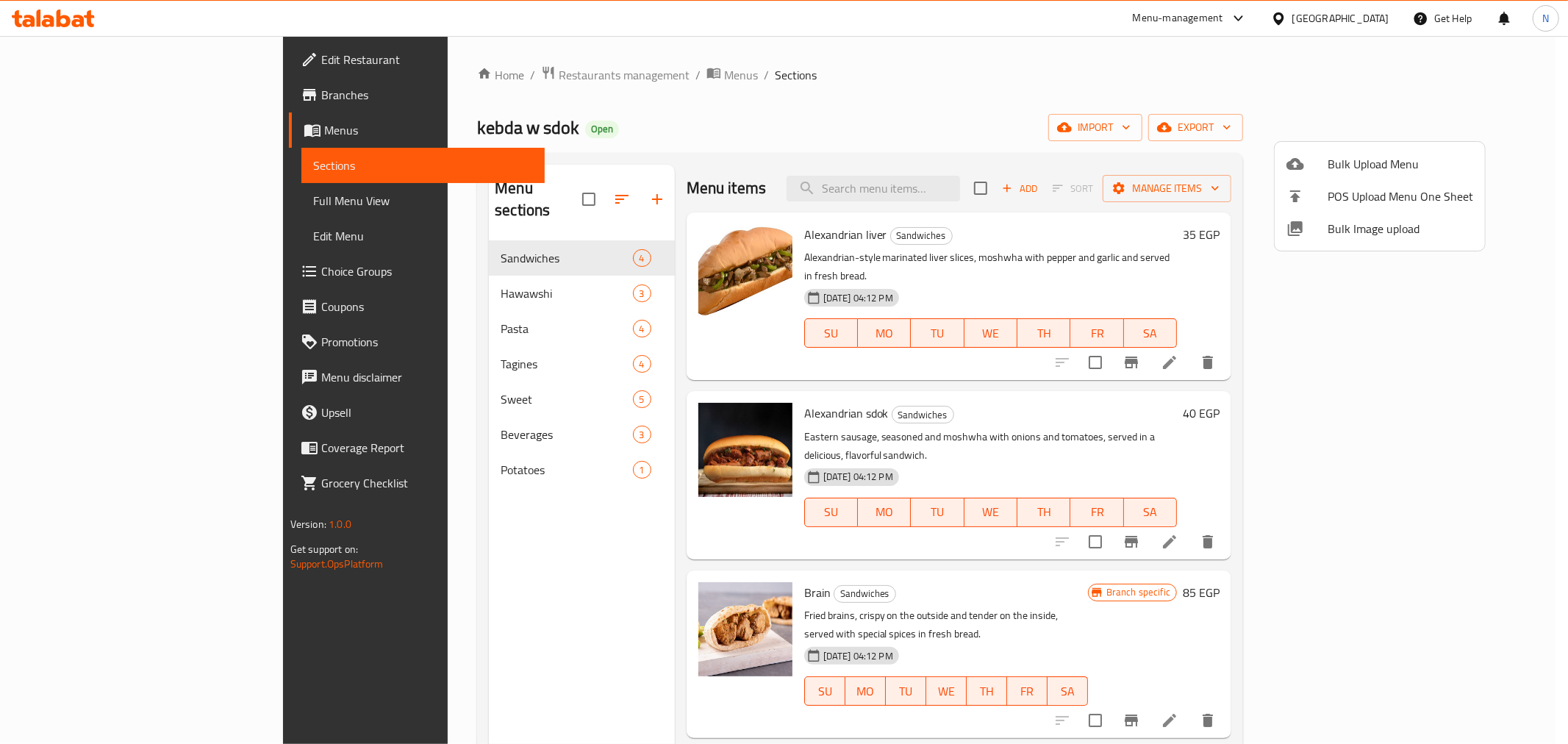
click at [1501, 187] on div at bounding box center [784, 372] width 1568 height 744
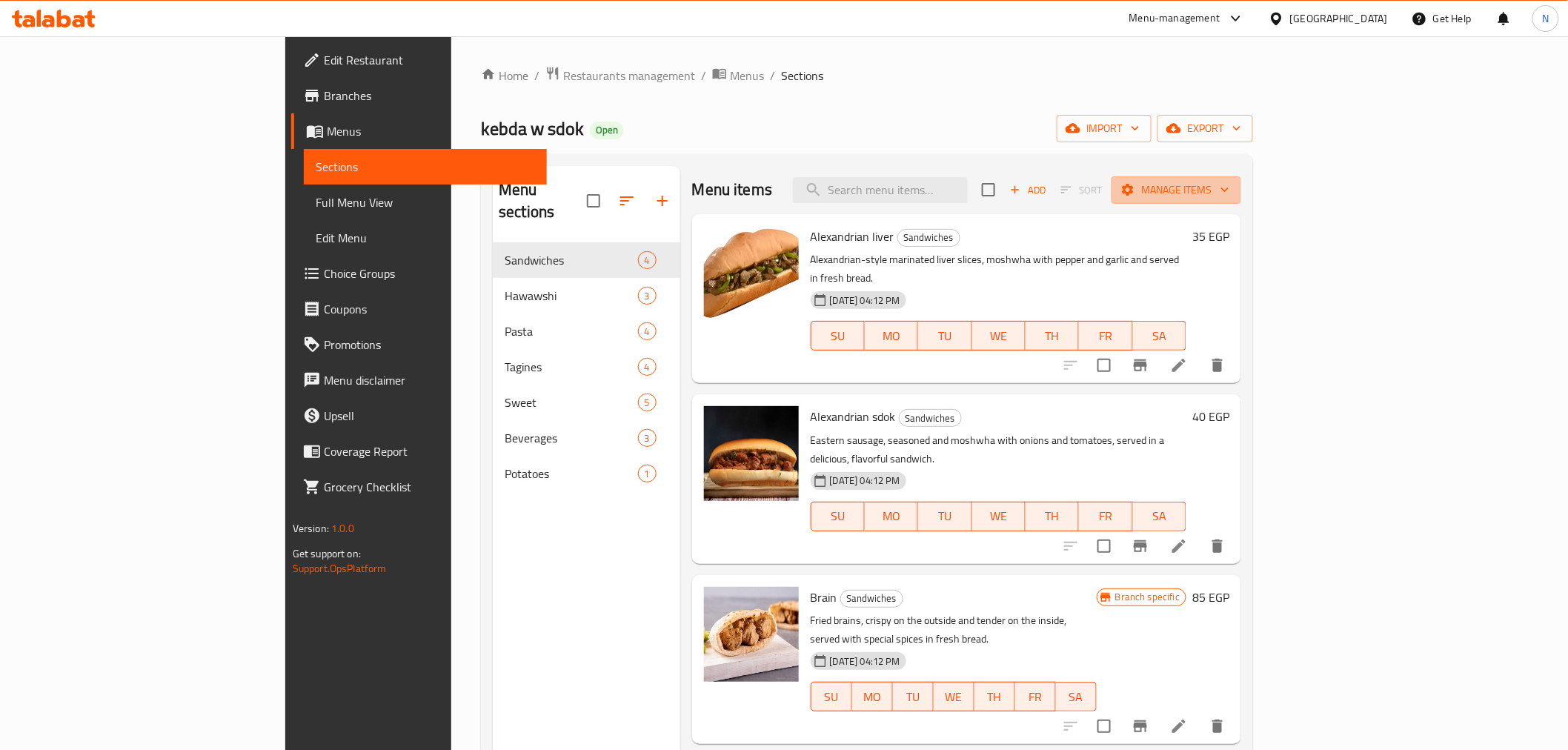
click at [1229, 189] on icon "button" at bounding box center [1224, 190] width 8 height 4
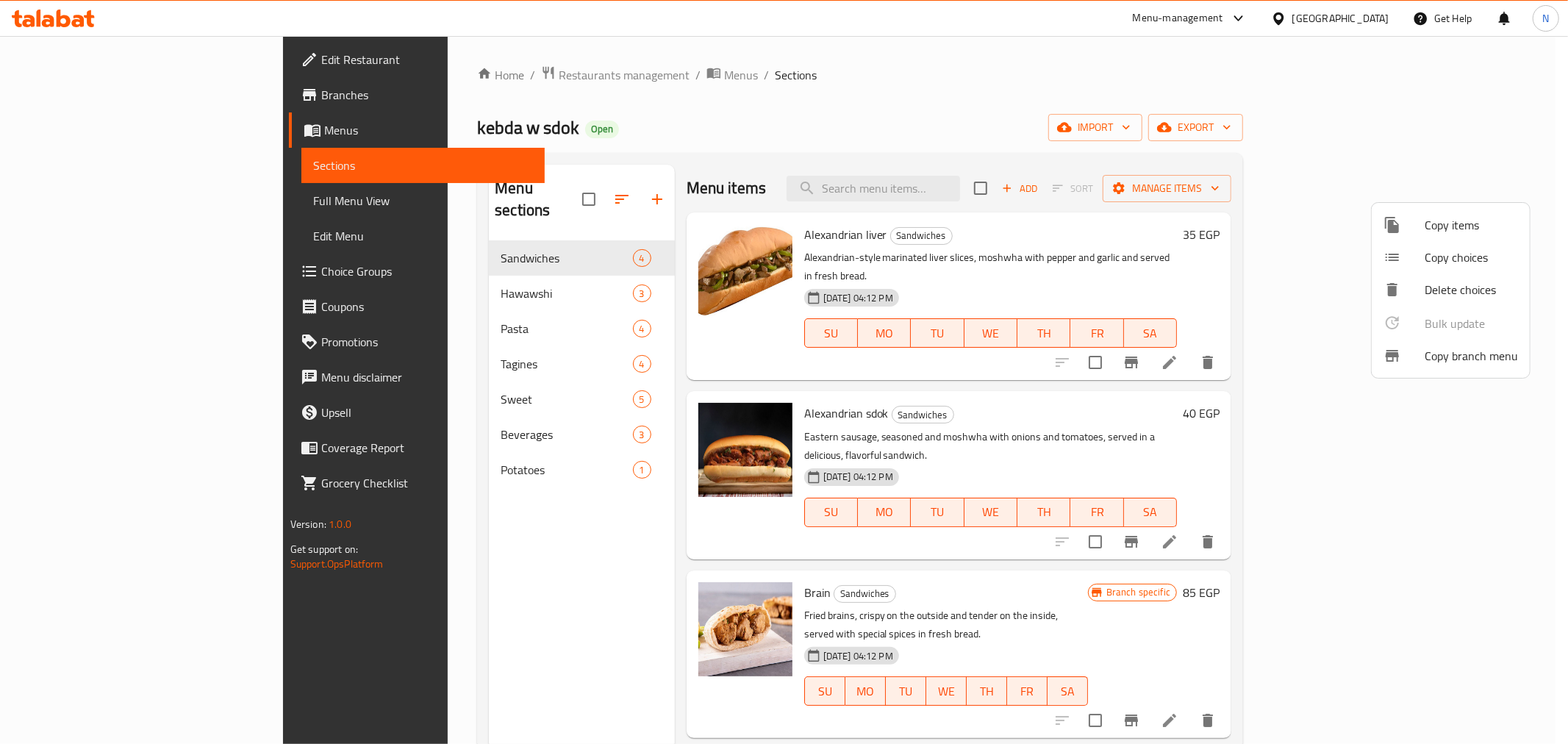
click at [1436, 367] on li "Copy branch menu" at bounding box center [1451, 356] width 158 height 32
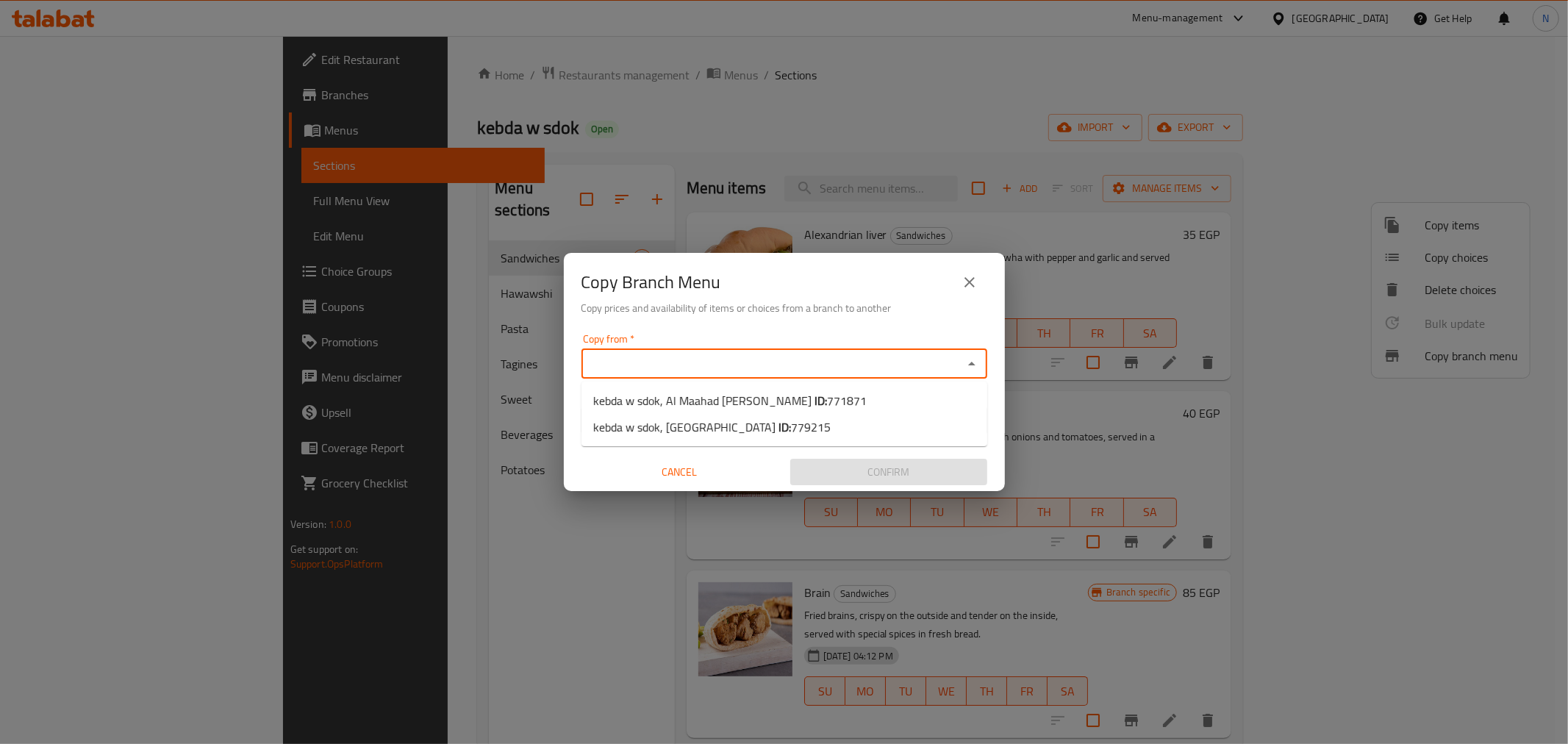
click at [726, 368] on input "Copy from   *" at bounding box center [772, 364] width 372 height 20
click at [693, 400] on span "kebda w sdok, Al Maahad Al Dini ID: 771871" at bounding box center [730, 400] width 274 height 18
type input "kebda w sdok, Al Maahad Al Dini"
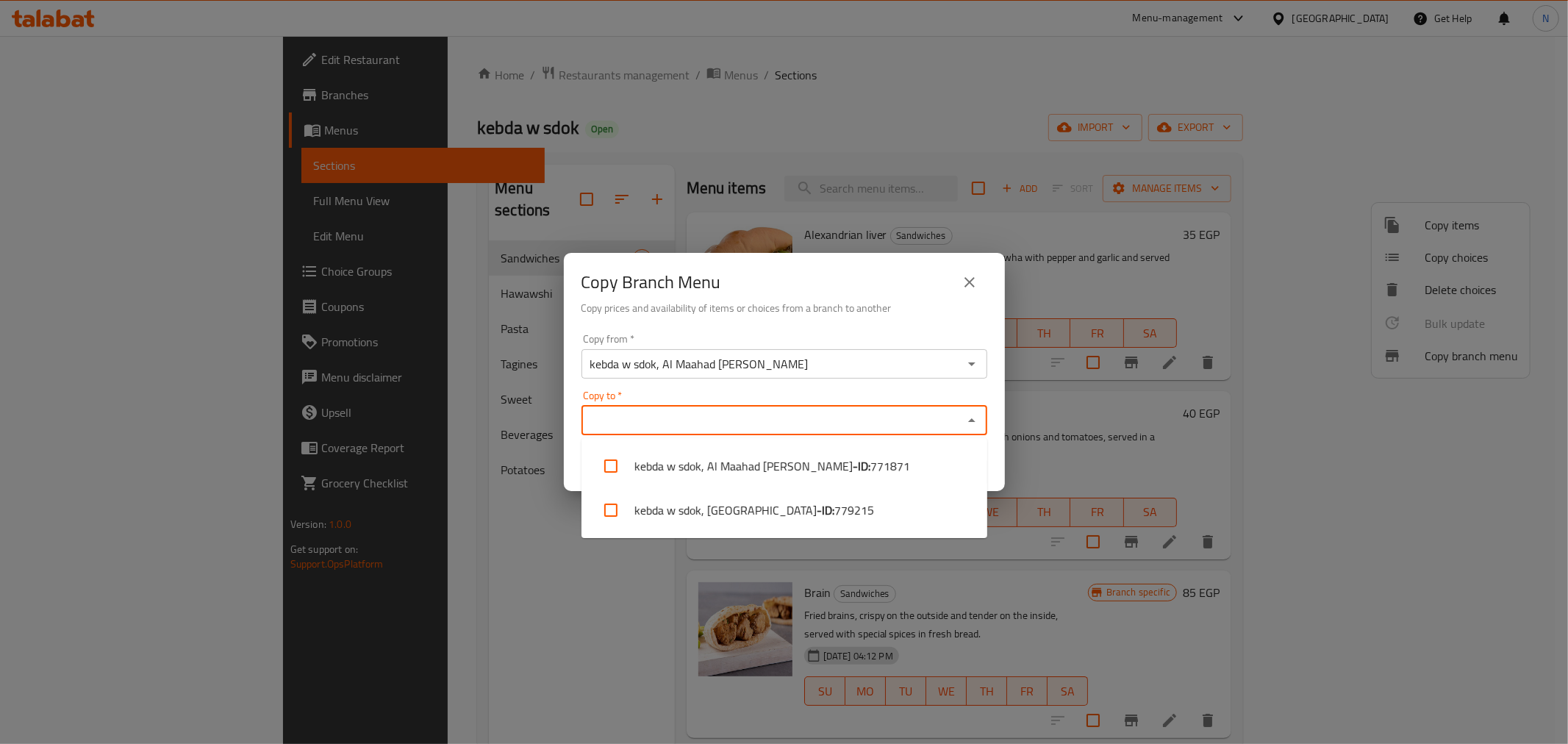
click at [680, 421] on input "Copy to   *" at bounding box center [772, 421] width 372 height 20
click at [671, 520] on li "kebda w sdok, Zagazig University - ID: 779215" at bounding box center [784, 510] width 405 height 44
checkbox input "true"
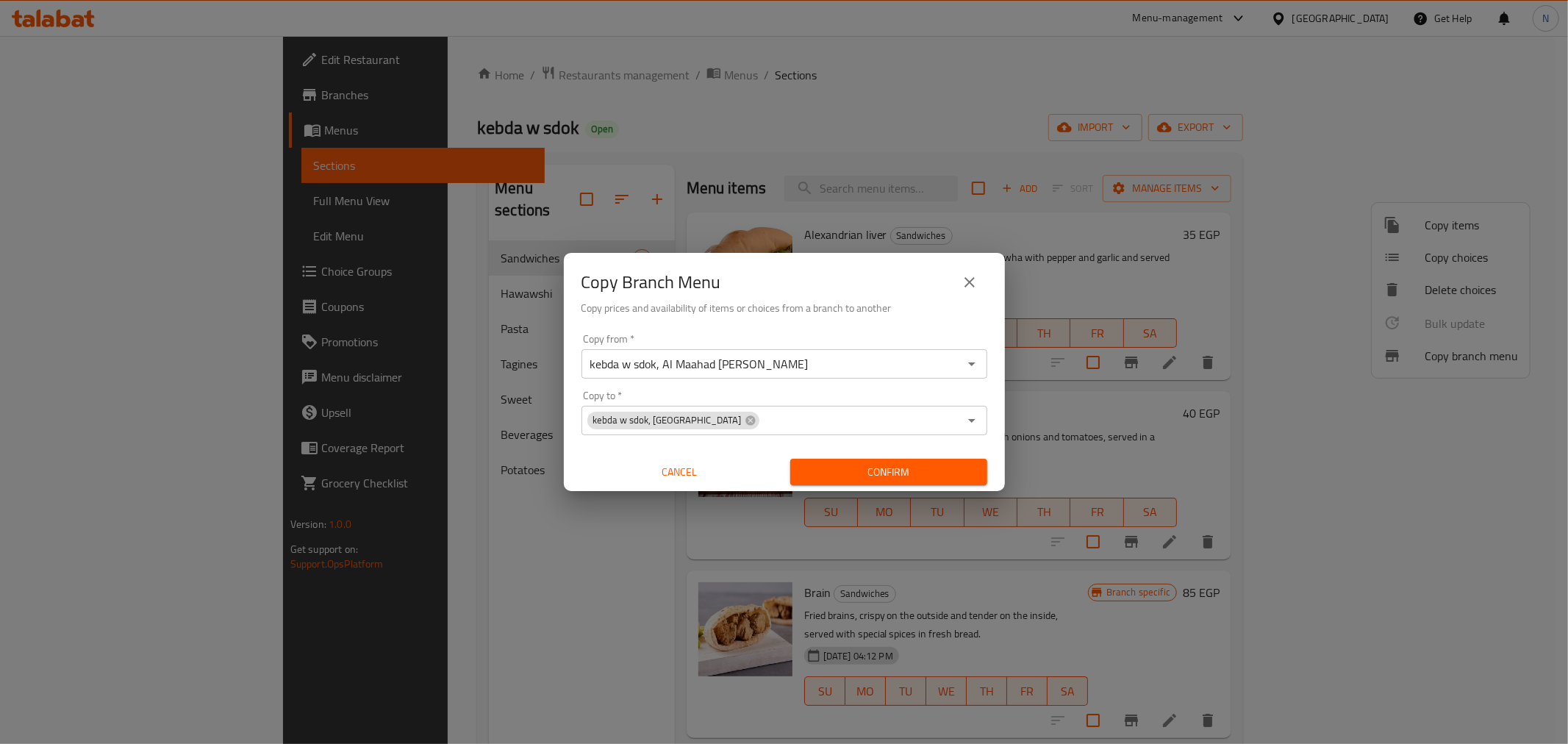
click at [994, 480] on div "Copy from   * kebda w sdok, Al Maahad Al Dini Copy from * Copy to   * kebda w s…" at bounding box center [784, 410] width 441 height 164
click at [966, 466] on span "Confirm" at bounding box center [889, 473] width 173 height 19
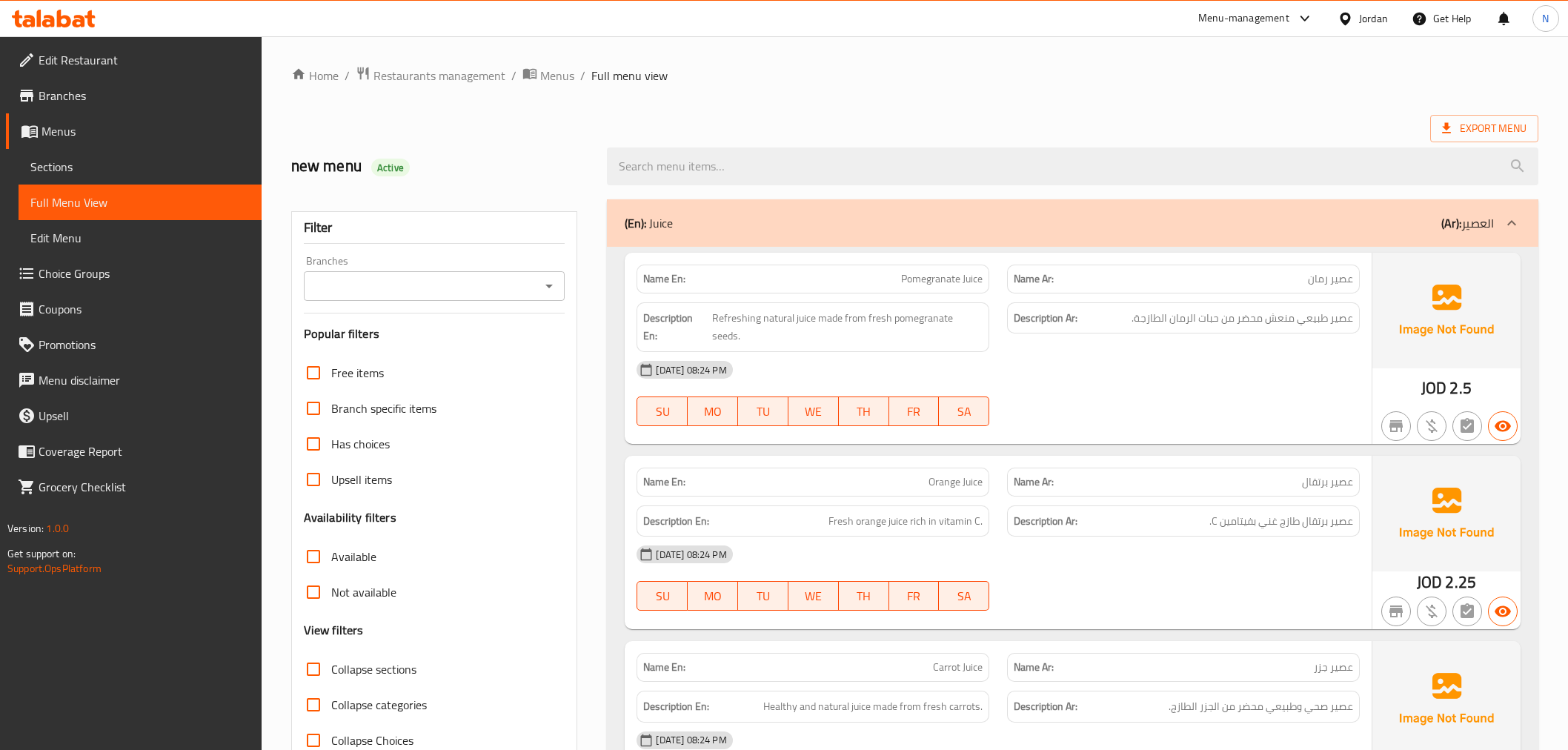
scroll to position [1958, 0]
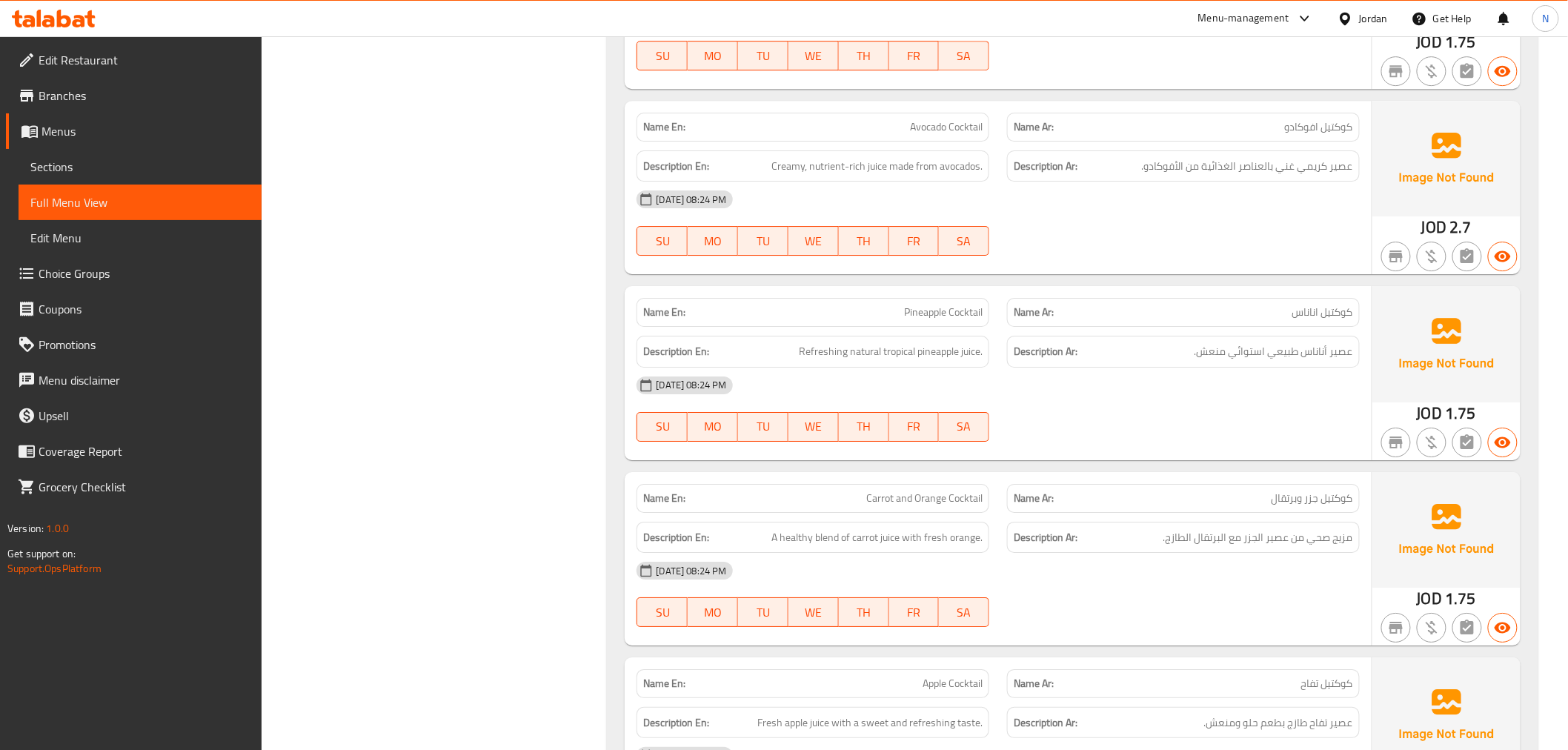
click at [1312, 475] on div "Name Ar: كوكتيل جزر وبرتقال" at bounding box center [1183, 498] width 370 height 46
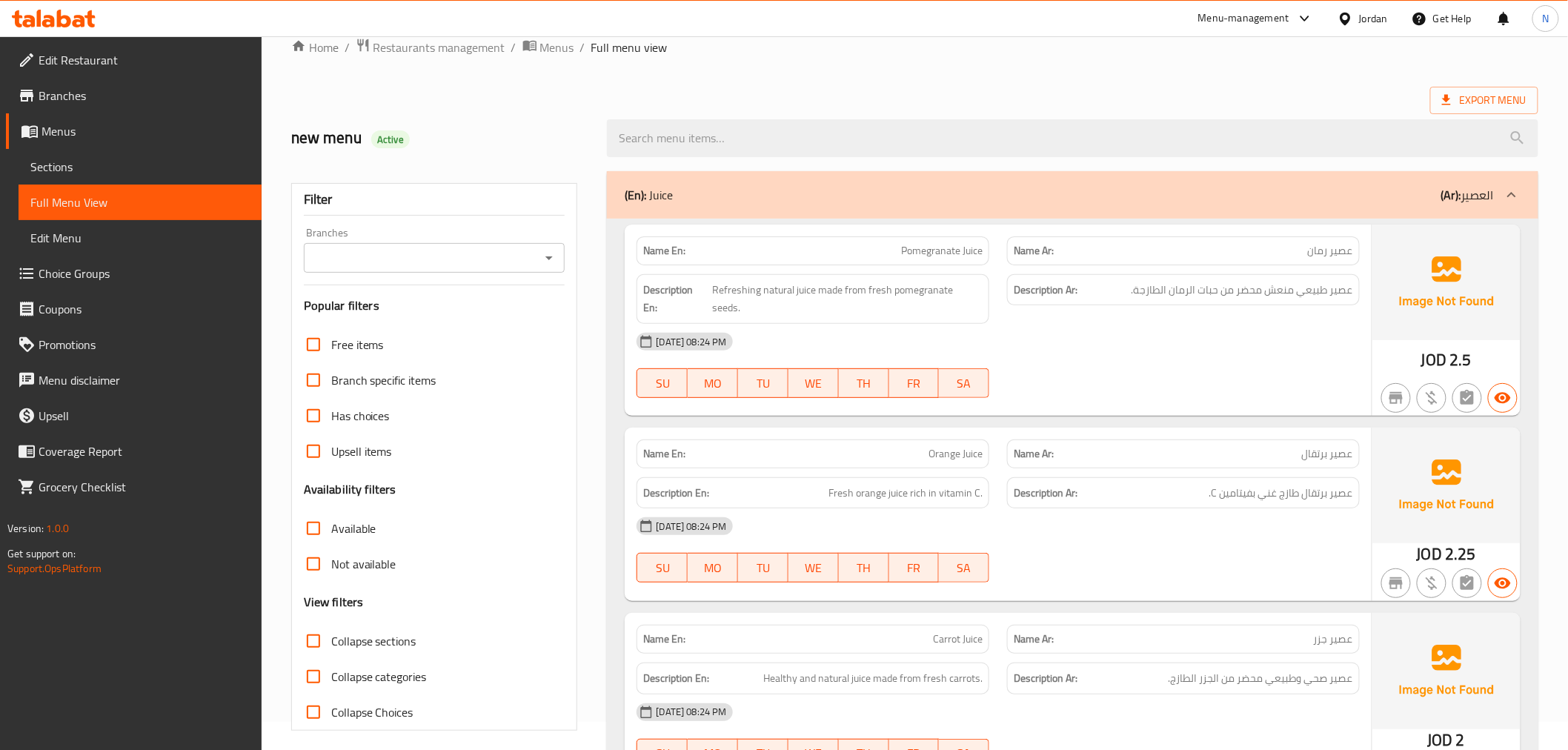
scroll to position [0, 0]
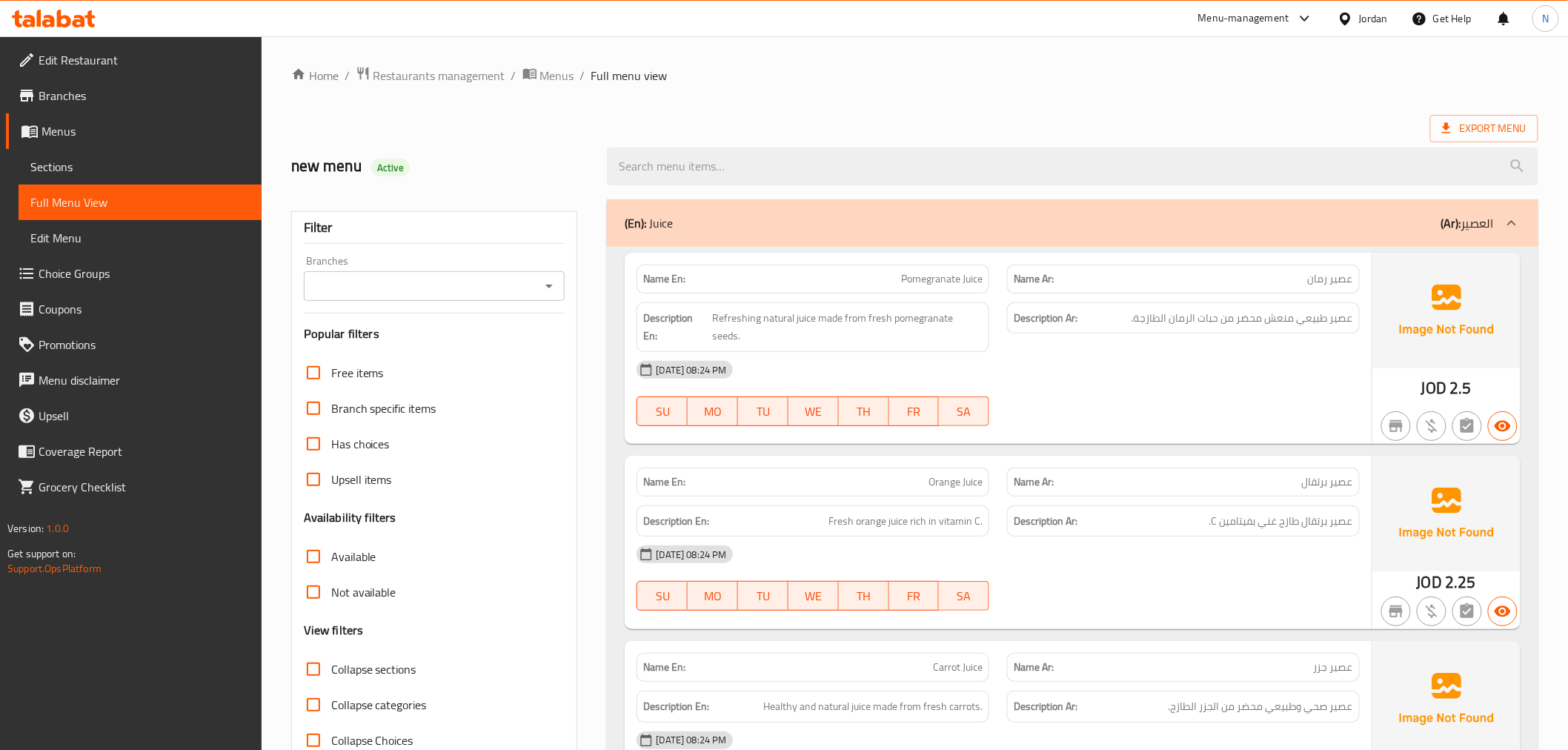
drag, startPoint x: 71, startPoint y: 165, endPoint x: 71, endPoint y: 176, distance: 11.0
click at [71, 165] on span "Sections" at bounding box center [140, 166] width 219 height 18
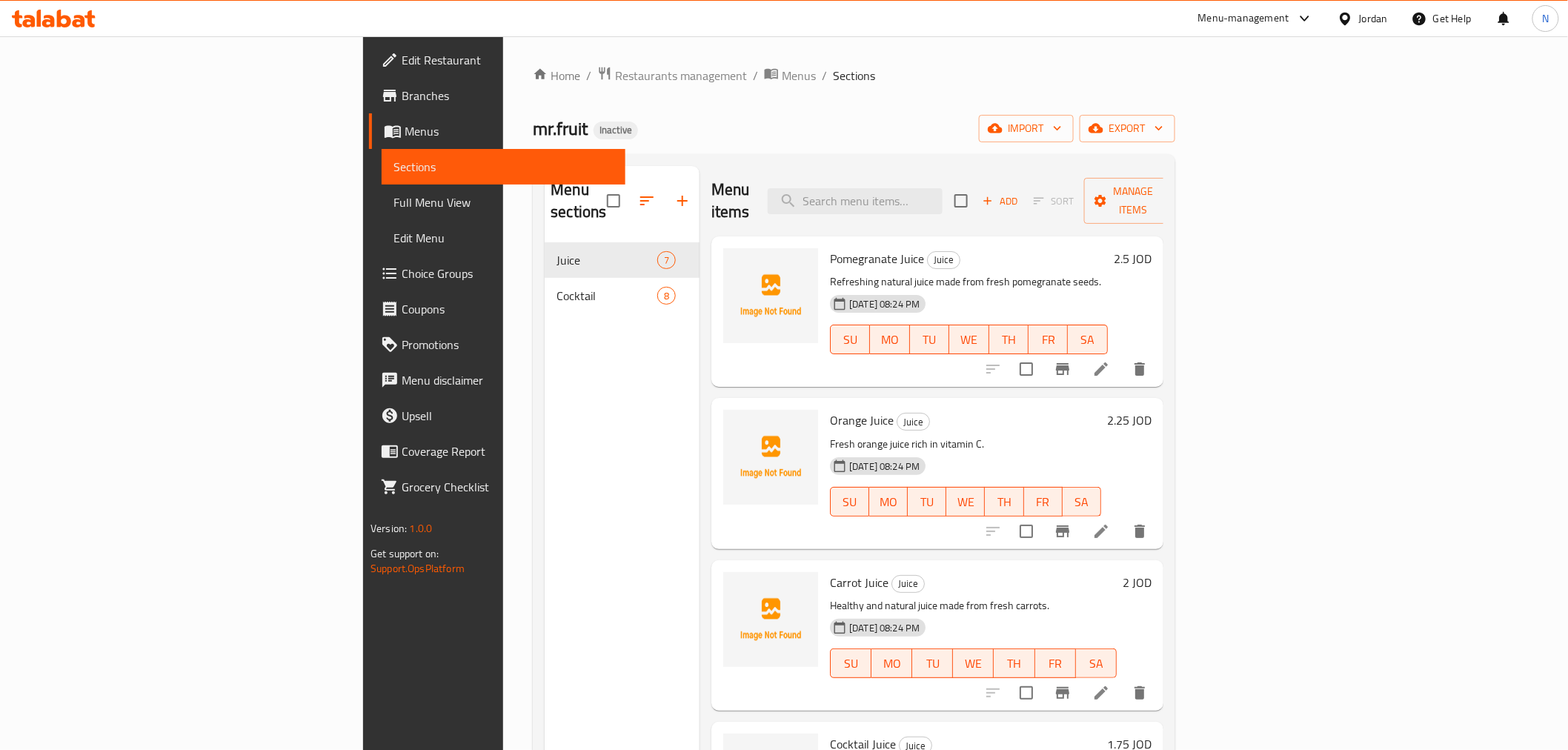
click at [393, 195] on span "Full Menu View" at bounding box center [503, 202] width 219 height 18
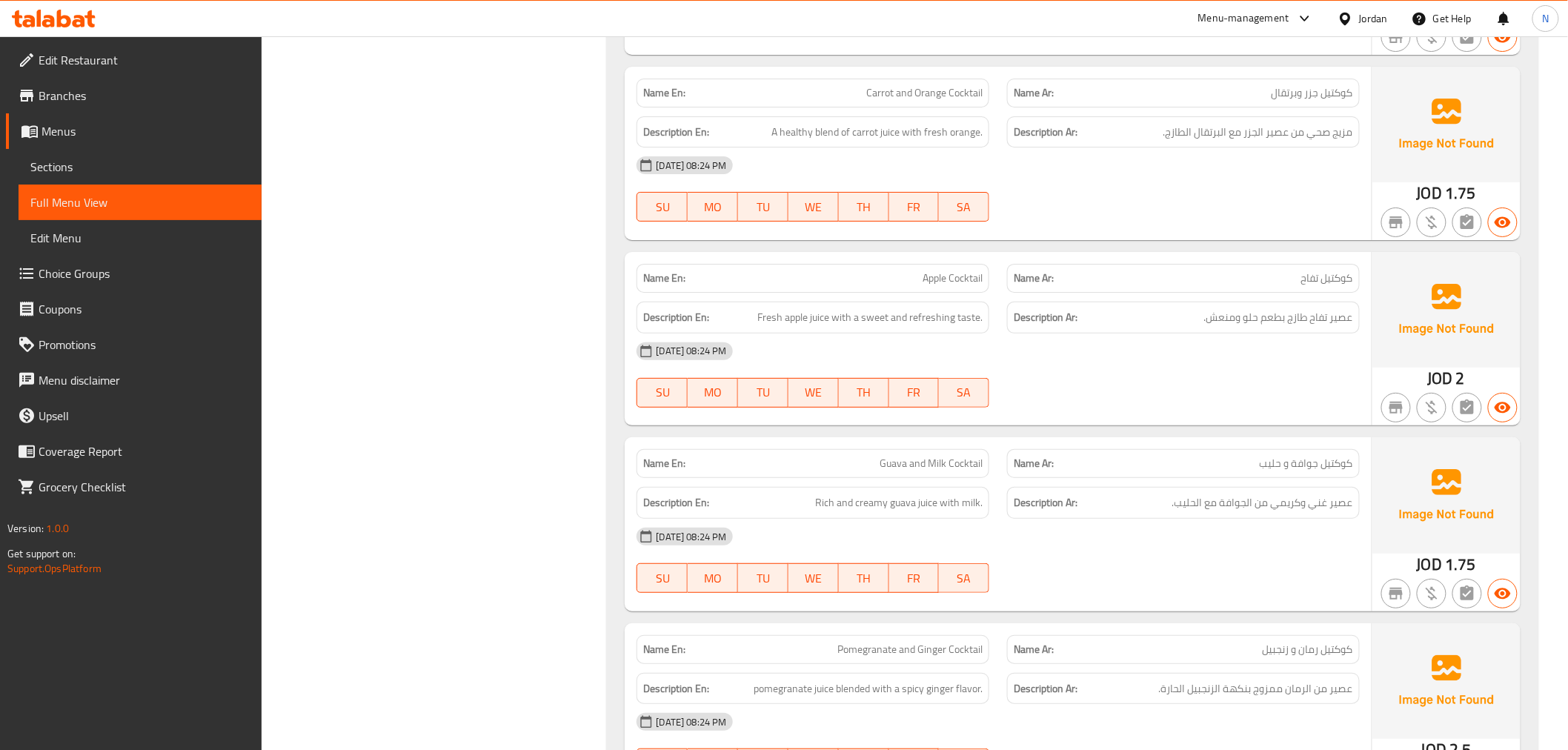
scroll to position [2442, 0]
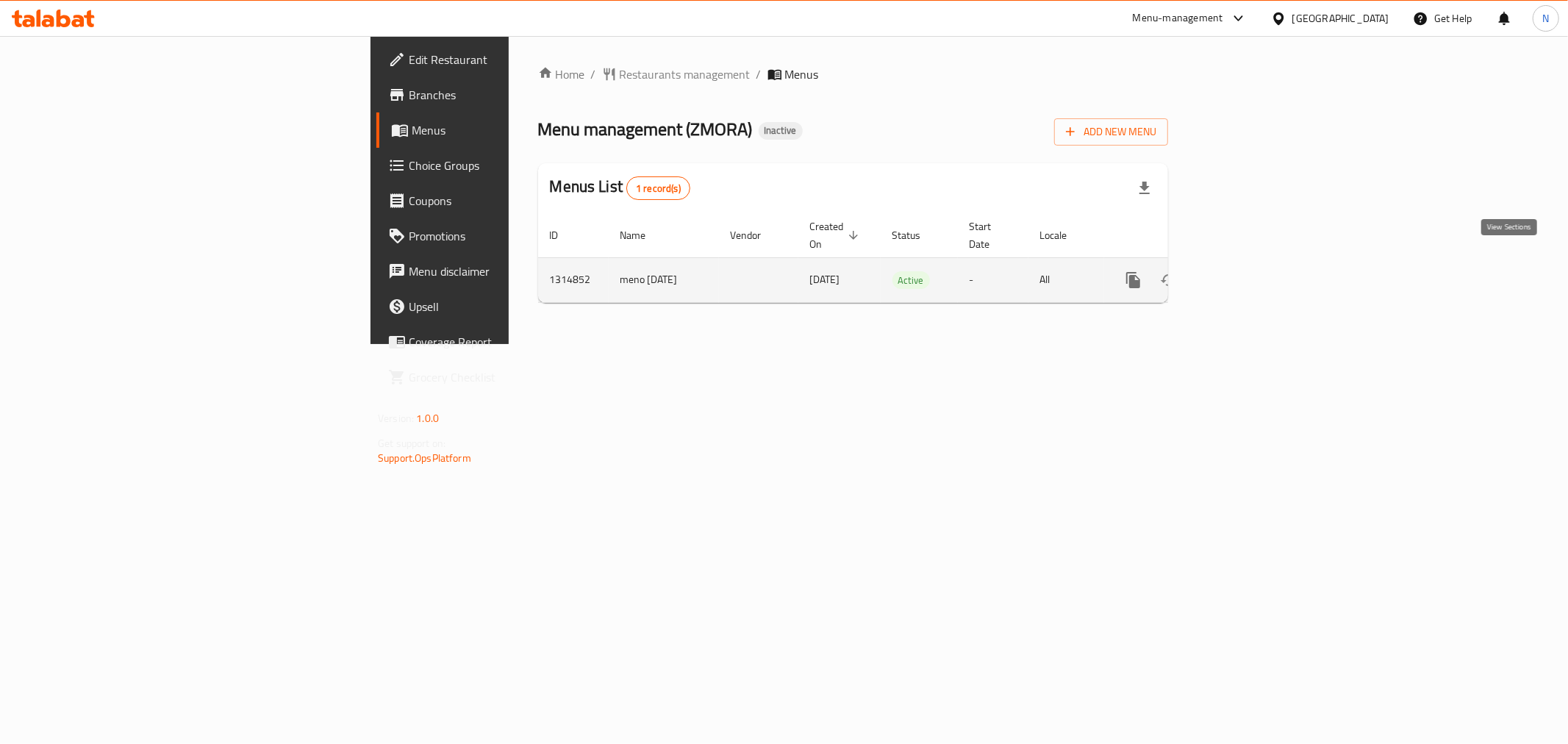
click at [1248, 271] on icon "enhanced table" at bounding box center [1239, 280] width 18 height 18
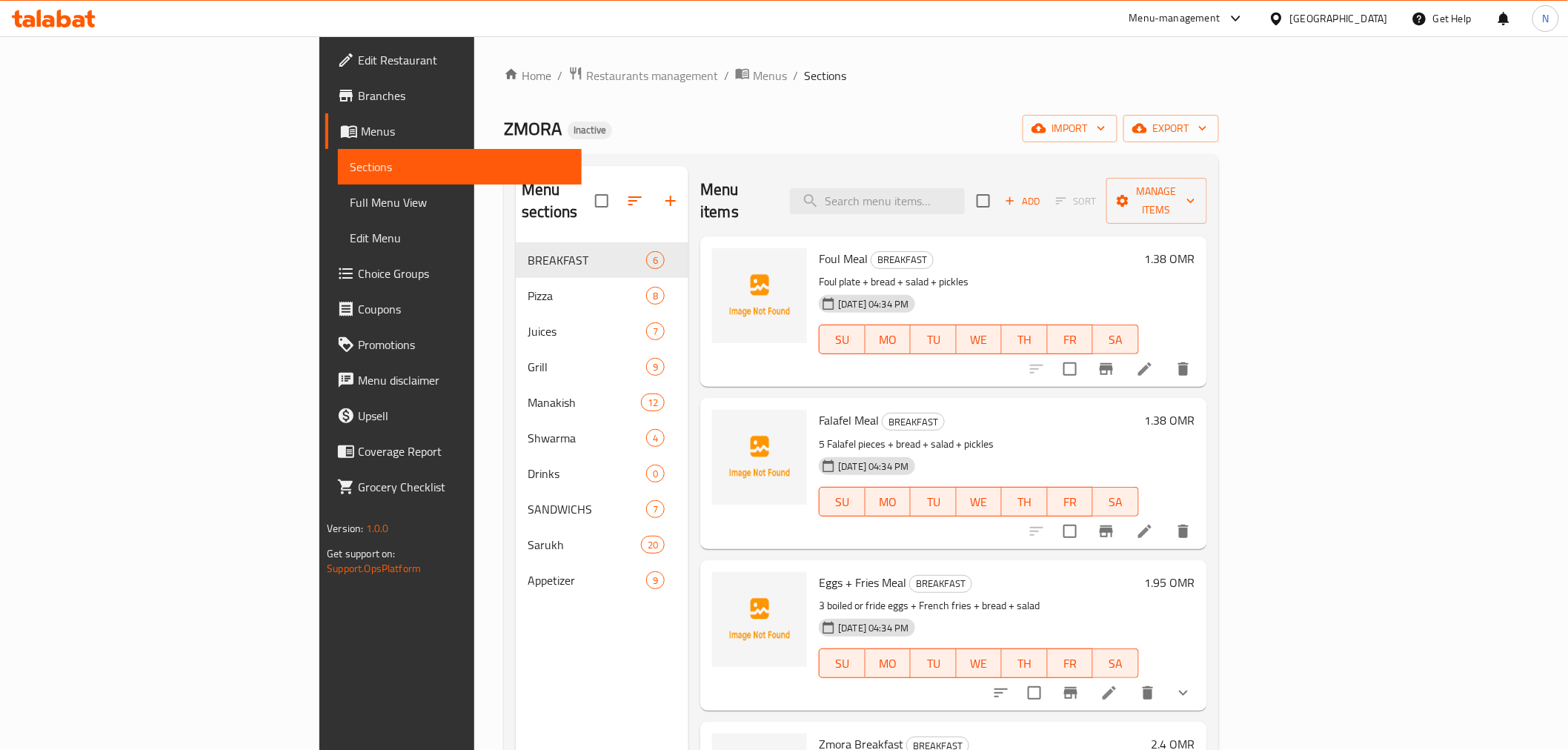
click at [350, 201] on span "Full Menu View" at bounding box center [459, 202] width 219 height 18
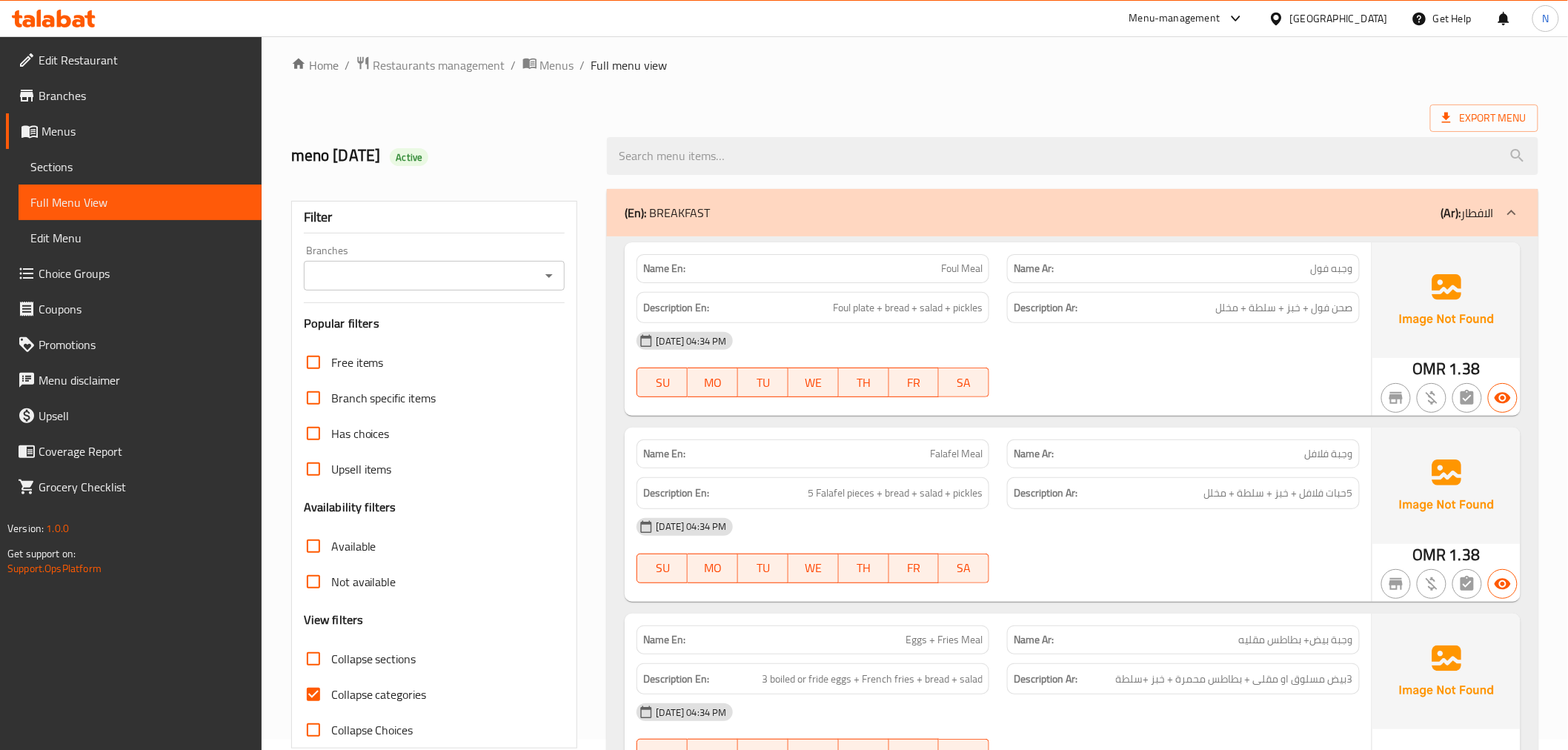
scroll to position [247, 0]
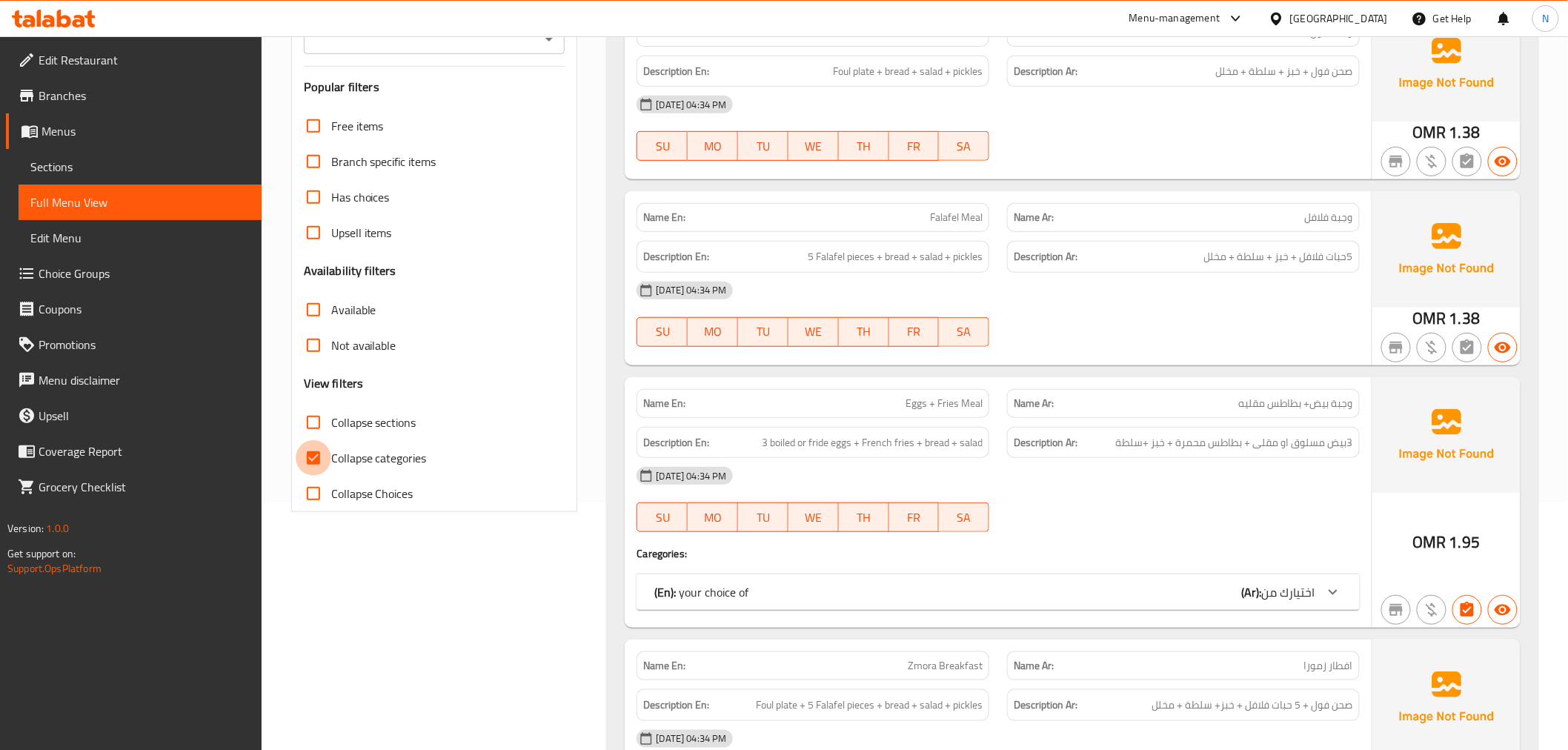
click at [310, 458] on input "Collapse categories" at bounding box center [314, 459] width 36 height 36
checkbox input "false"
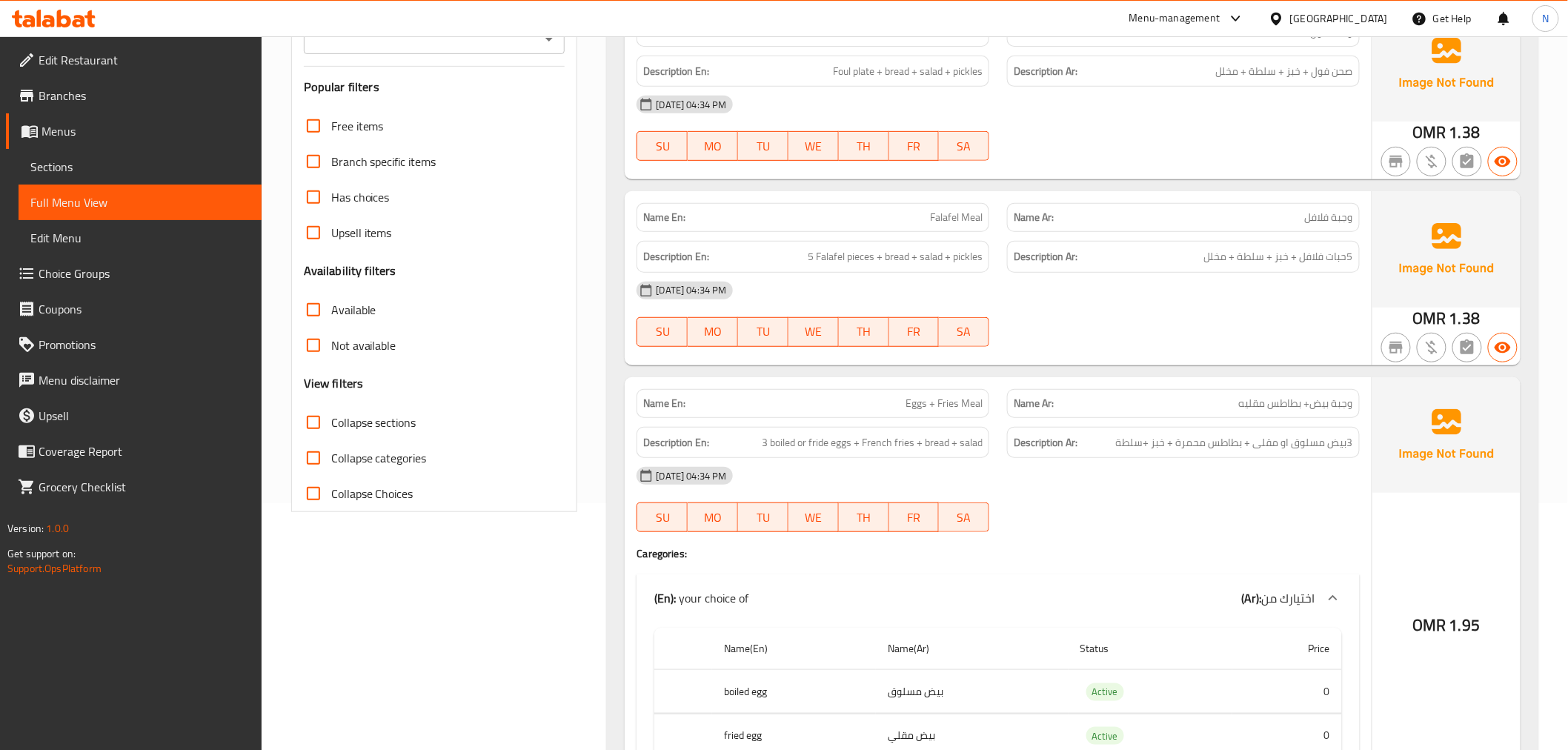
click at [321, 412] on input "Collapse sections" at bounding box center [314, 423] width 36 height 36
checkbox input "true"
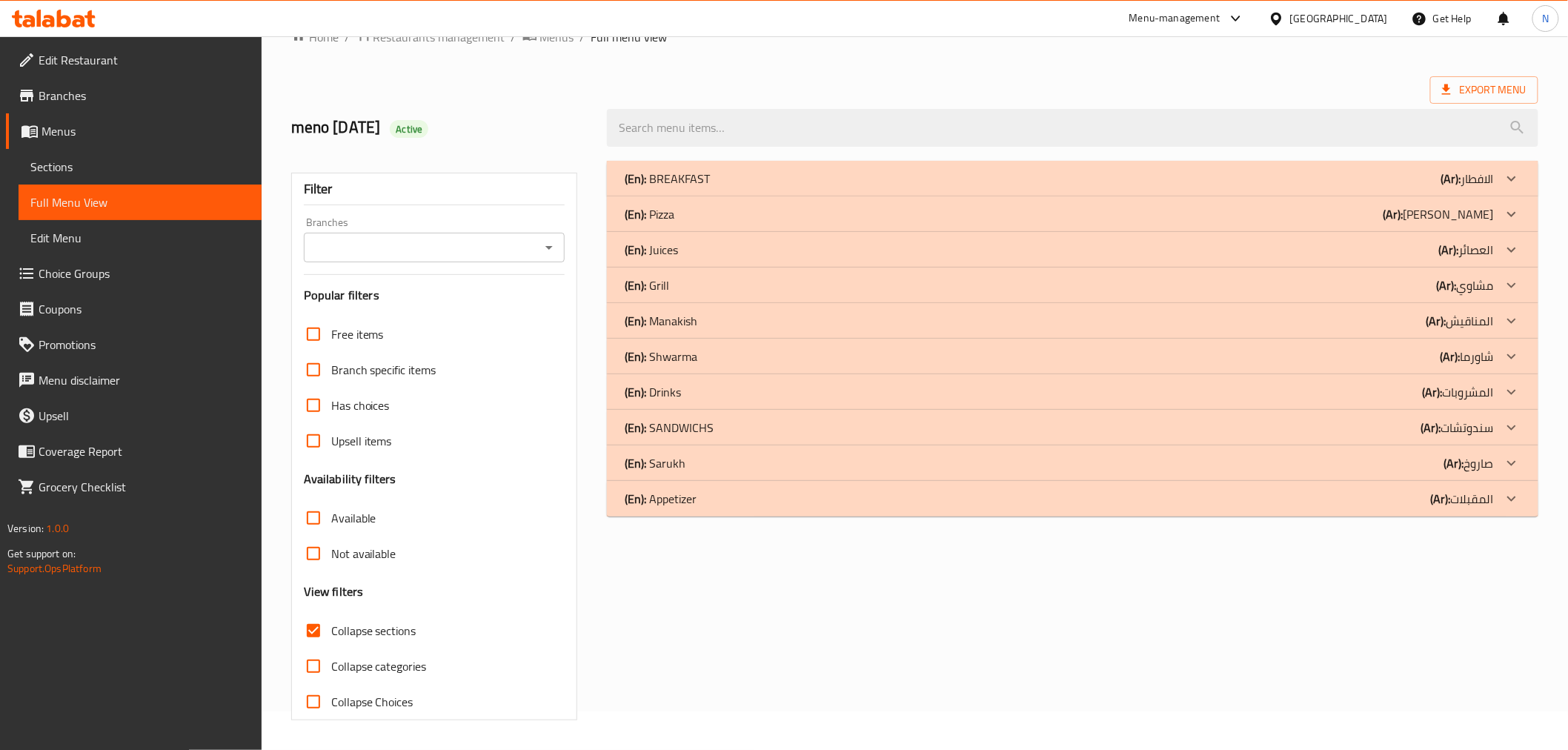
scroll to position [39, 0]
click at [1507, 249] on icon at bounding box center [1511, 249] width 18 height 18
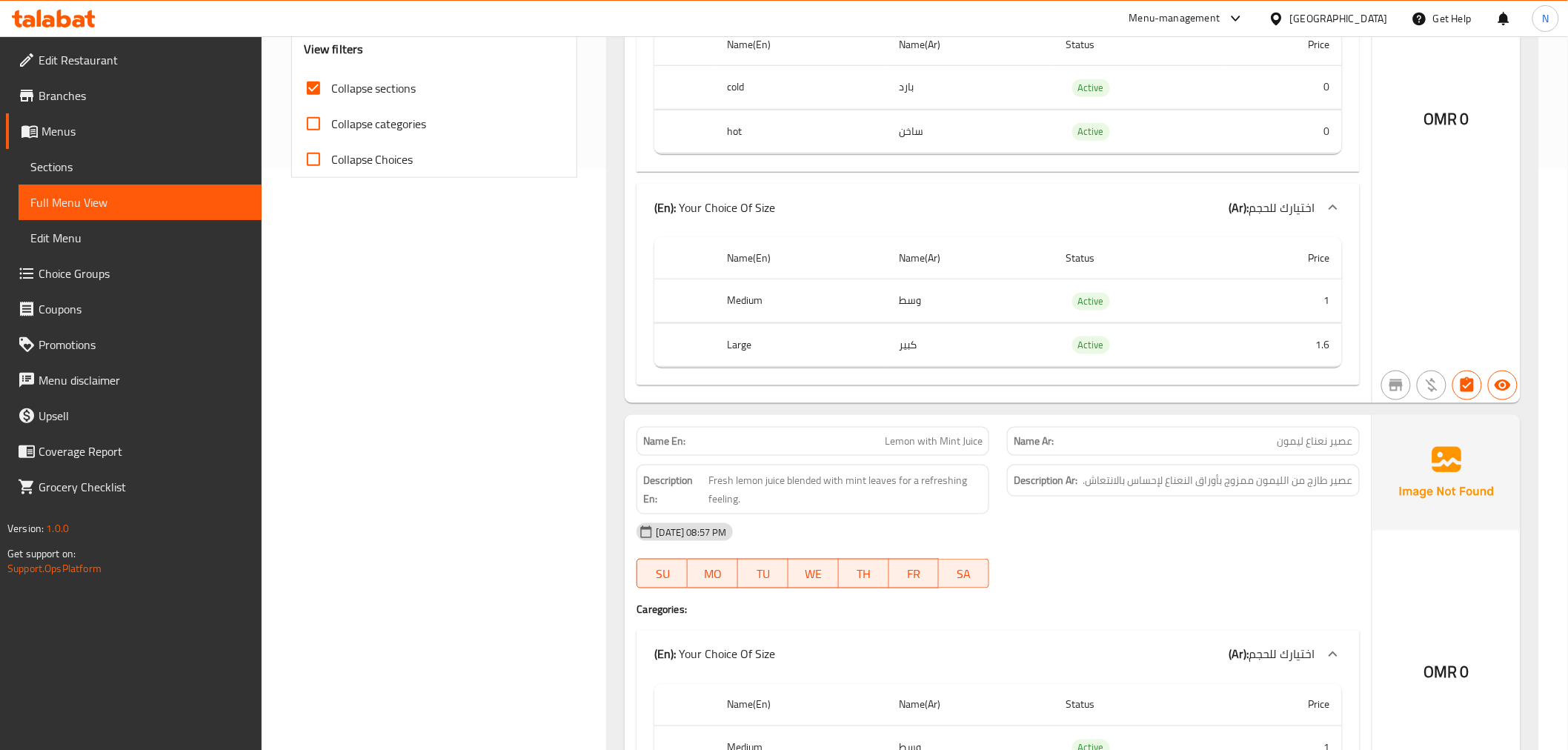
scroll to position [0, 0]
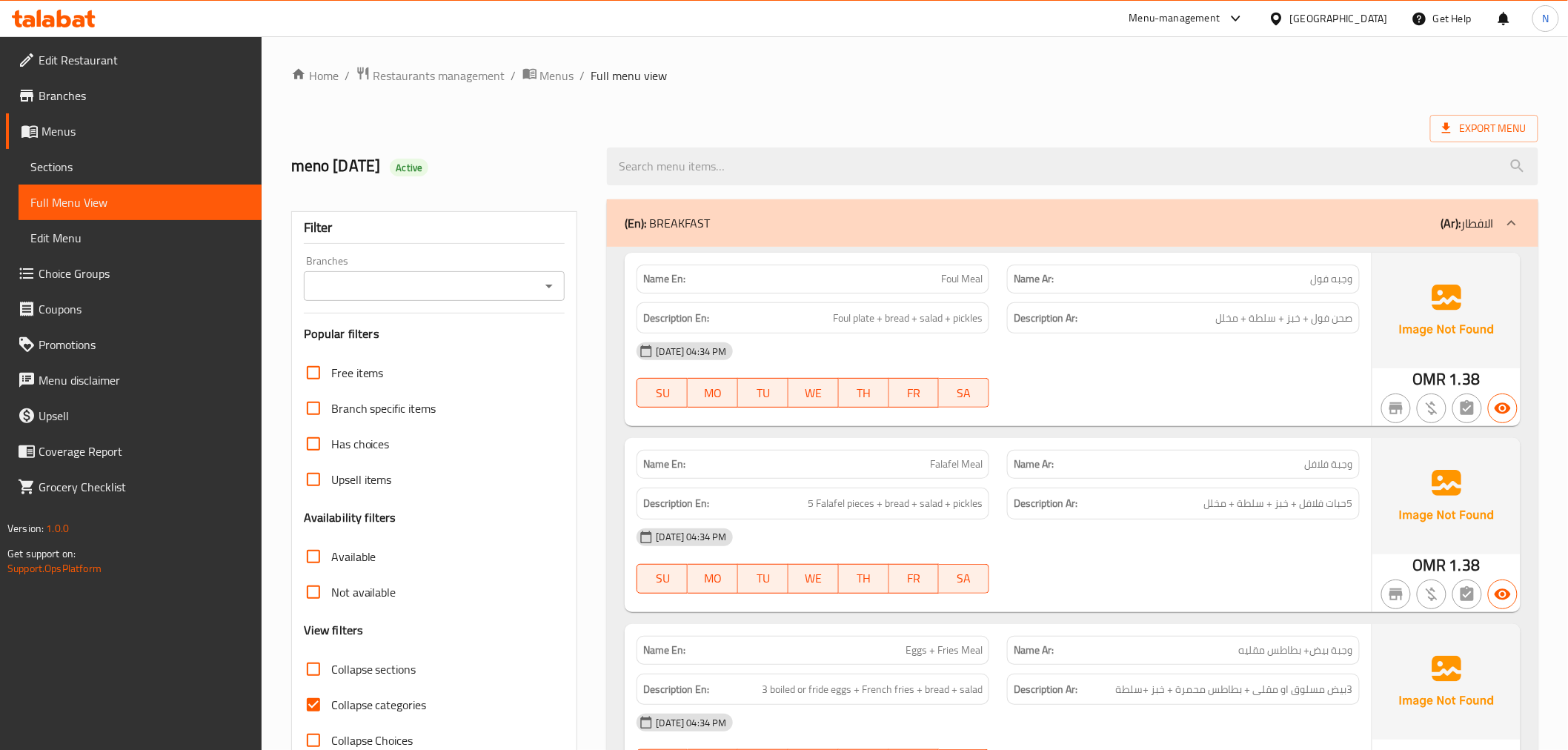
click at [1386, 19] on div "[GEOGRAPHIC_DATA]" at bounding box center [1339, 18] width 98 height 16
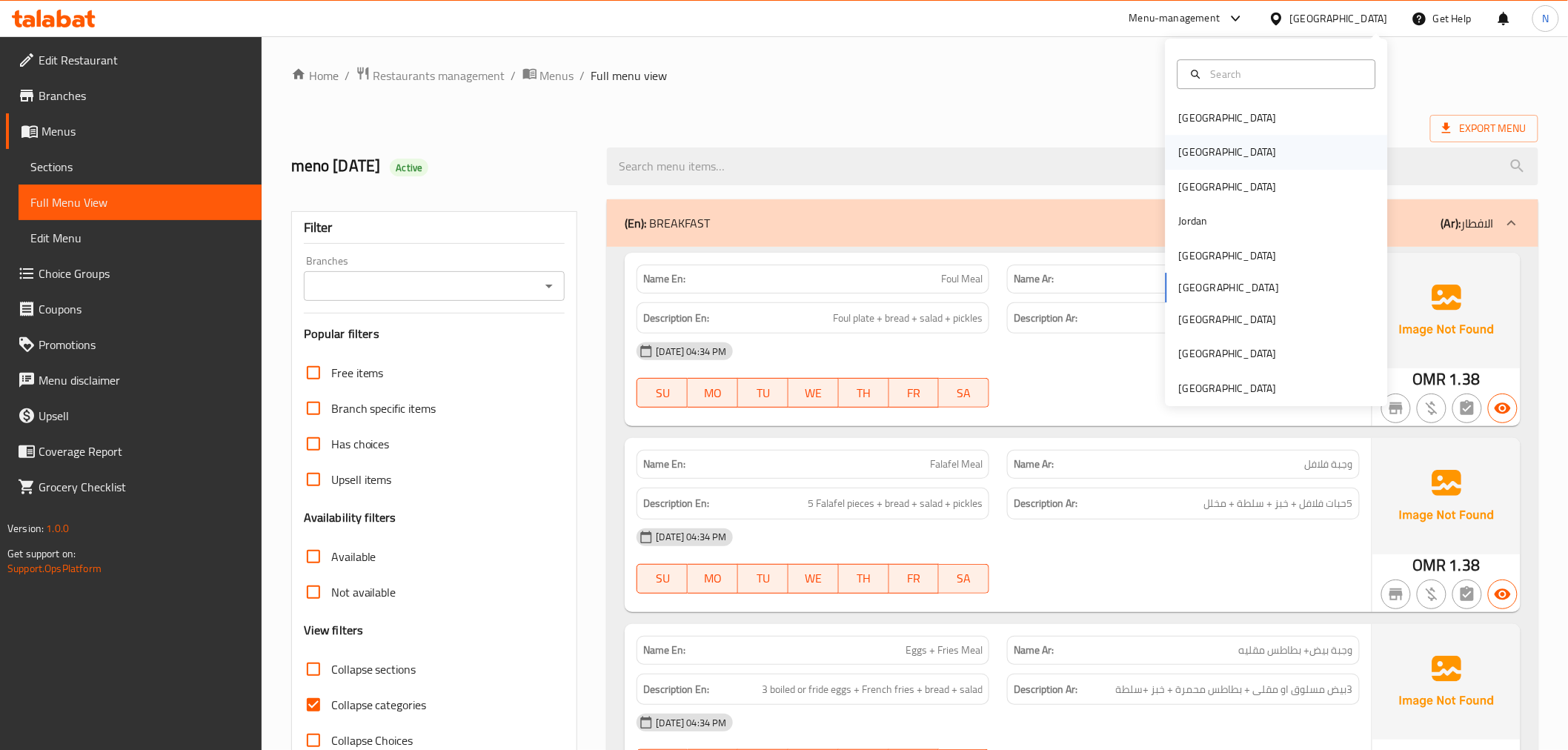
click at [1224, 151] on div "[GEOGRAPHIC_DATA]" at bounding box center [1276, 153] width 222 height 34
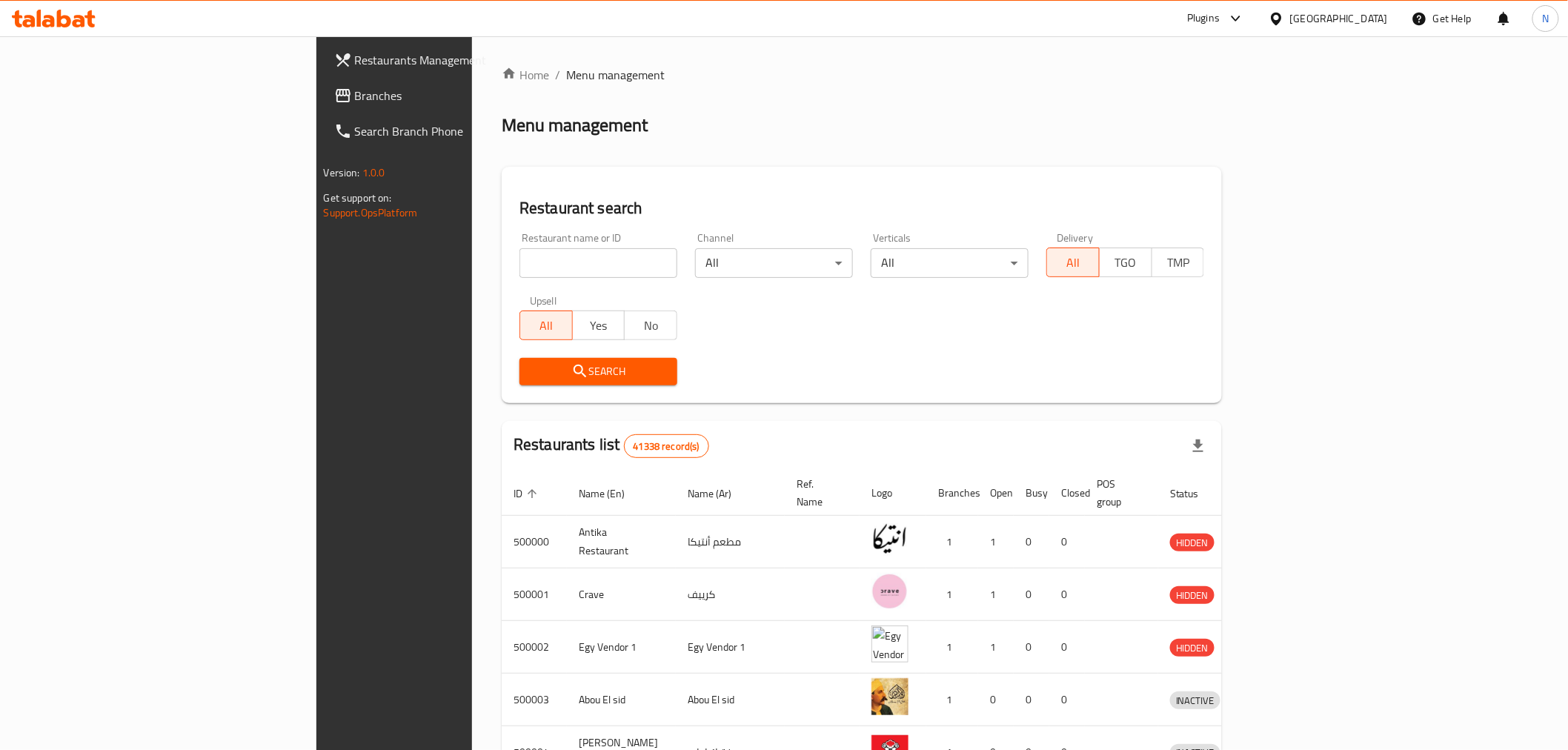
click at [355, 104] on span "Branches" at bounding box center [460, 95] width 211 height 18
